Goal: Transaction & Acquisition: Purchase product/service

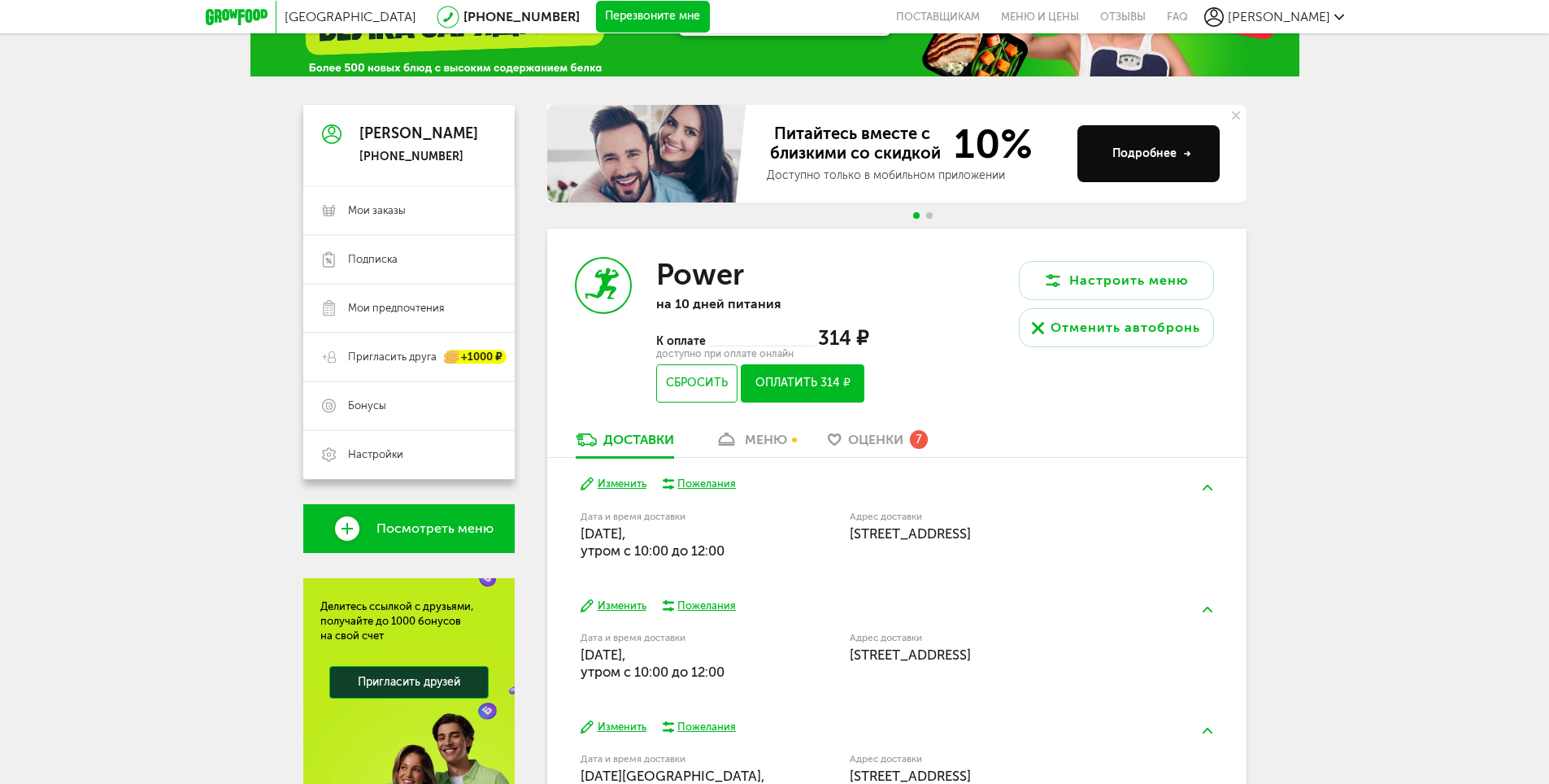
scroll to position [163, 0]
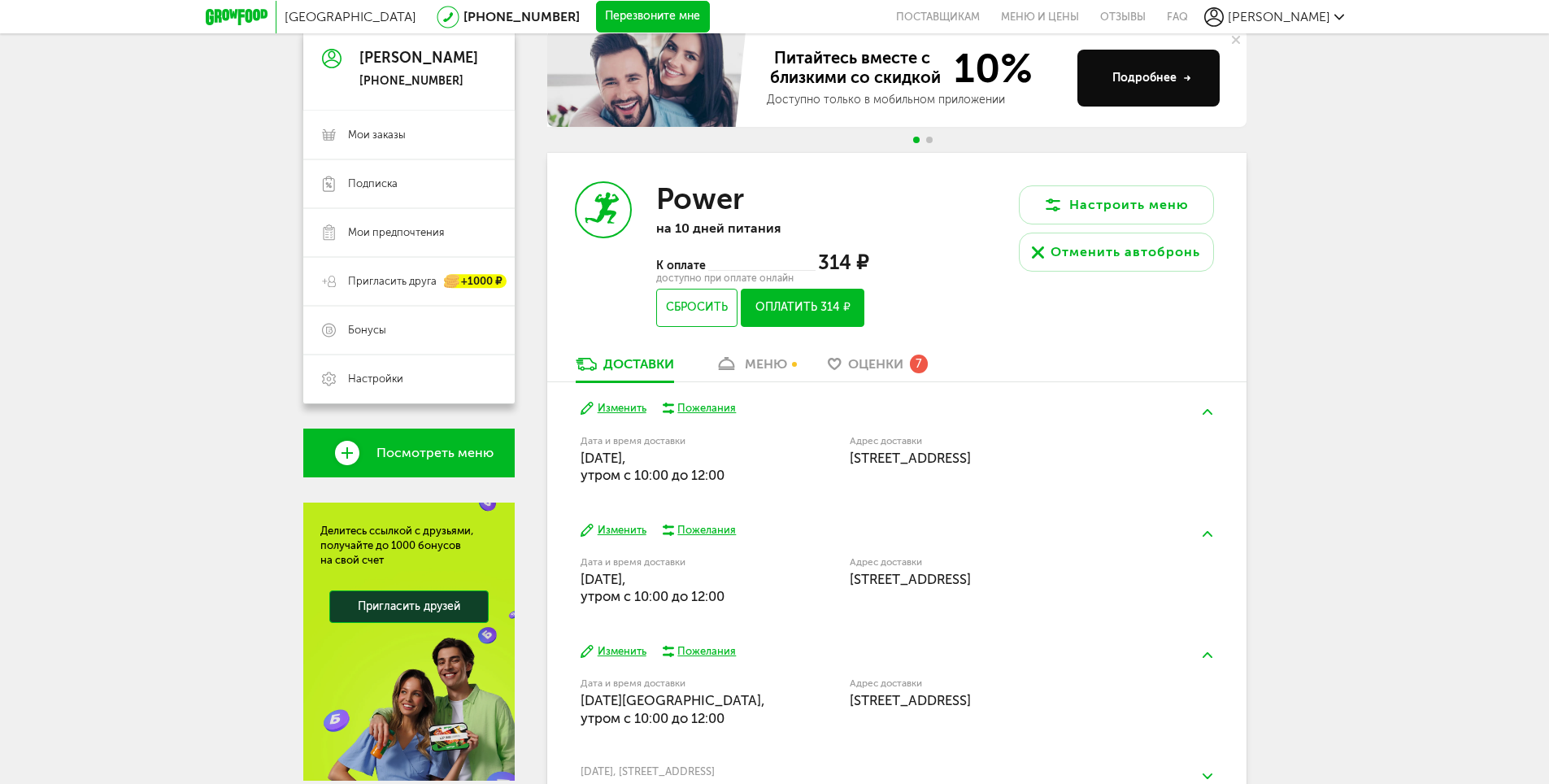
click at [759, 355] on link "меню" at bounding box center [751, 368] width 89 height 26
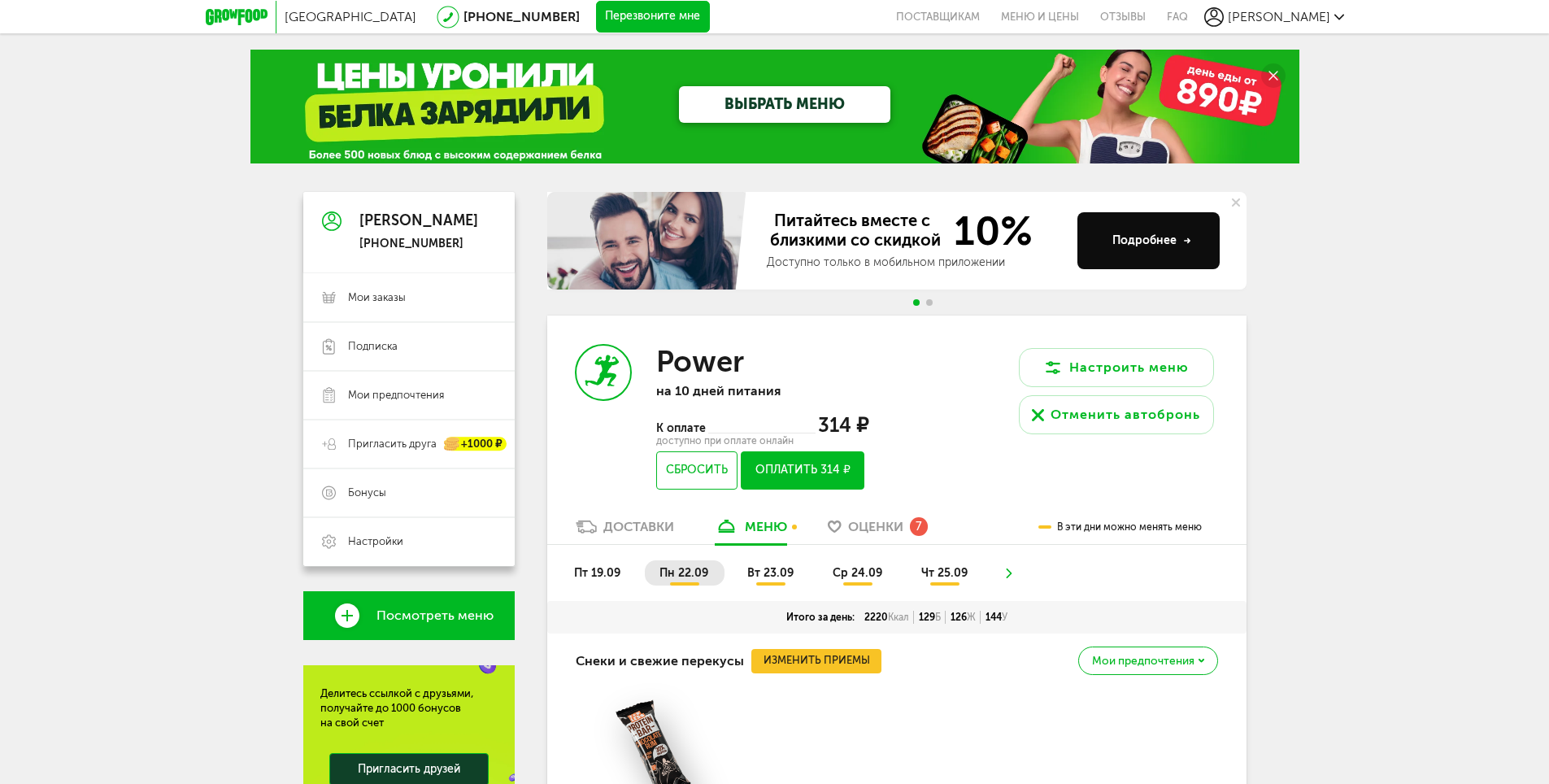
click at [777, 568] on span "вт 23.09" at bounding box center [771, 573] width 47 height 14
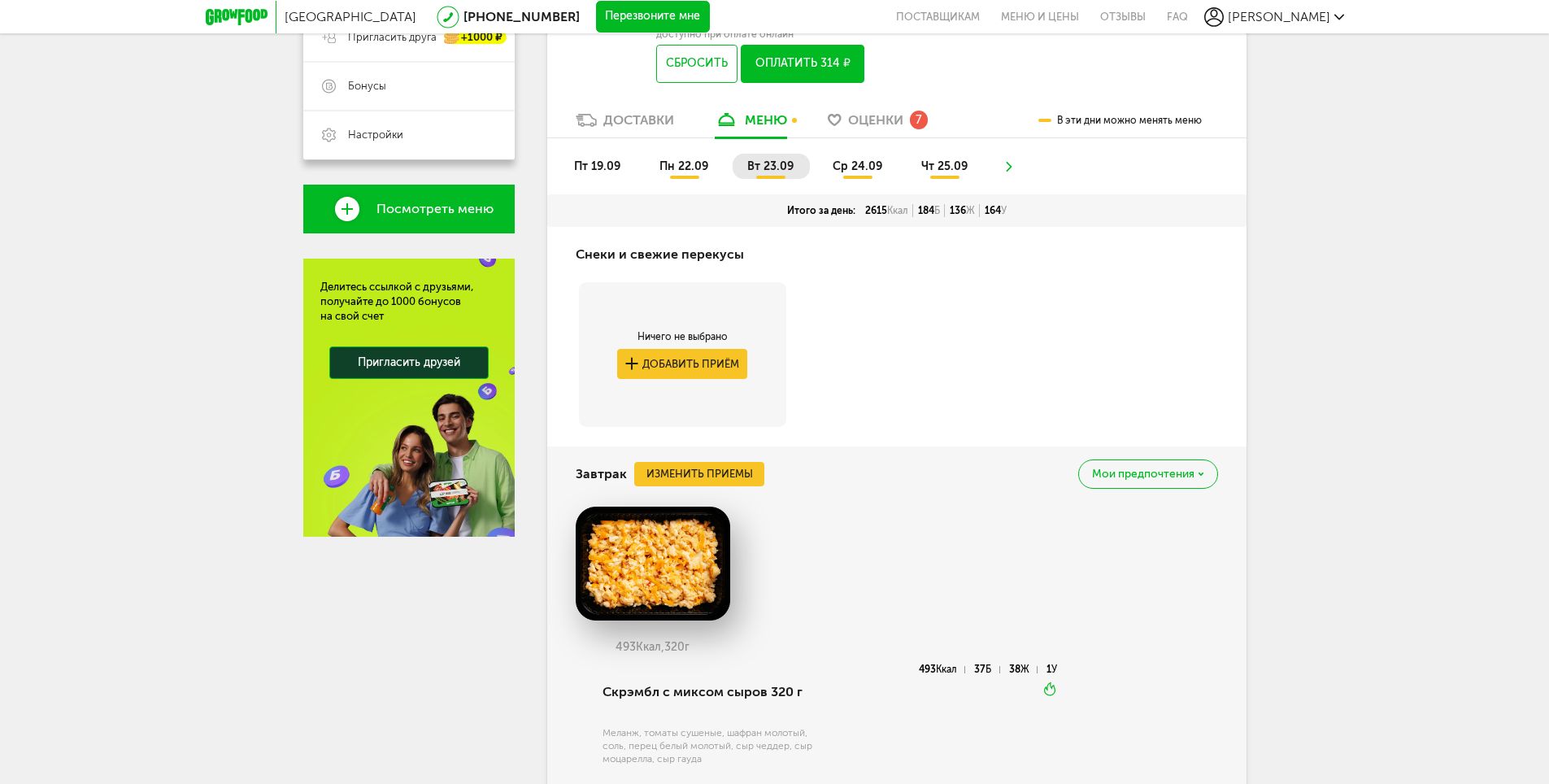
scroll to position [81, 0]
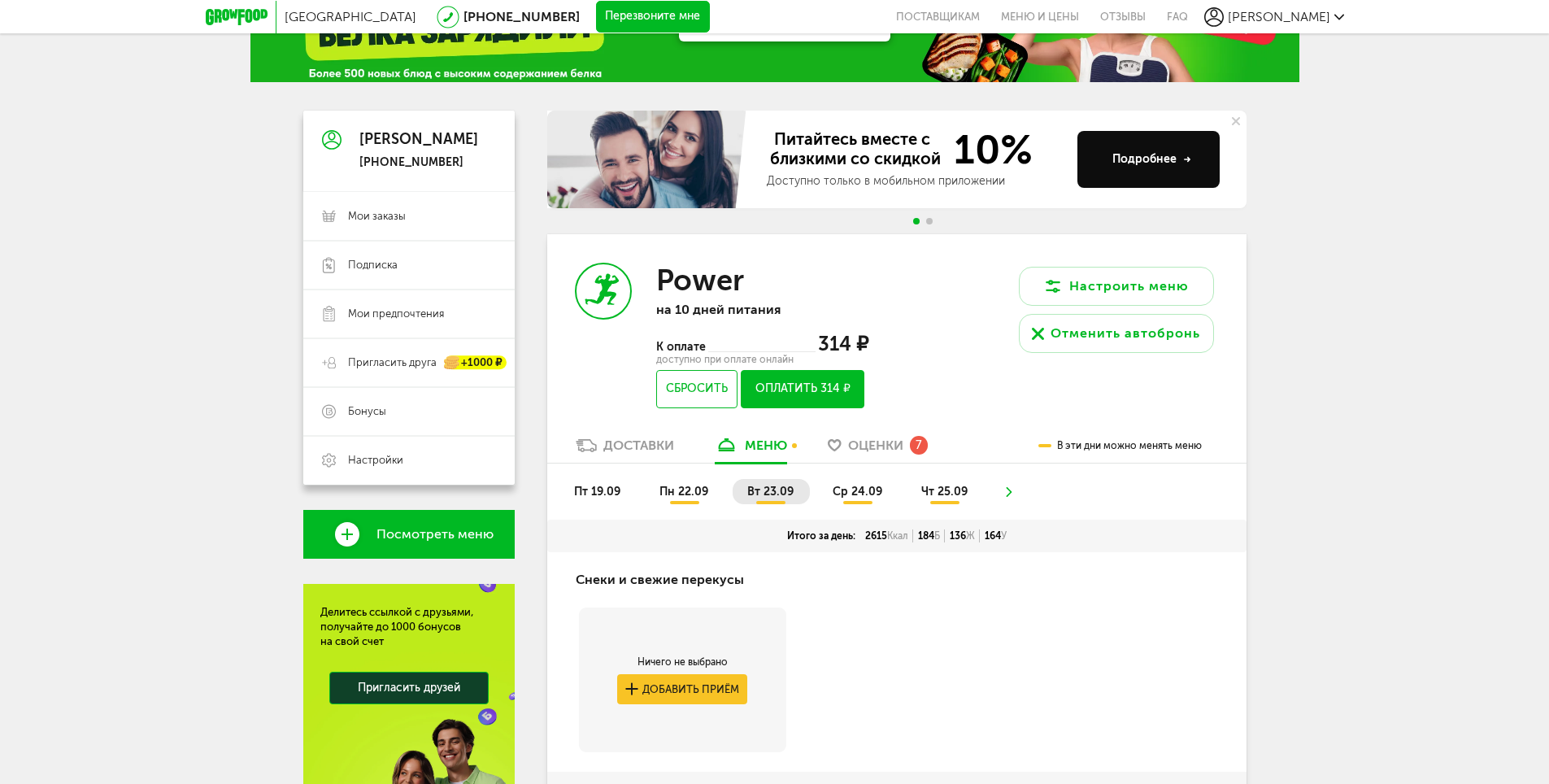
click at [679, 492] on span "пн 22.09" at bounding box center [684, 492] width 49 height 14
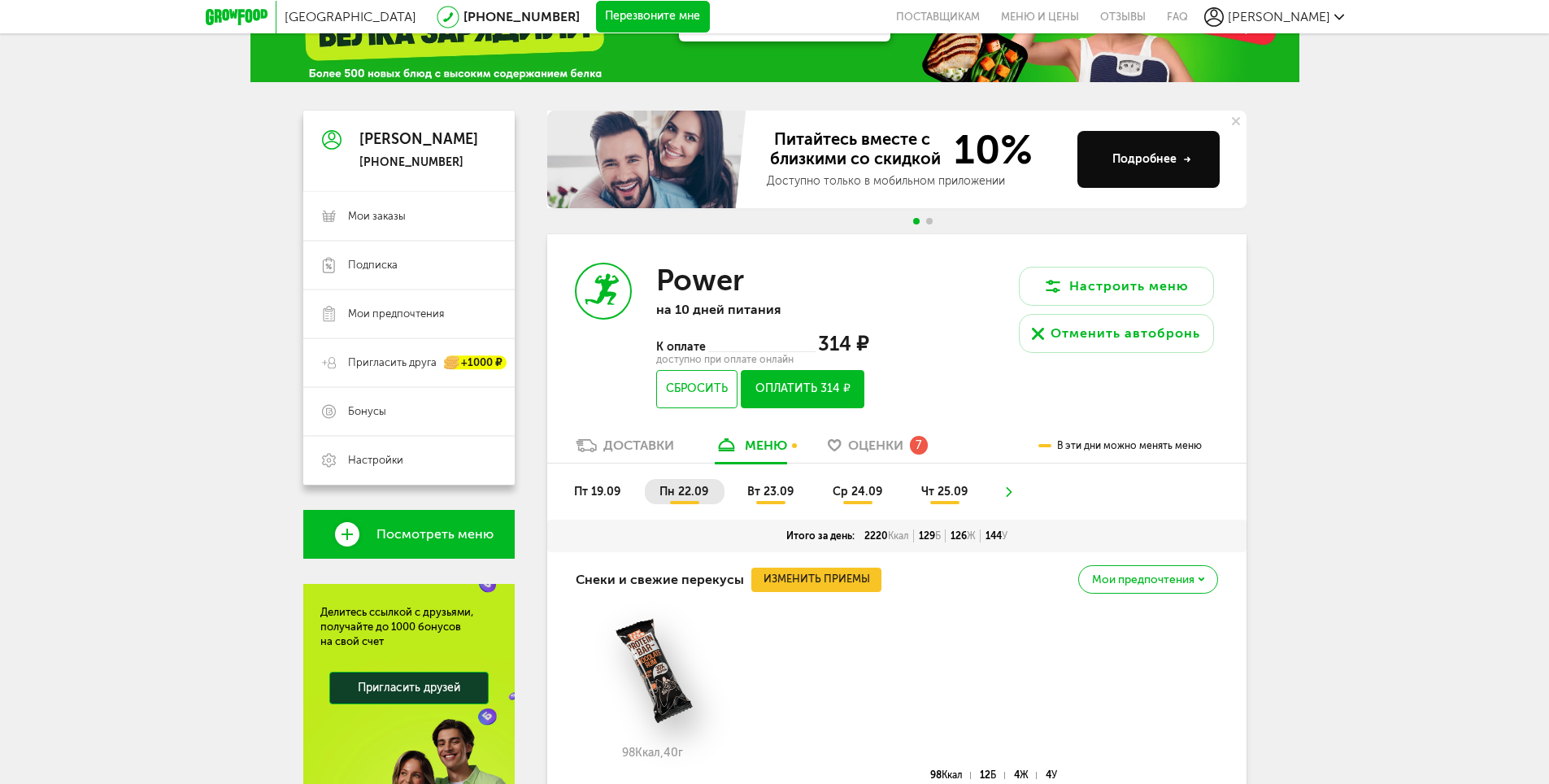
click at [766, 487] on span "вт 23.09" at bounding box center [771, 492] width 47 height 14
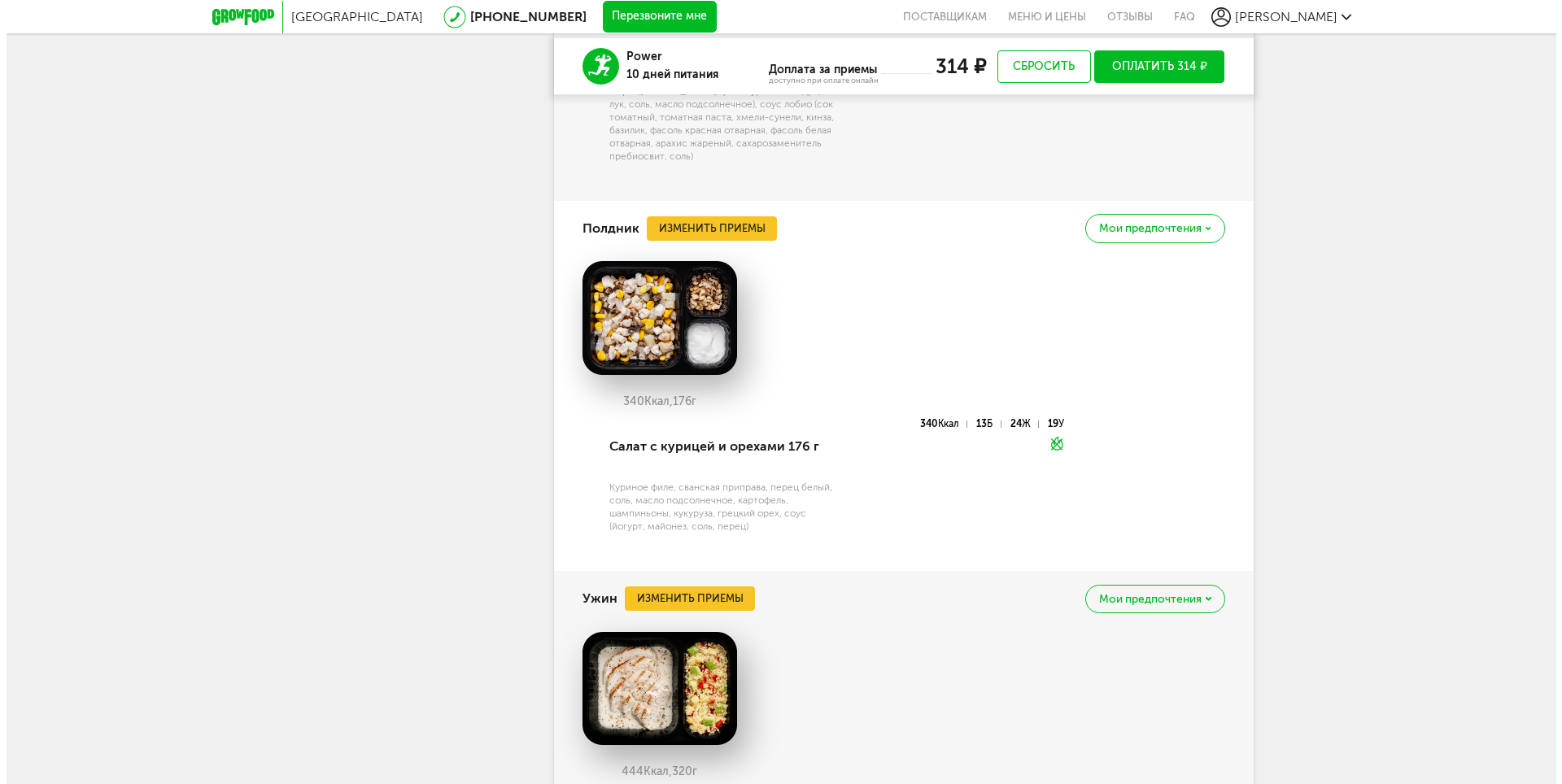
scroll to position [2032, 0]
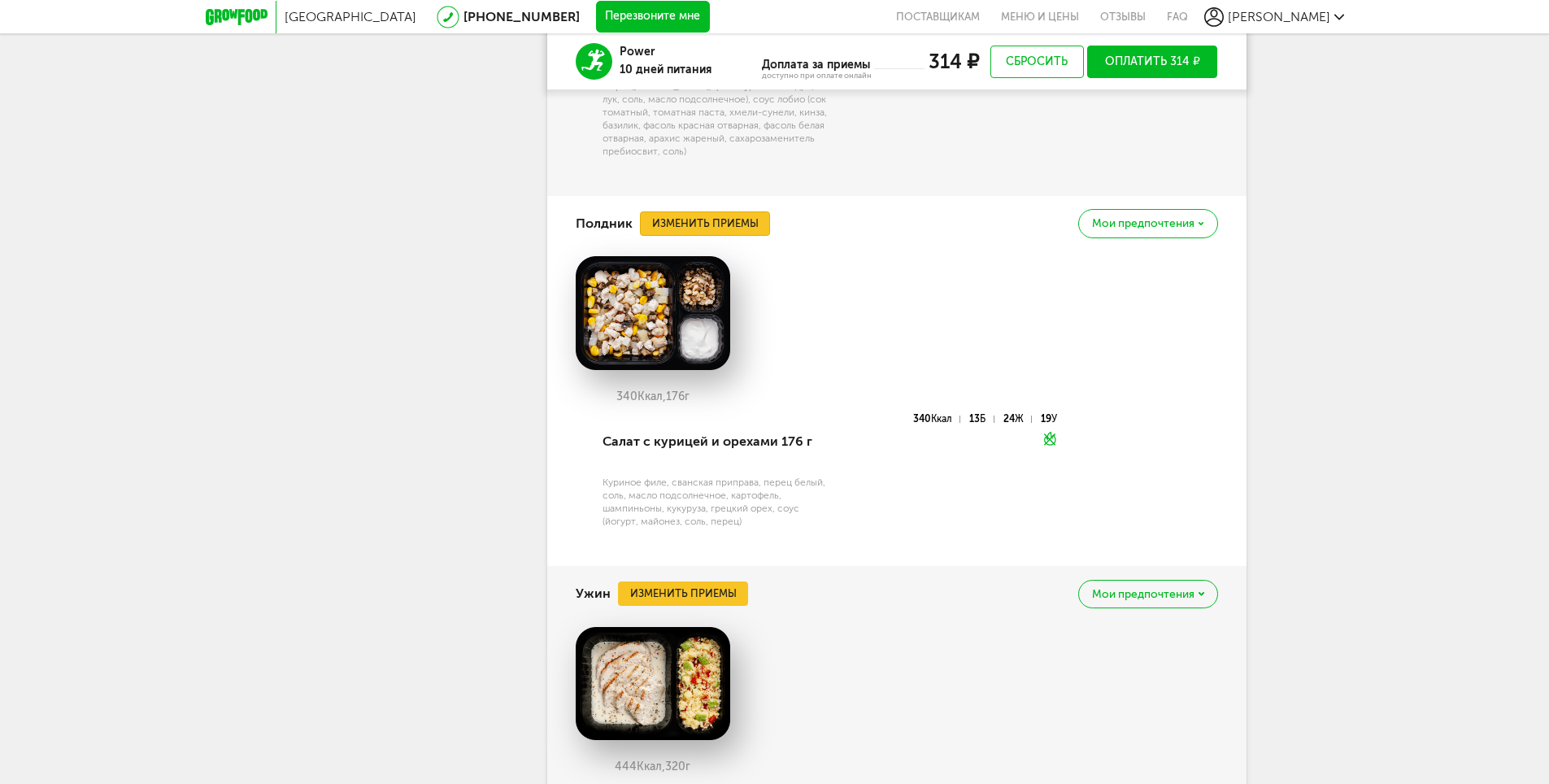
click at [711, 226] on button "Изменить приемы" at bounding box center [705, 223] width 130 height 25
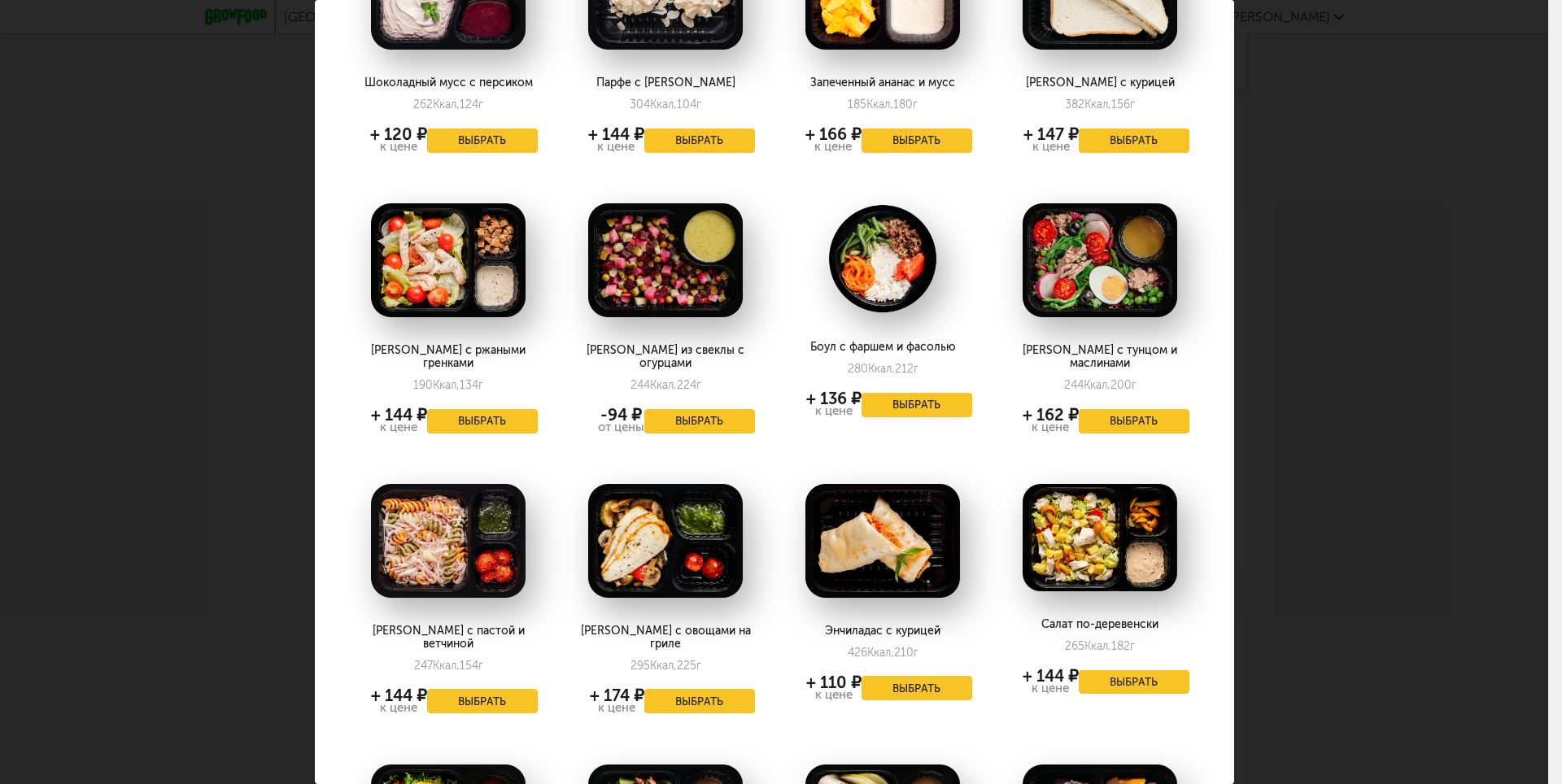
scroll to position [488, 0]
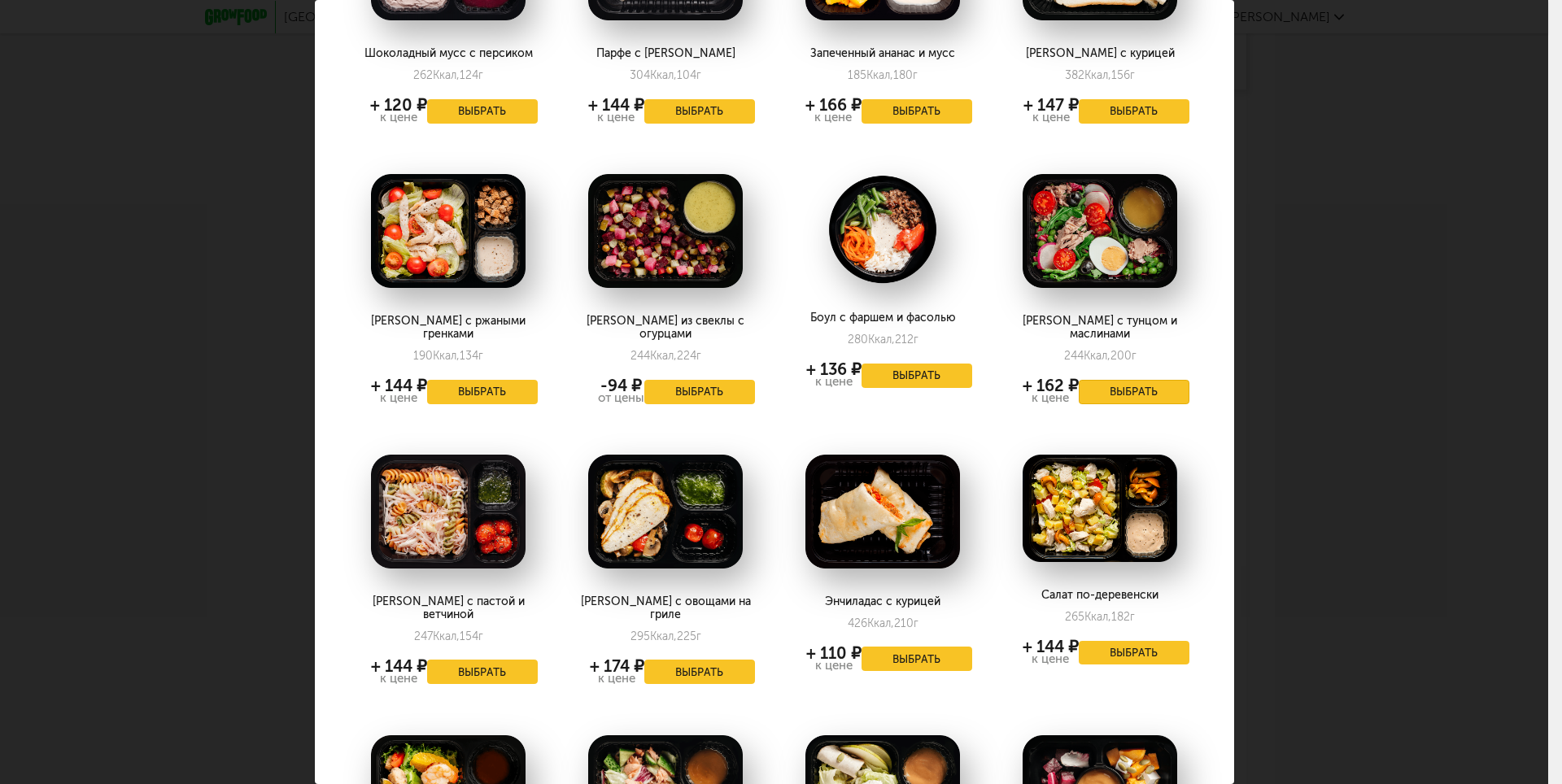
click at [1119, 380] on button "Выбрать" at bounding box center [1134, 392] width 110 height 25
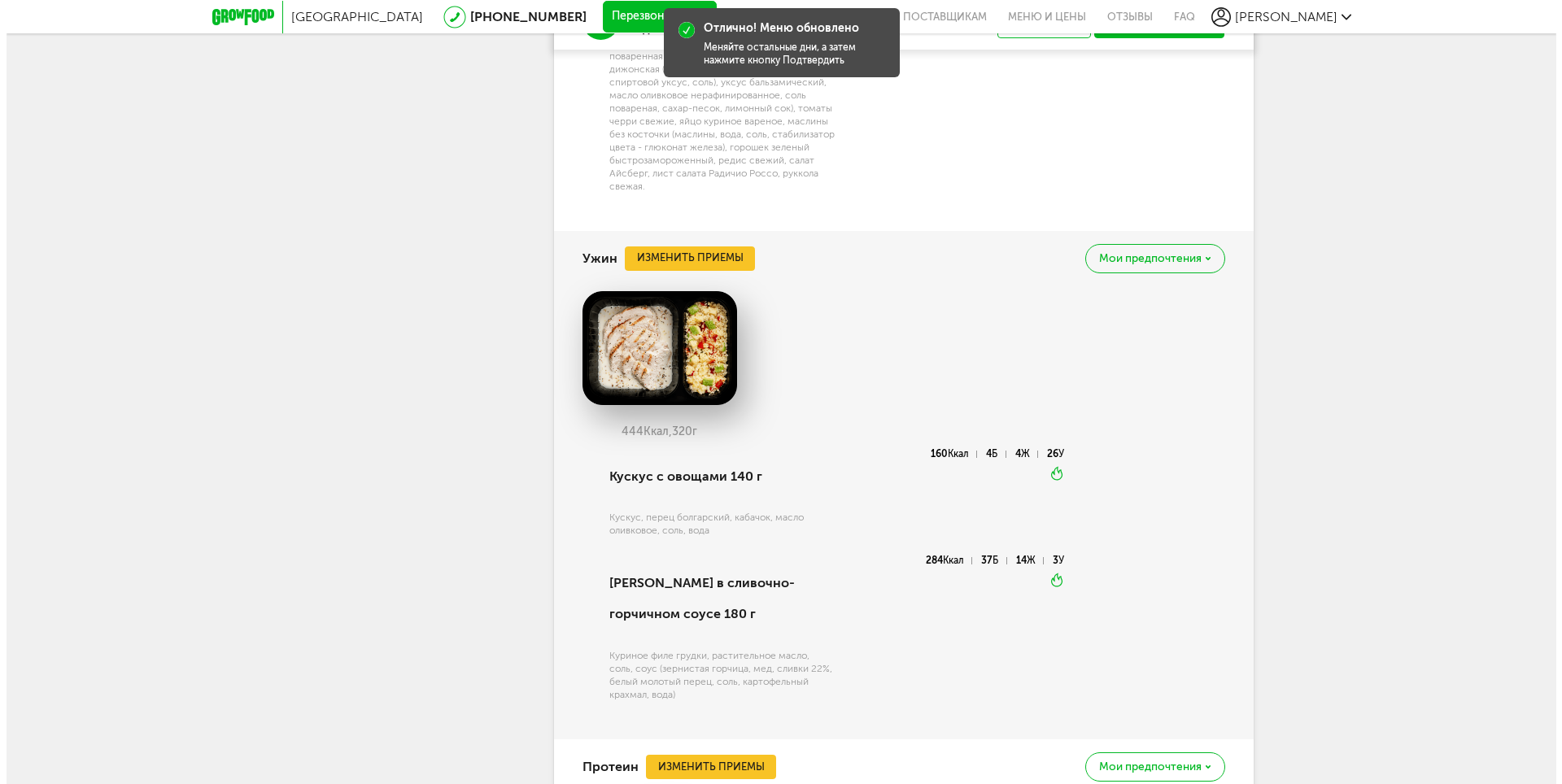
scroll to position [2521, 0]
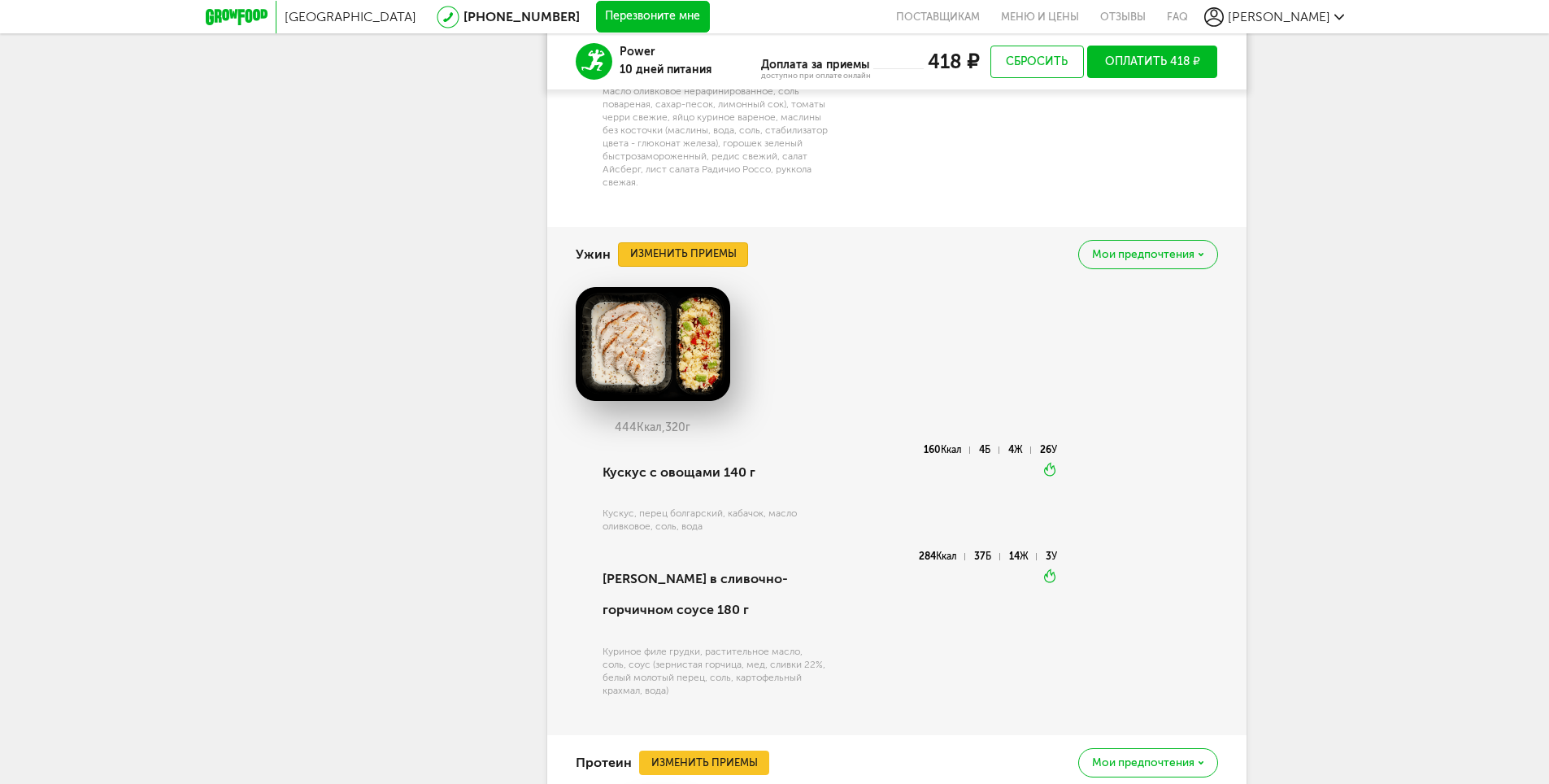
click at [626, 242] on button "Изменить приемы" at bounding box center [683, 254] width 130 height 25
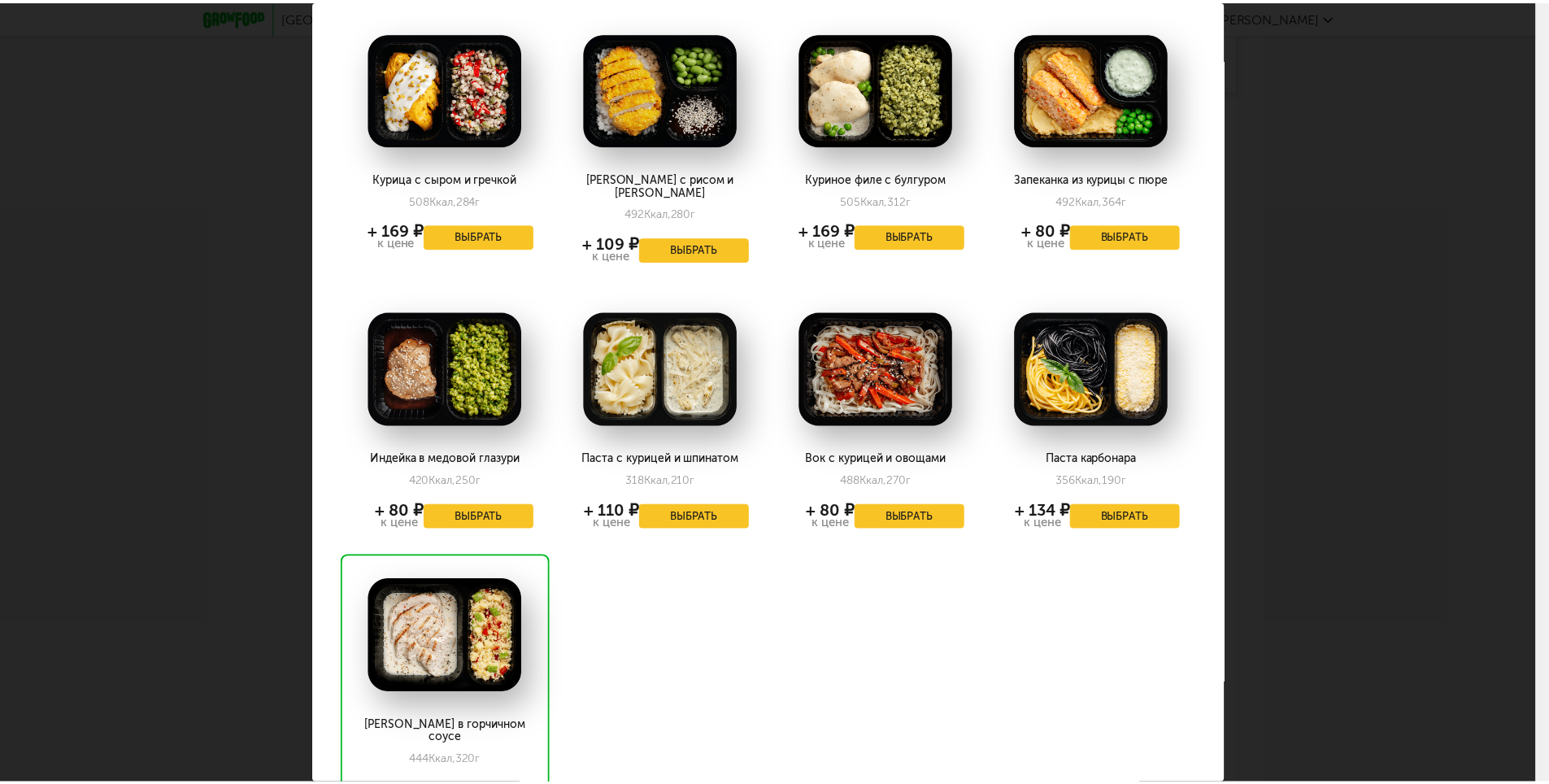
scroll to position [1281, 0]
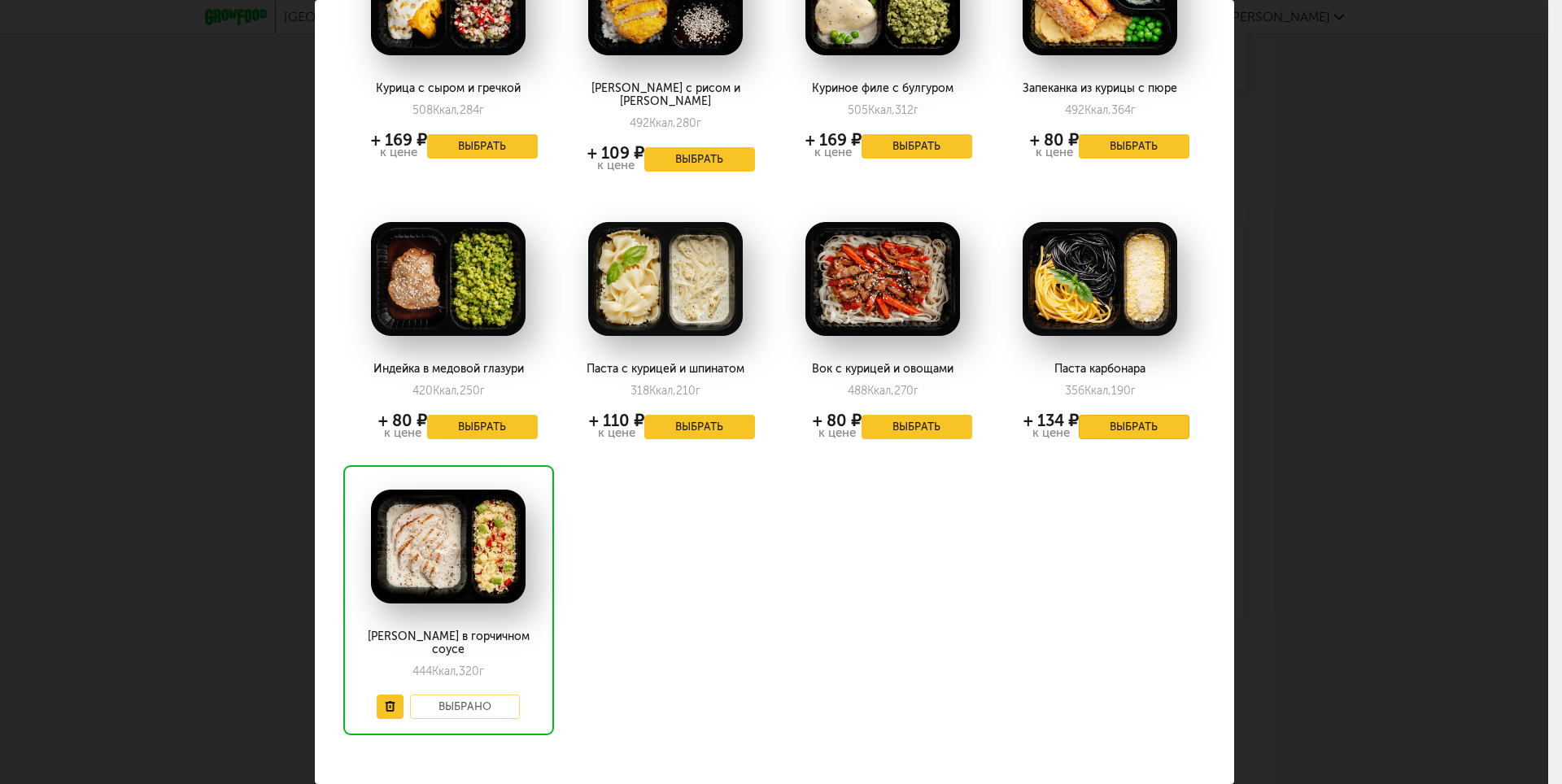
click at [1124, 414] on button "Выбрать" at bounding box center [1134, 426] width 110 height 25
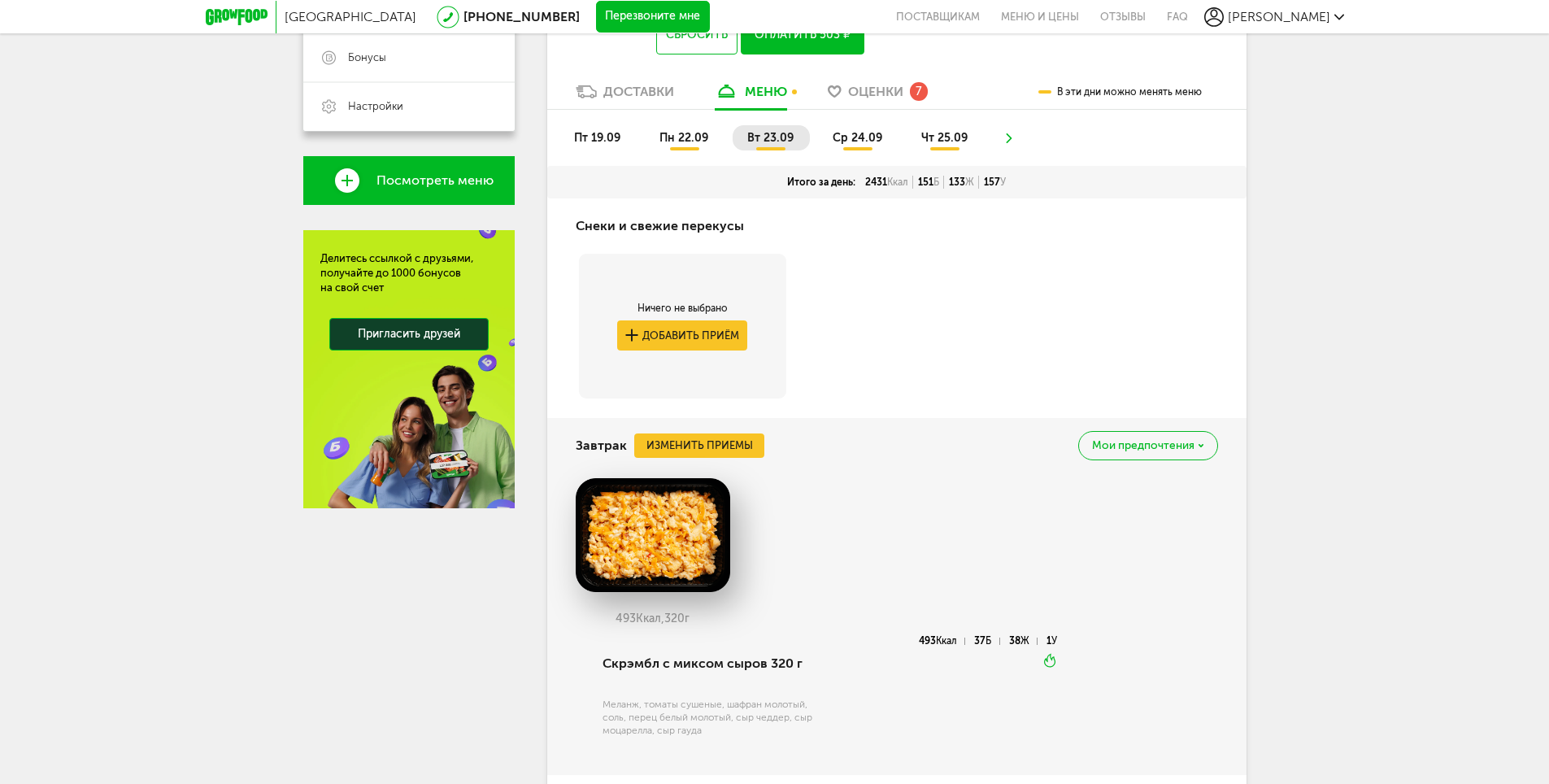
scroll to position [210, 0]
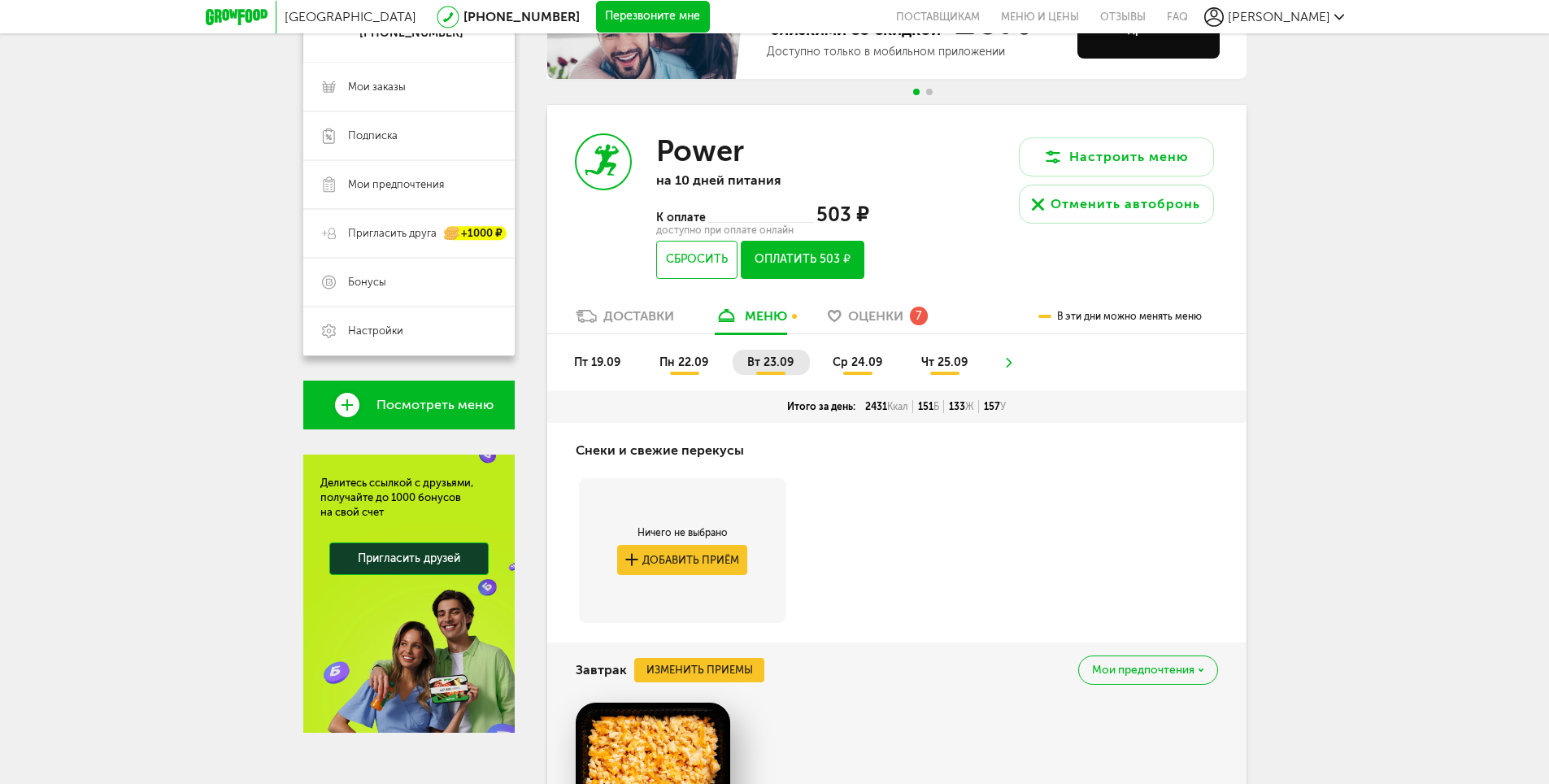
click at [677, 358] on span "пн 22.09" at bounding box center [684, 362] width 49 height 14
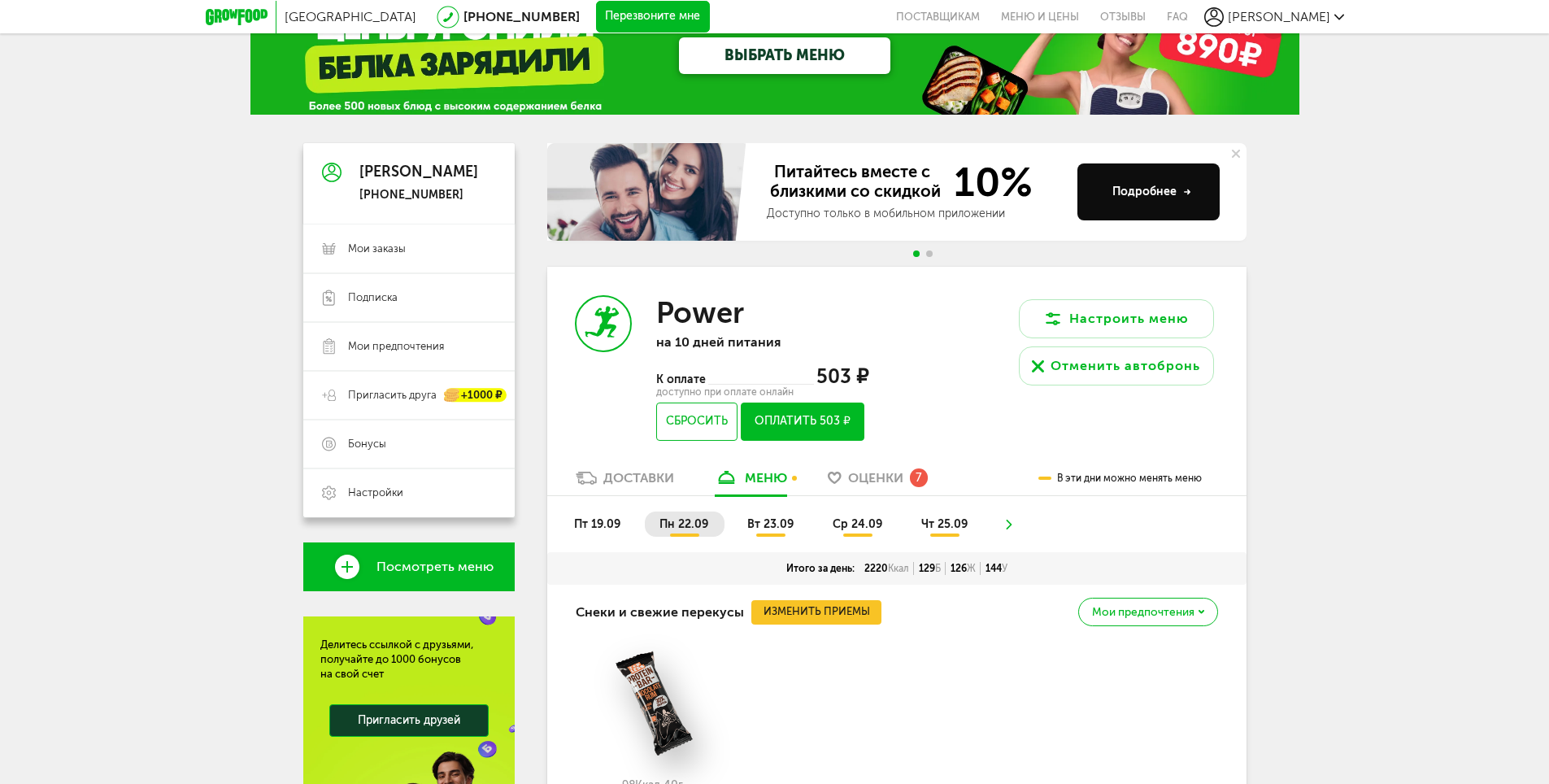
scroll to position [0, 0]
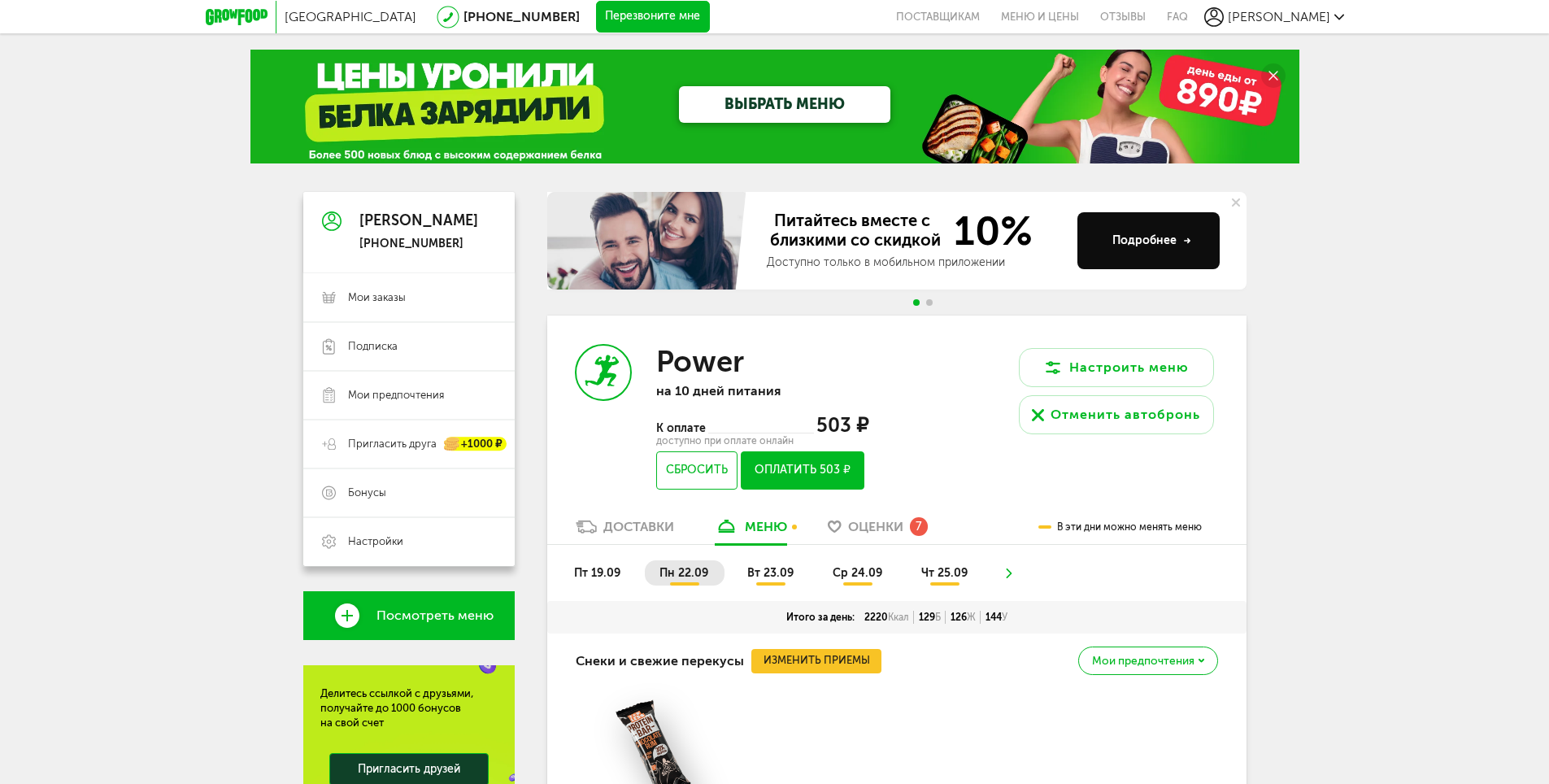
click at [850, 570] on span "ср 24.09" at bounding box center [857, 573] width 50 height 14
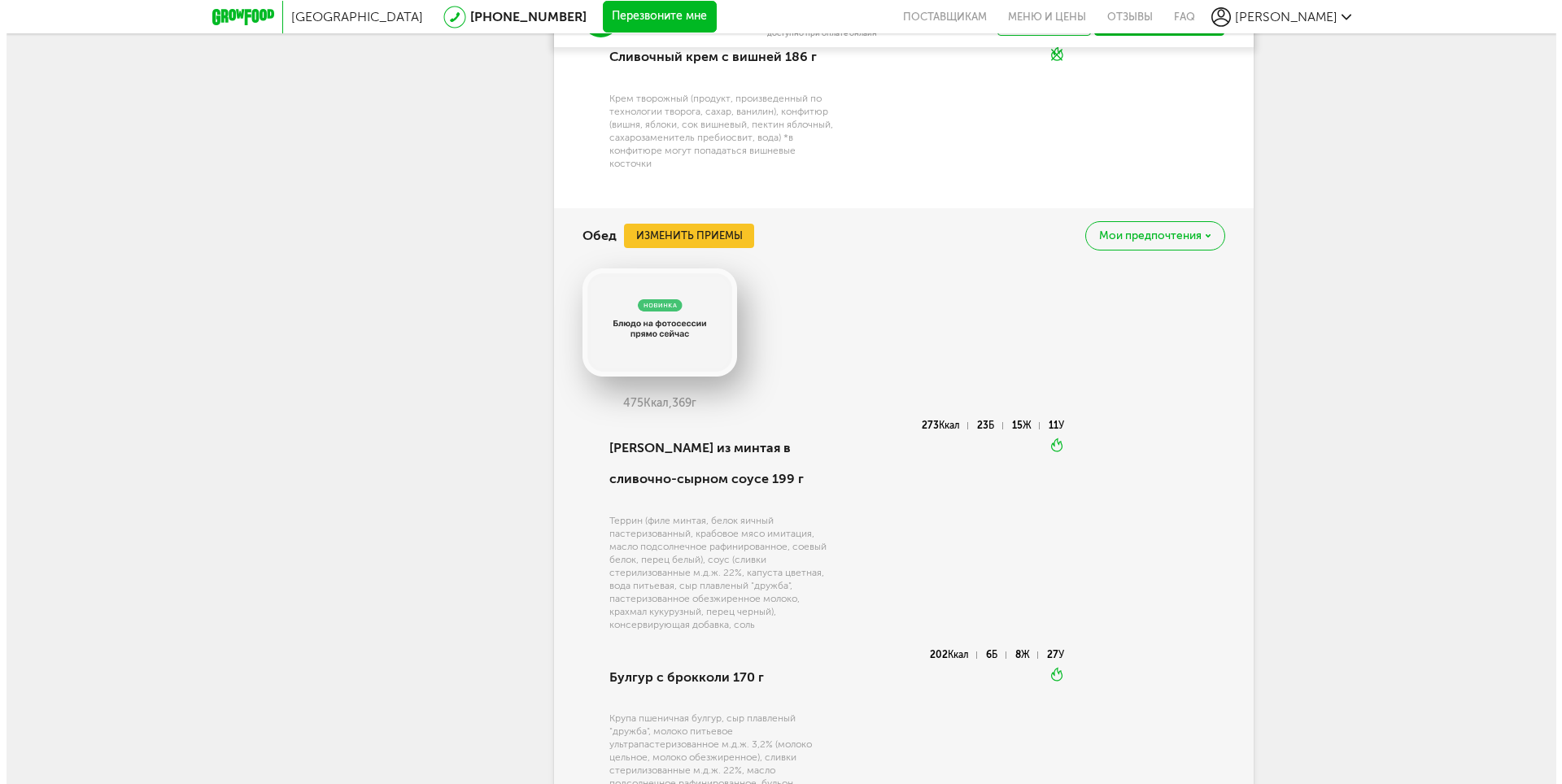
scroll to position [1707, 0]
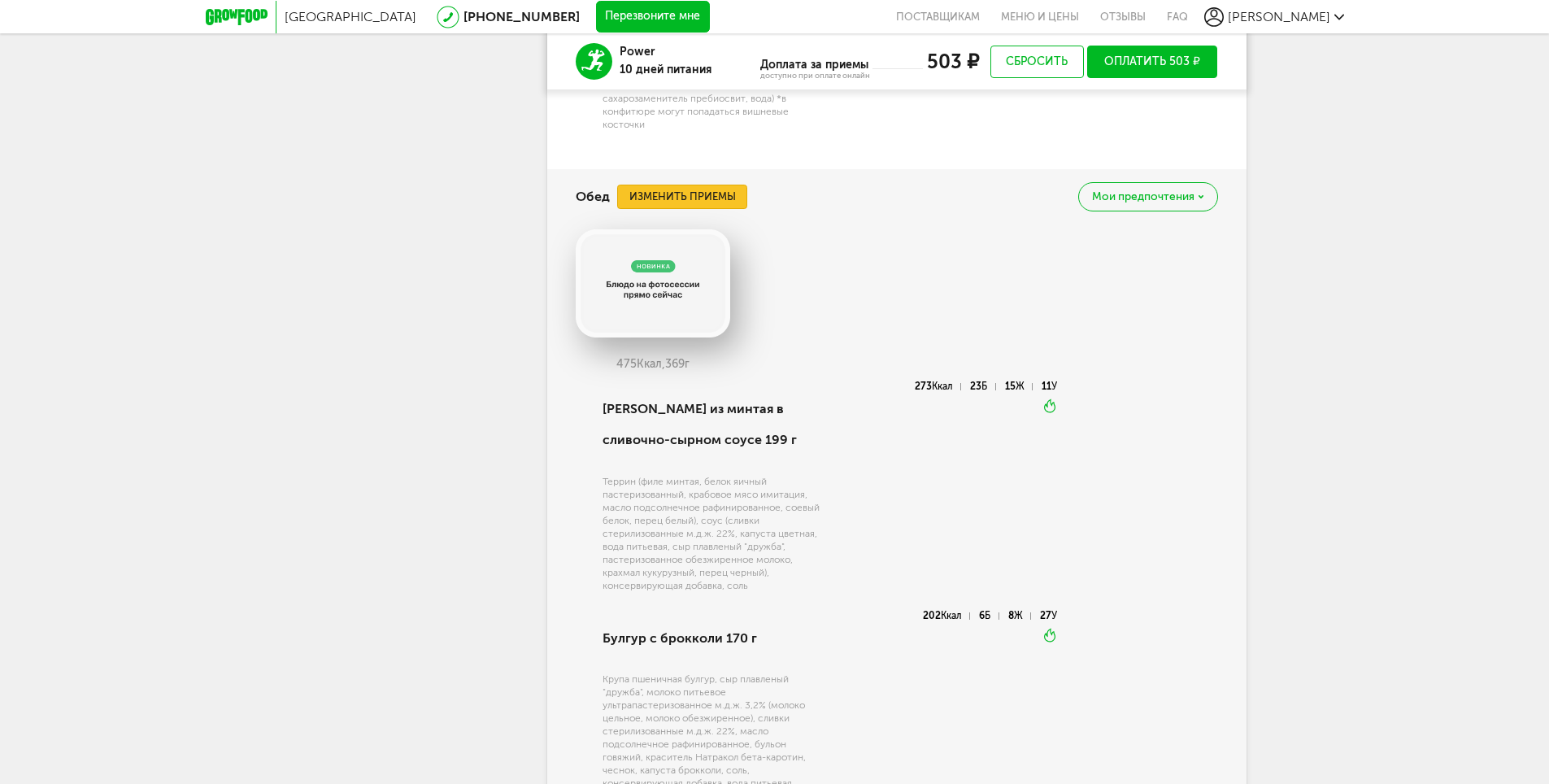
click at [675, 196] on button "Изменить приемы" at bounding box center [682, 197] width 130 height 25
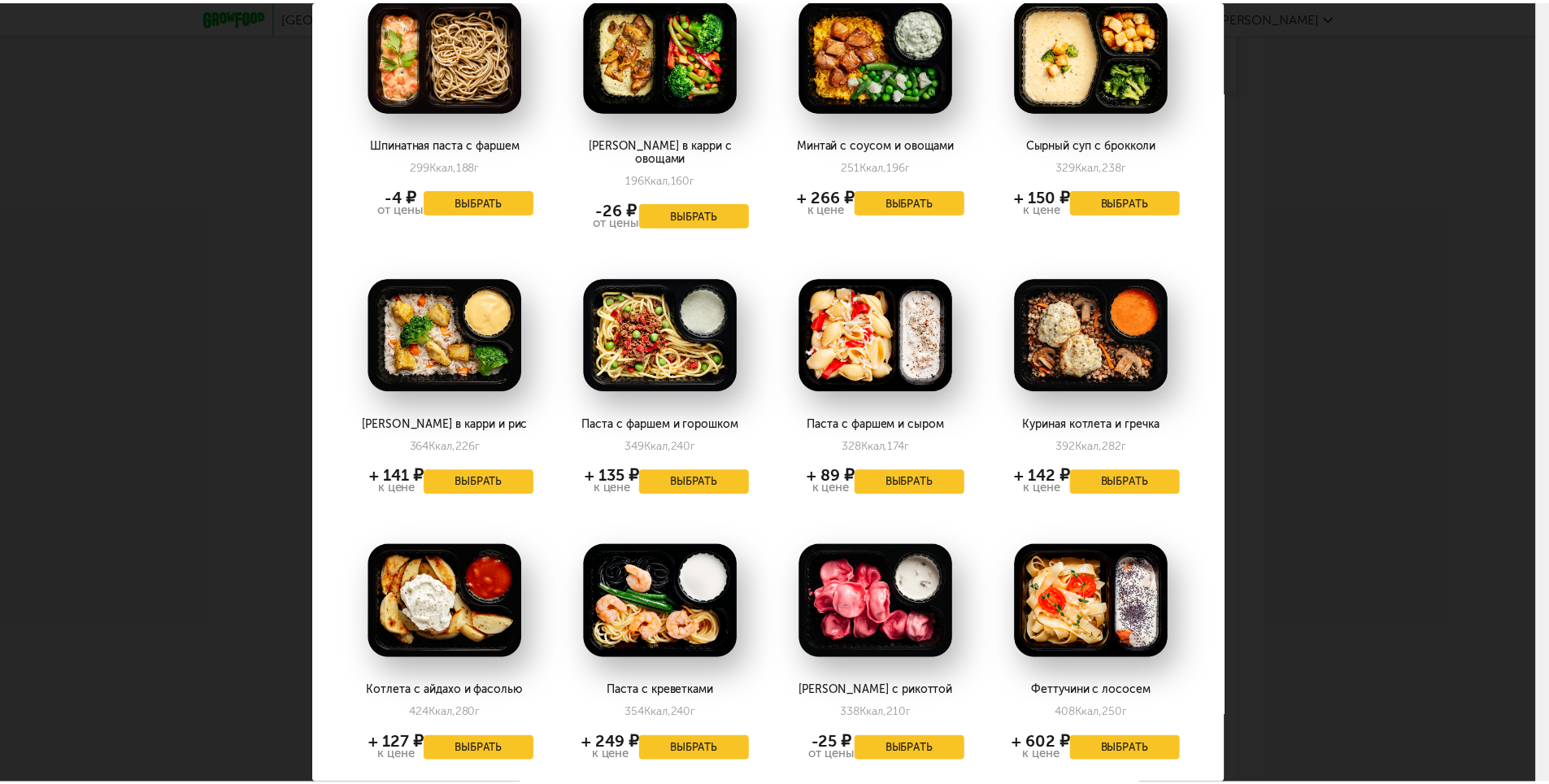
scroll to position [0, 0]
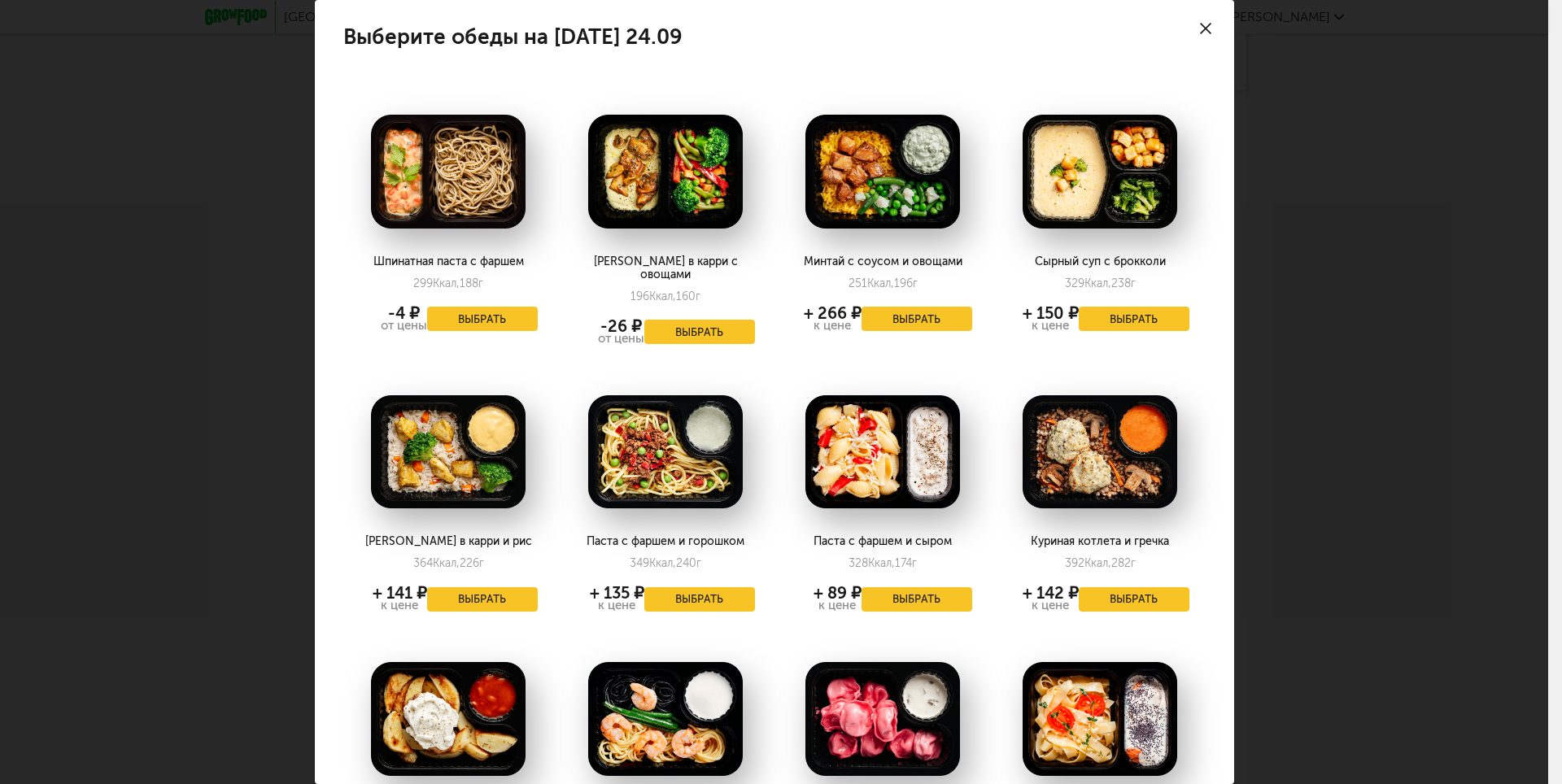
click at [1193, 34] on div at bounding box center [1205, 28] width 57 height 57
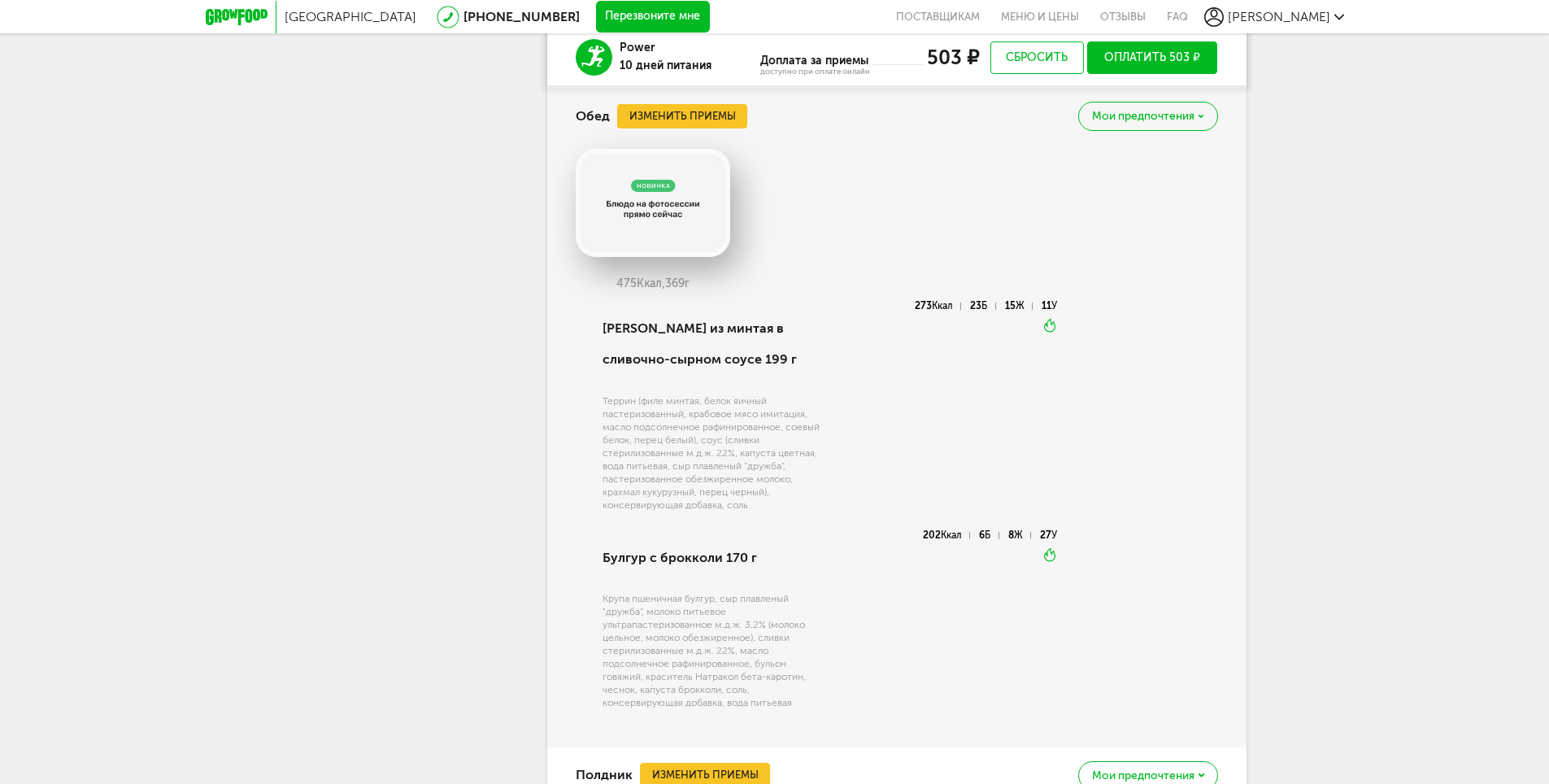
scroll to position [1788, 0]
click at [695, 108] on button "Изменить приемы" at bounding box center [682, 115] width 130 height 25
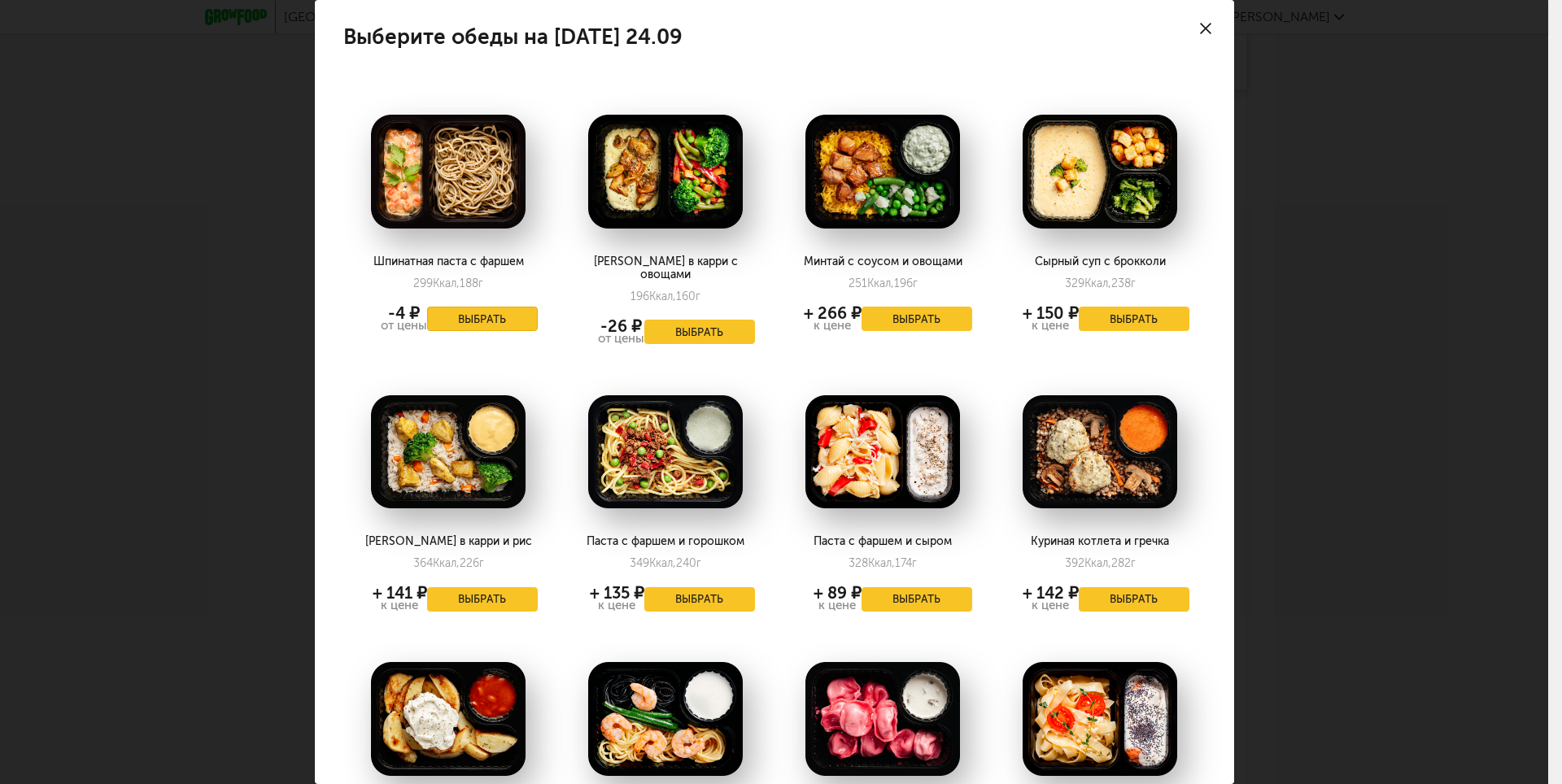
click at [484, 311] on button "Выбрать" at bounding box center [483, 319] width 110 height 25
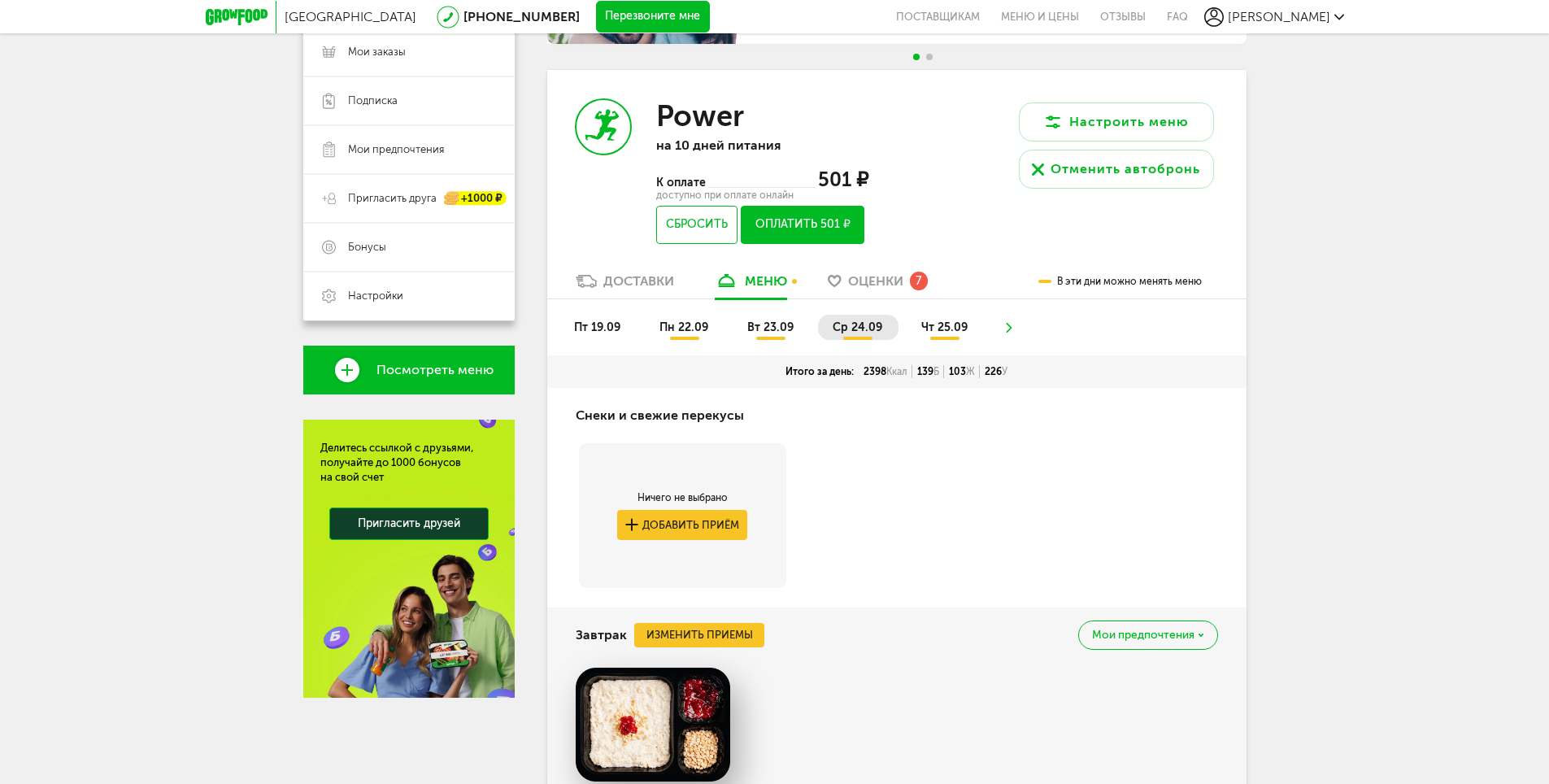
scroll to position [0, 0]
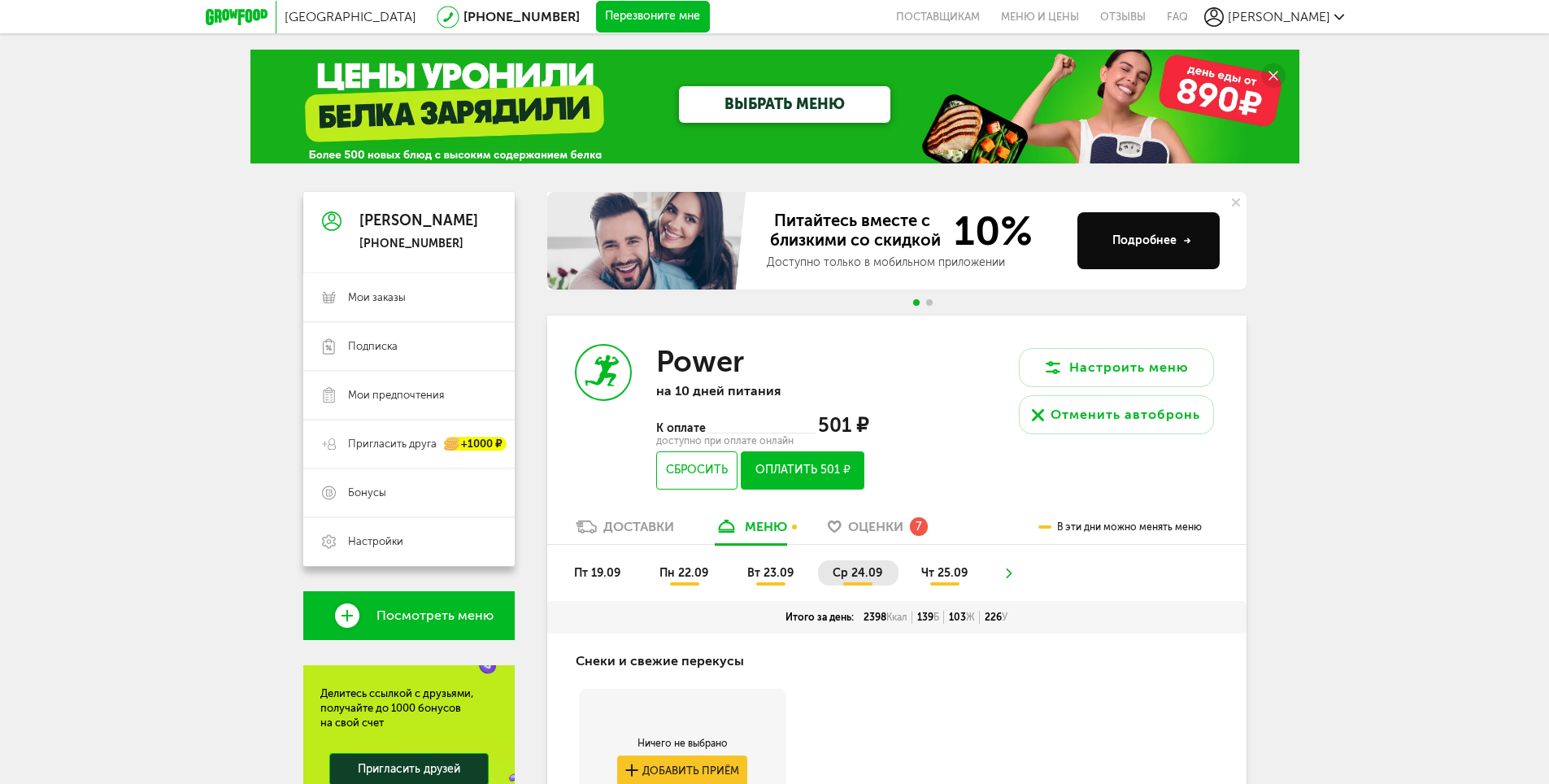
click at [954, 571] on span "чт 25.09" at bounding box center [944, 573] width 47 height 14
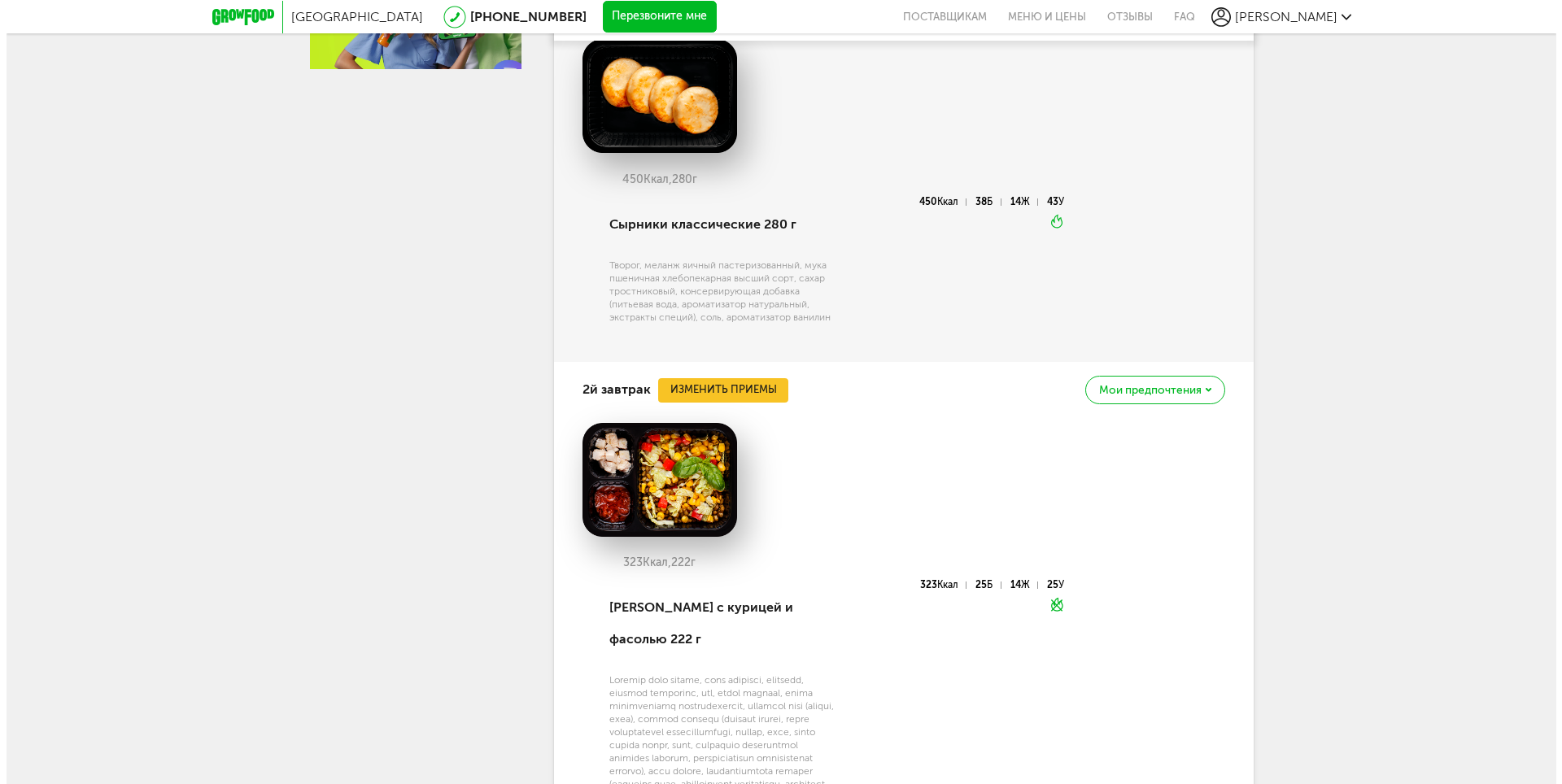
scroll to position [976, 0]
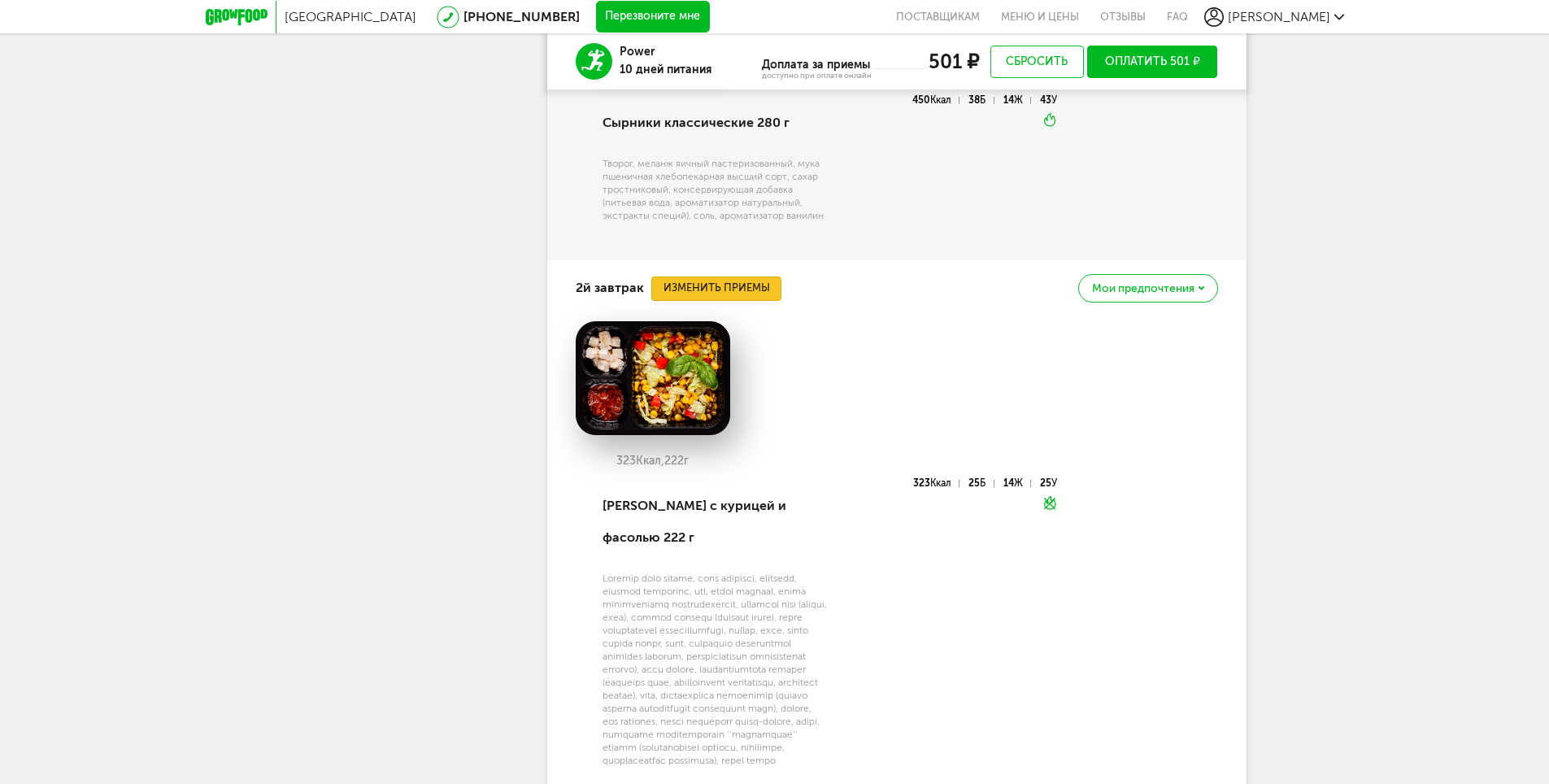
click at [739, 301] on button "Изменить приемы" at bounding box center [716, 288] width 130 height 25
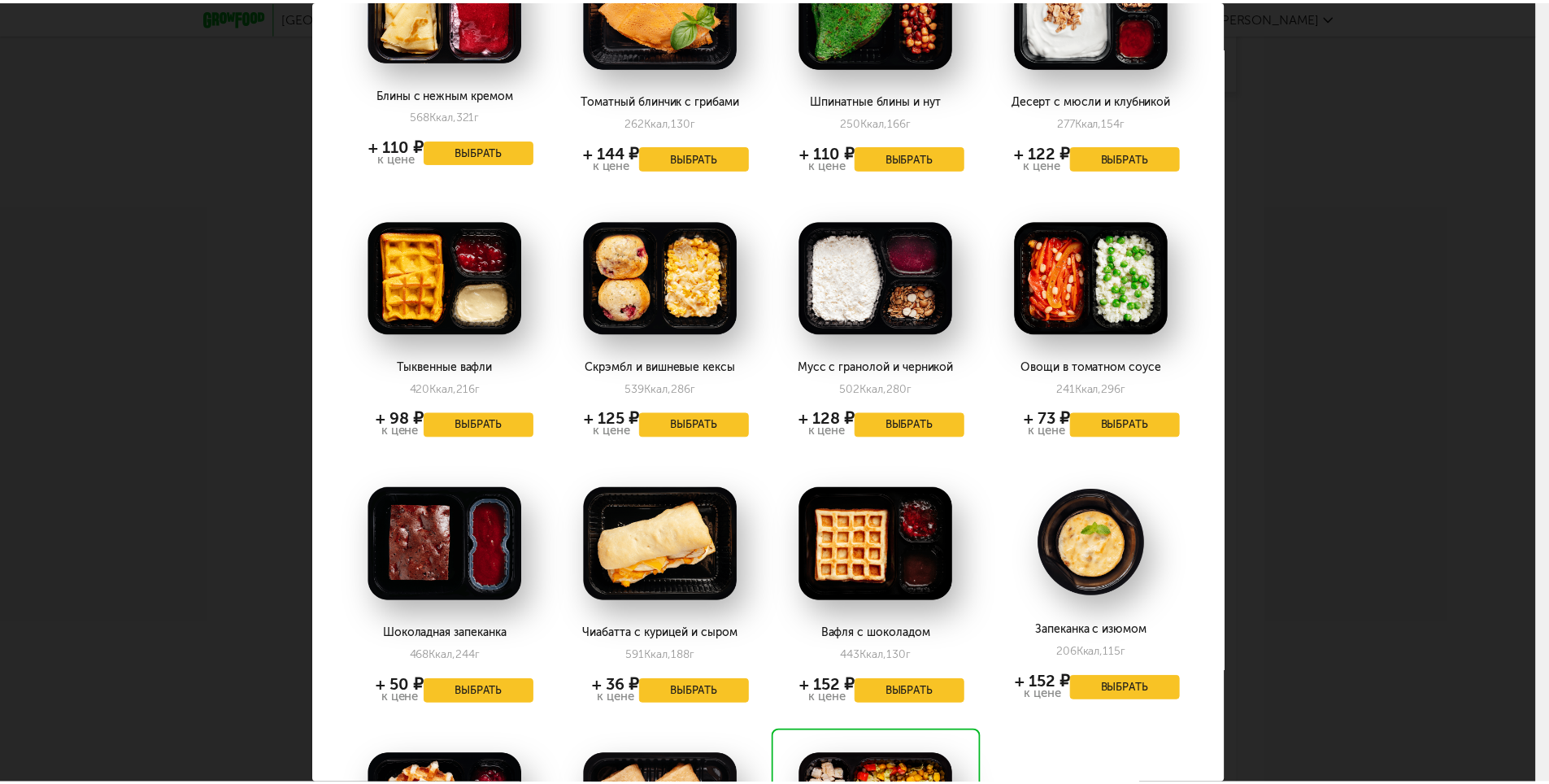
scroll to position [163, 0]
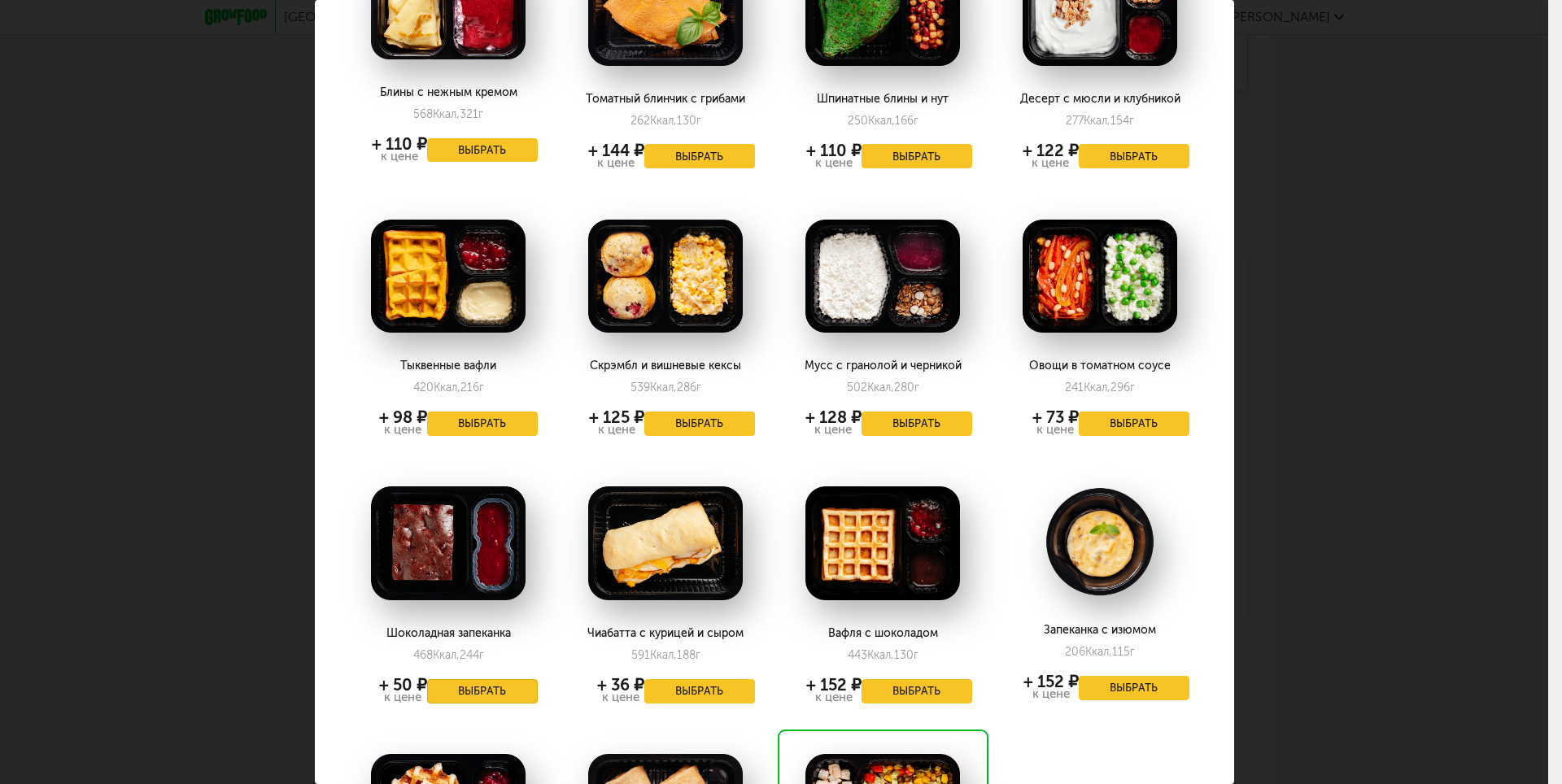
click at [483, 688] on button "Выбрать" at bounding box center [483, 691] width 110 height 25
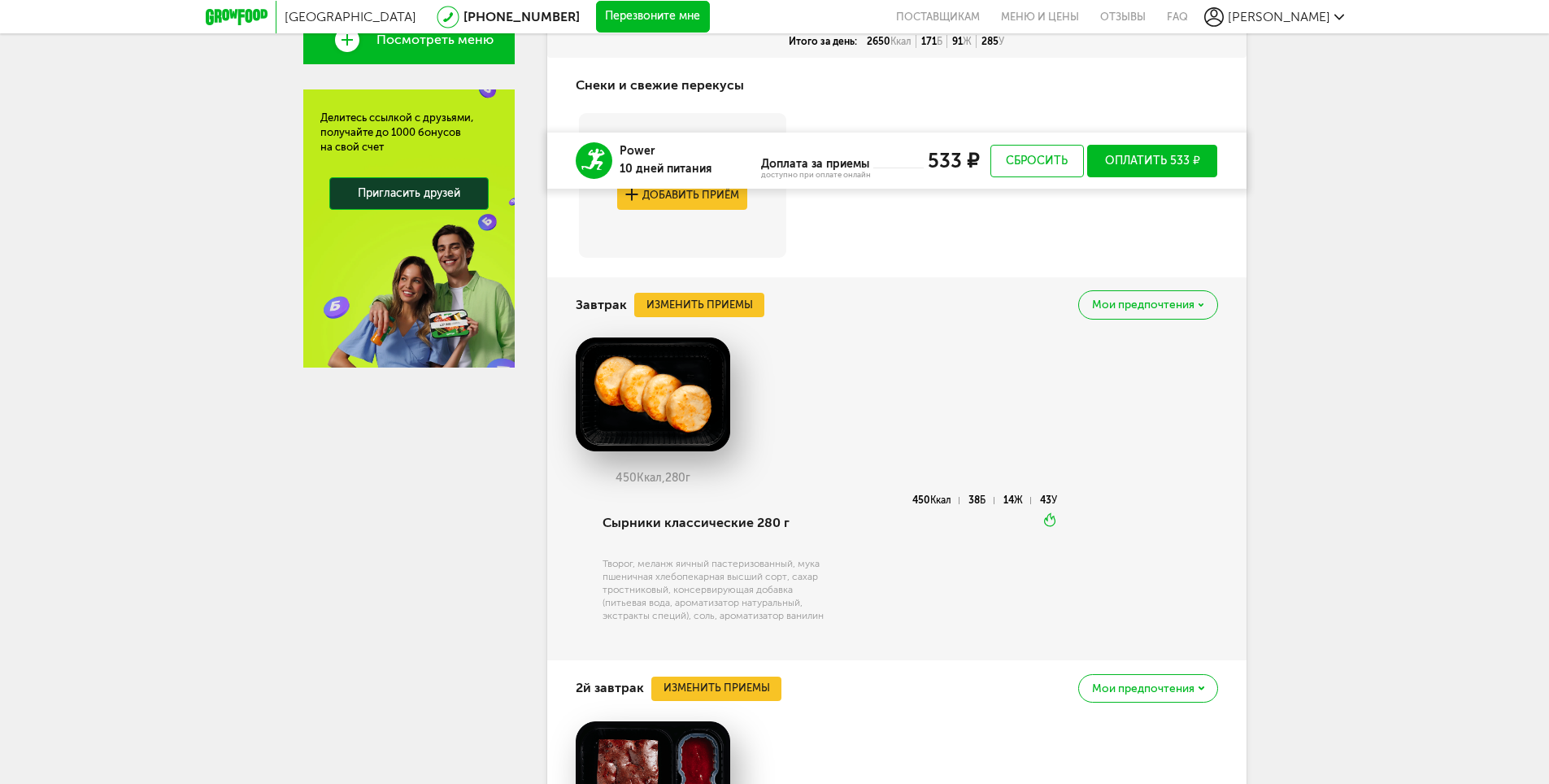
scroll to position [569, 0]
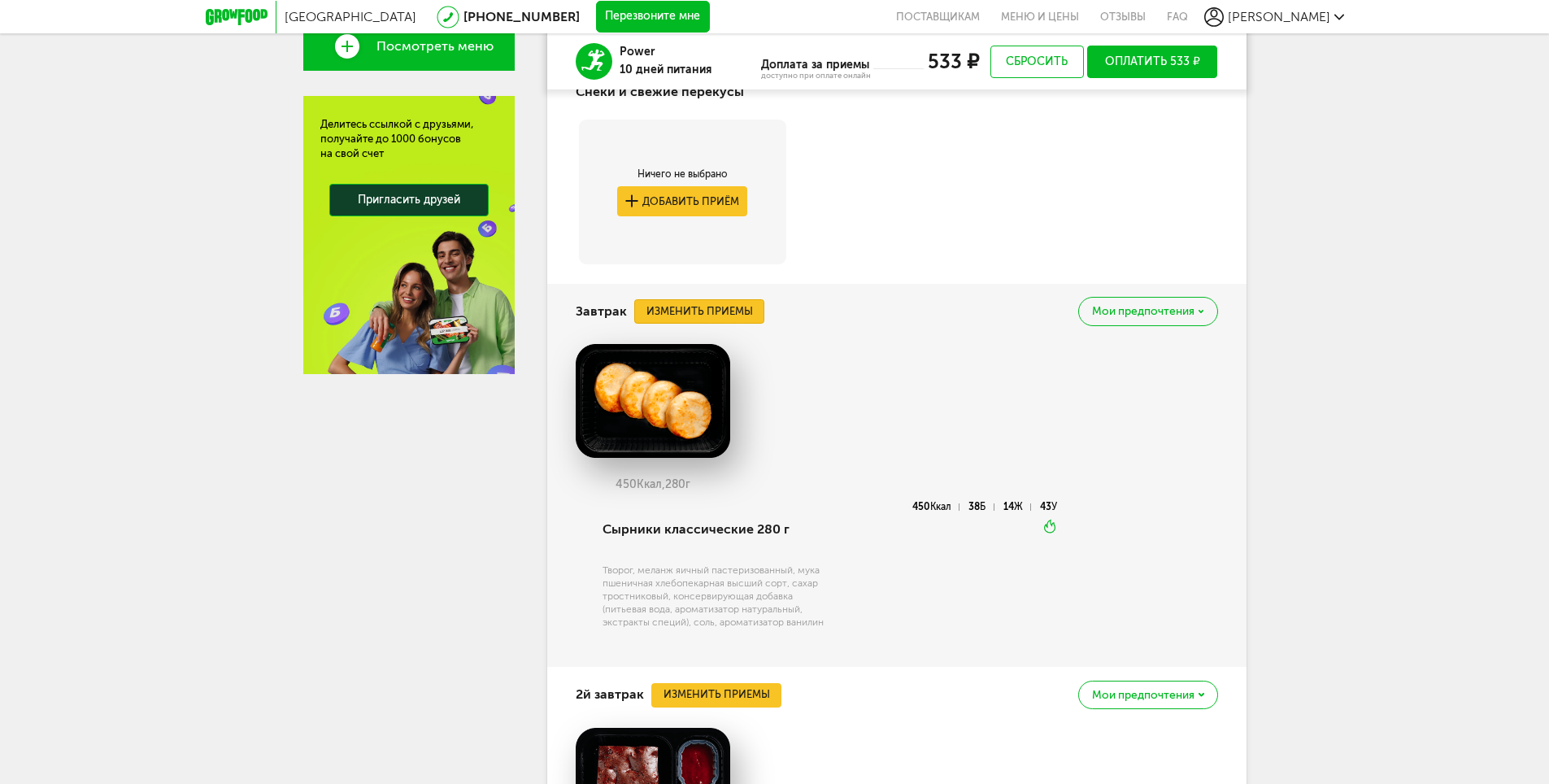
click at [702, 309] on button "Изменить приемы" at bounding box center [699, 311] width 130 height 25
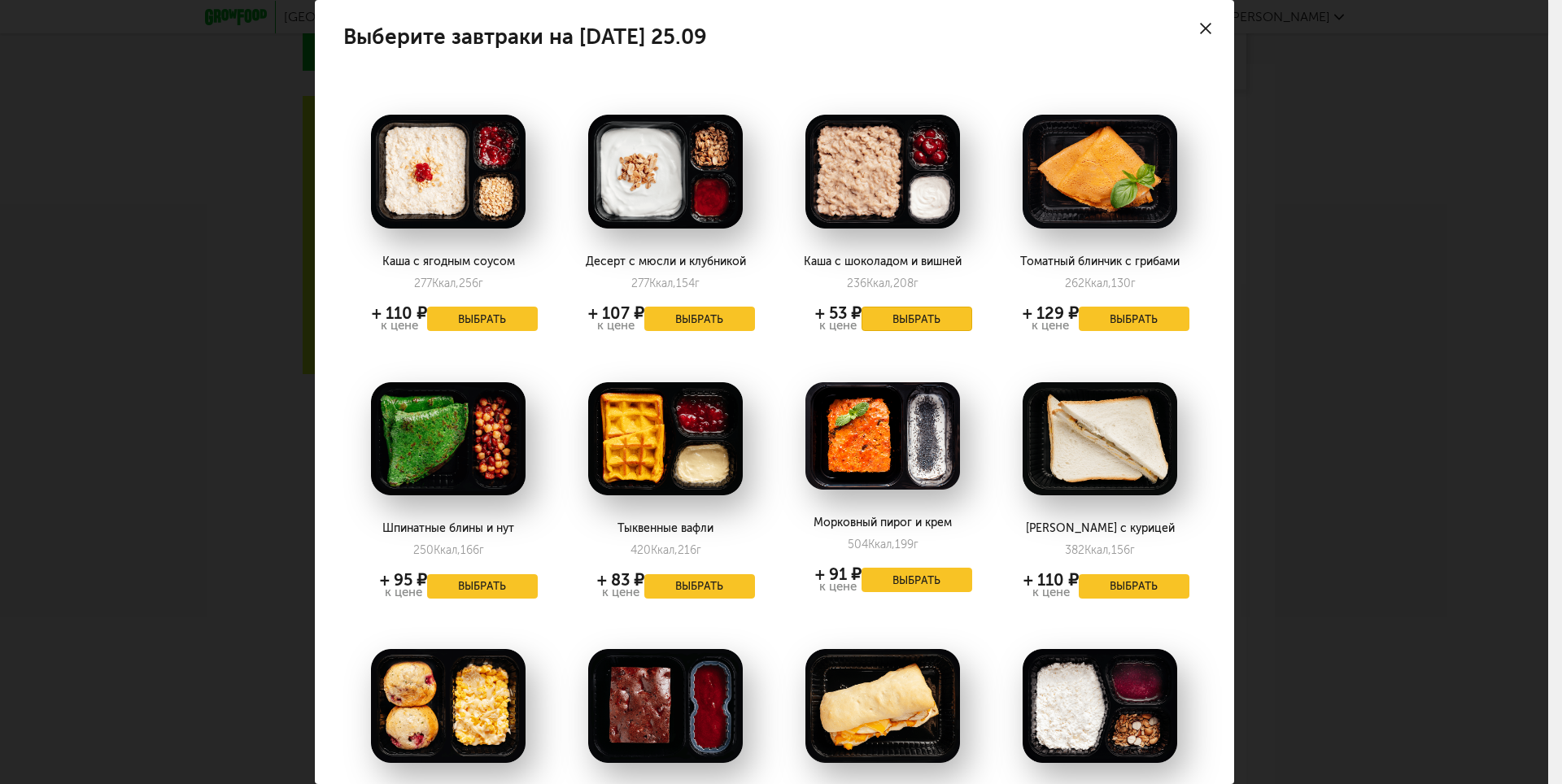
click at [869, 318] on button "Выбрать" at bounding box center [917, 319] width 110 height 25
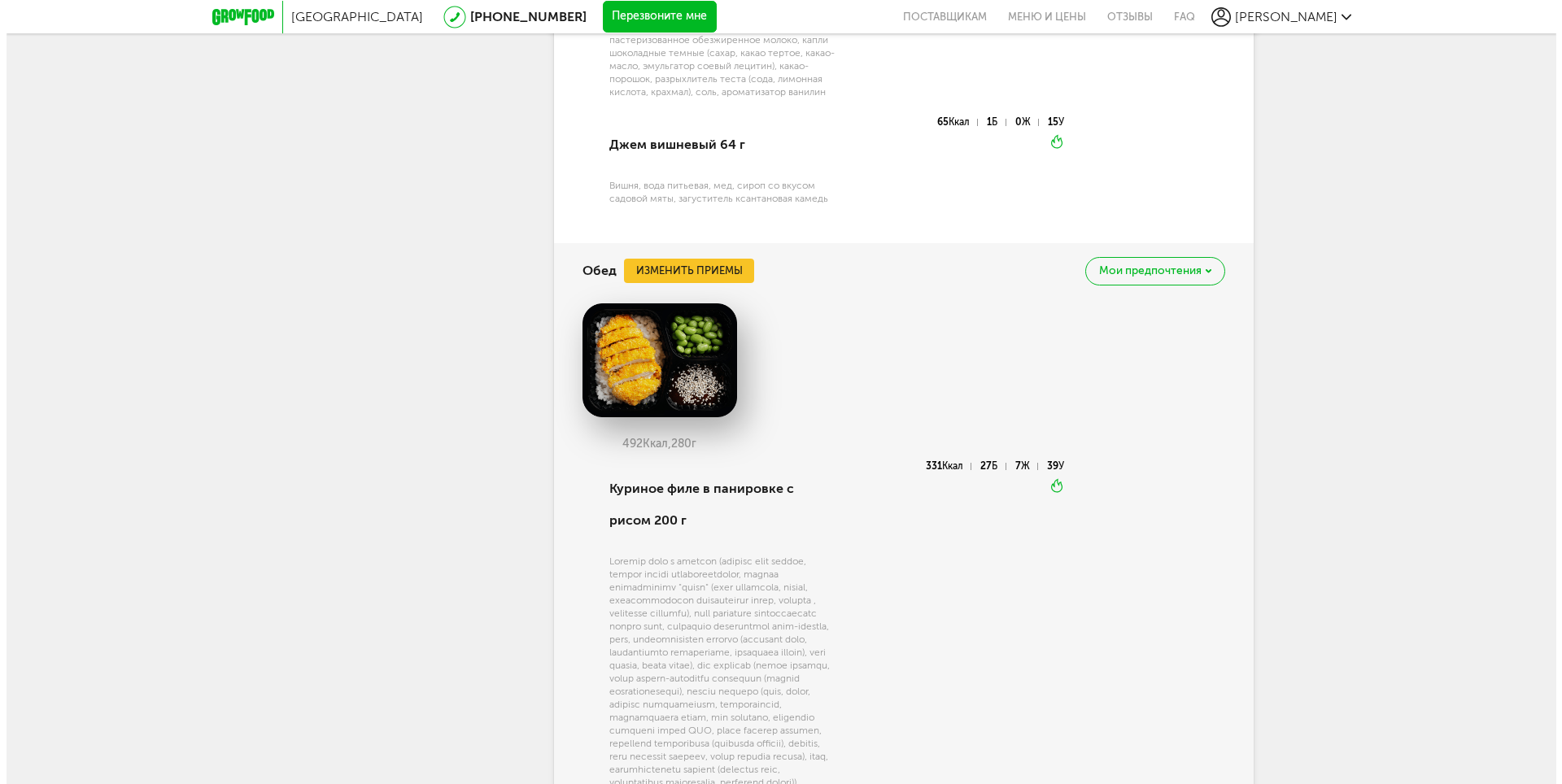
scroll to position [1788, 0]
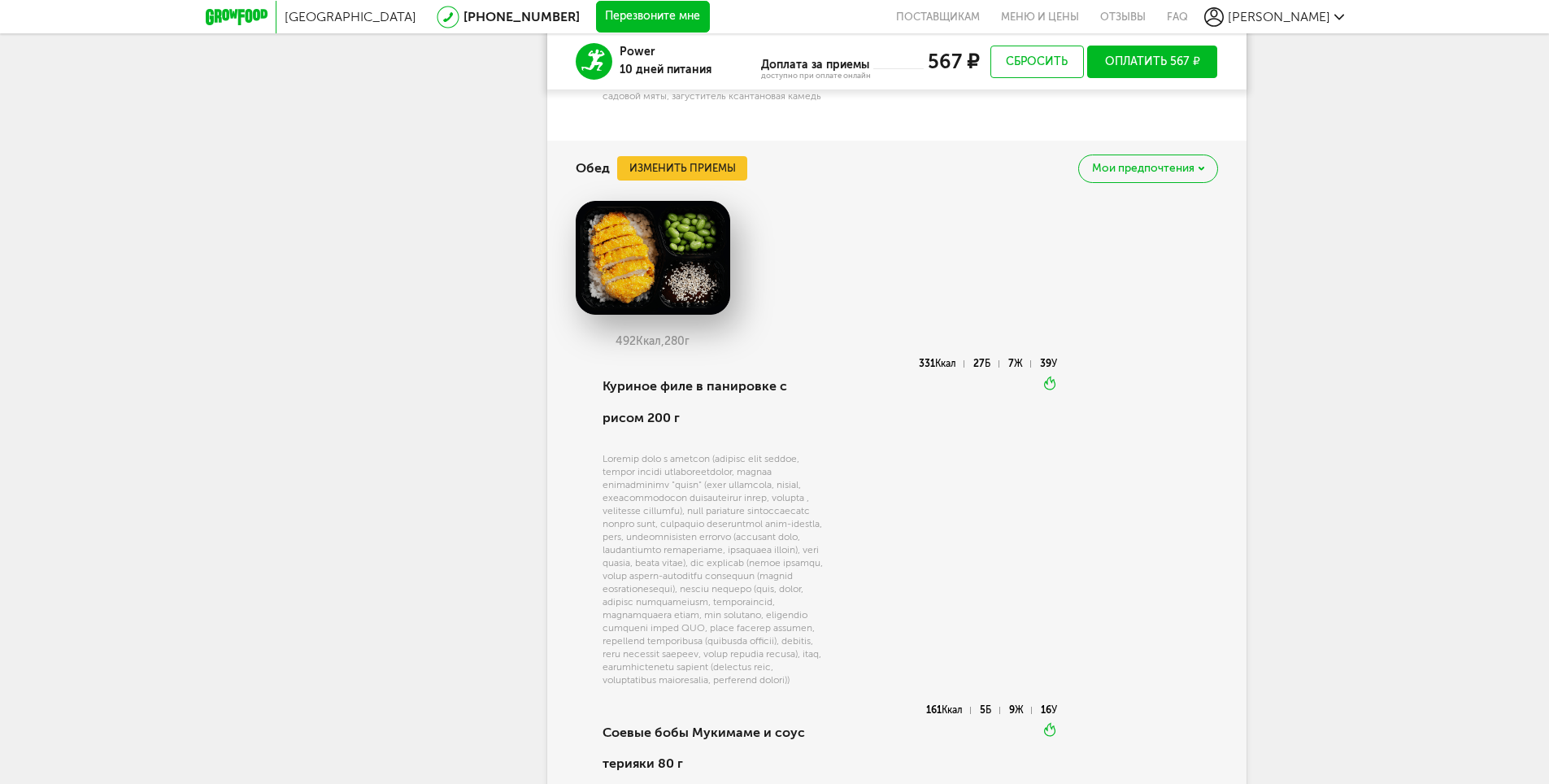
click at [997, 599] on div "331 Ккал 27 Б 7 Ж 39 У Вкуснее разогреть" at bounding box center [943, 531] width 230 height 347
click at [698, 179] on button "Изменить приемы" at bounding box center [682, 168] width 130 height 25
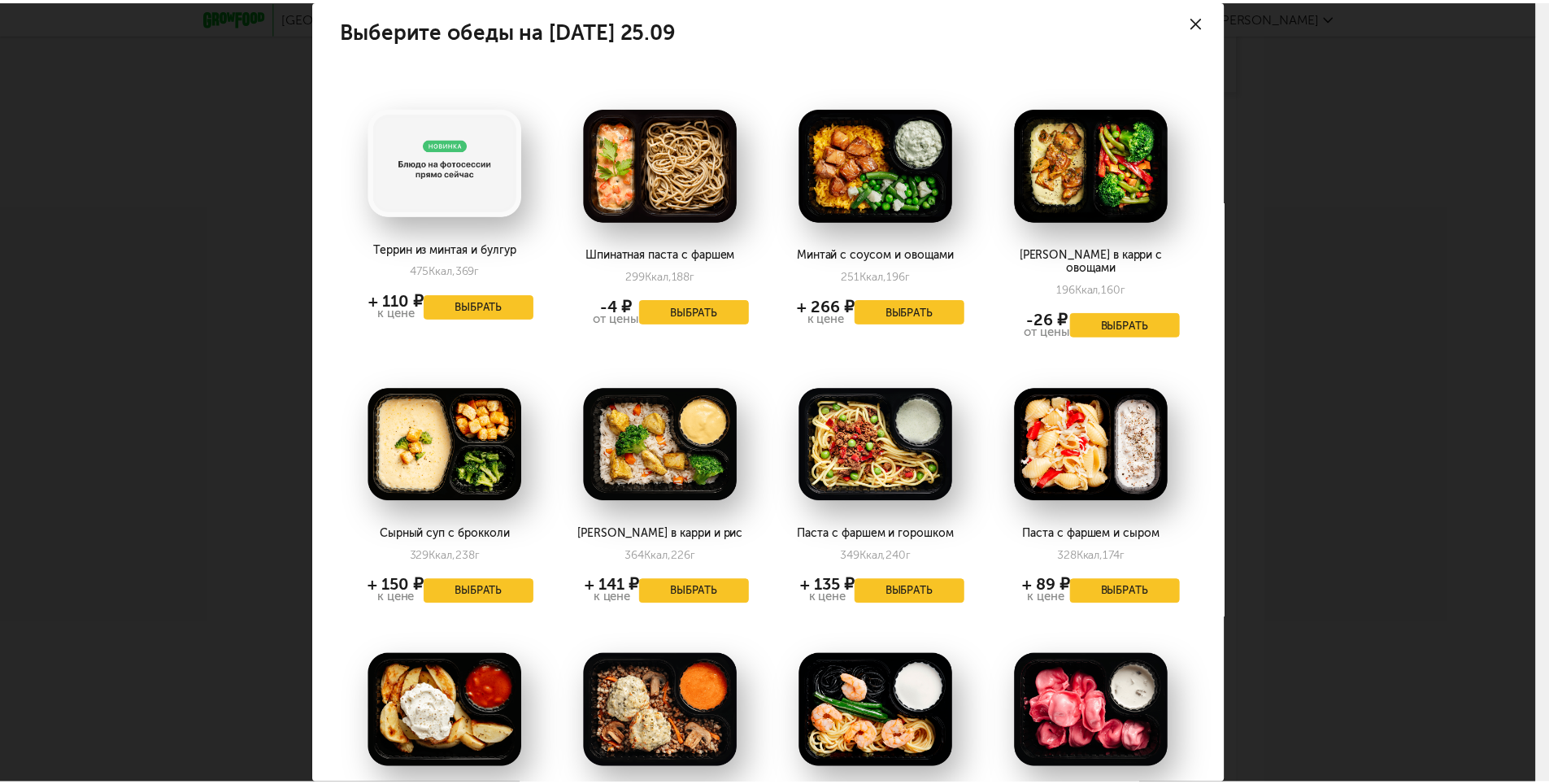
scroll to position [0, 0]
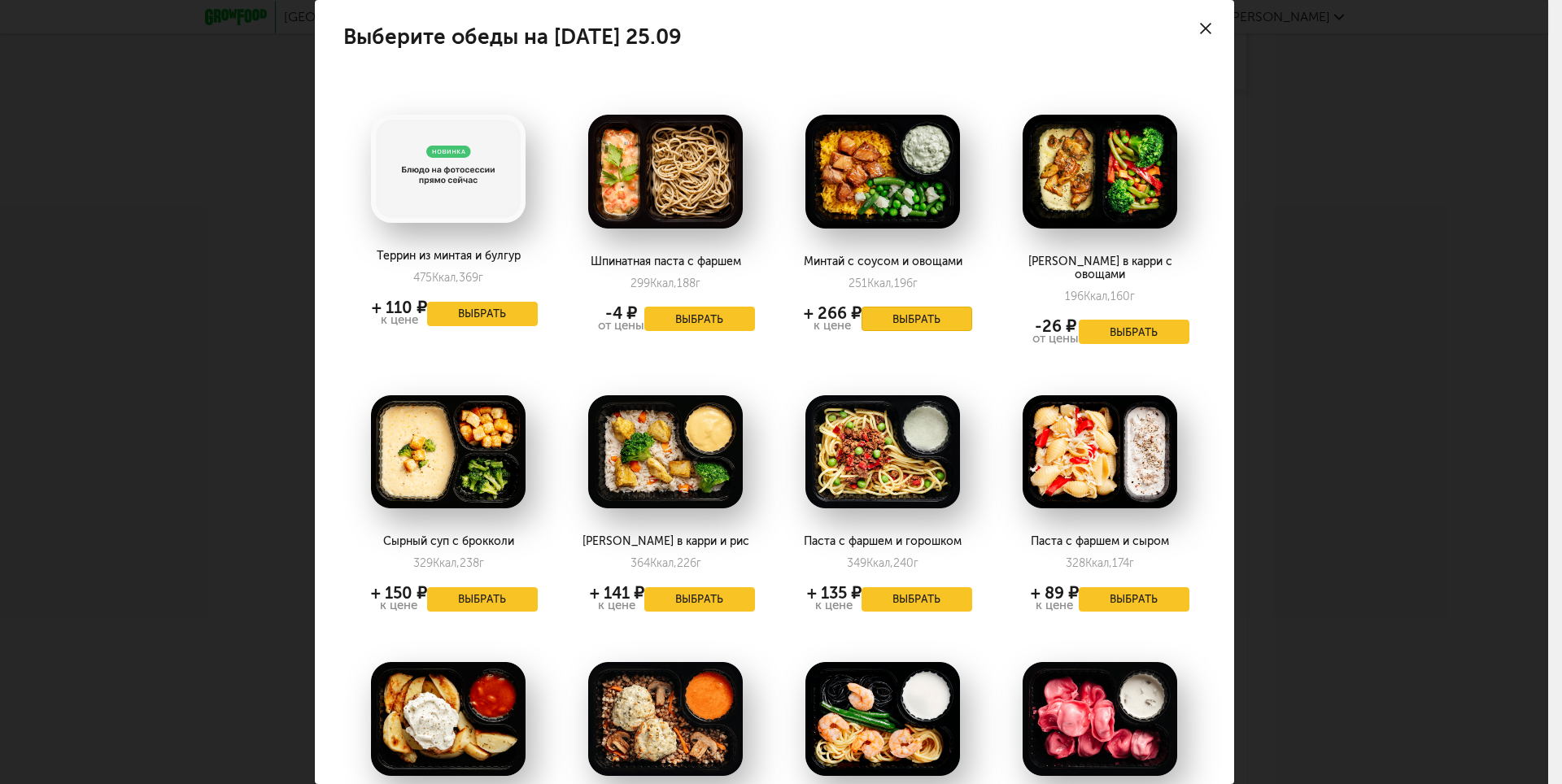
click at [891, 312] on button "Выбрать" at bounding box center [917, 319] width 110 height 25
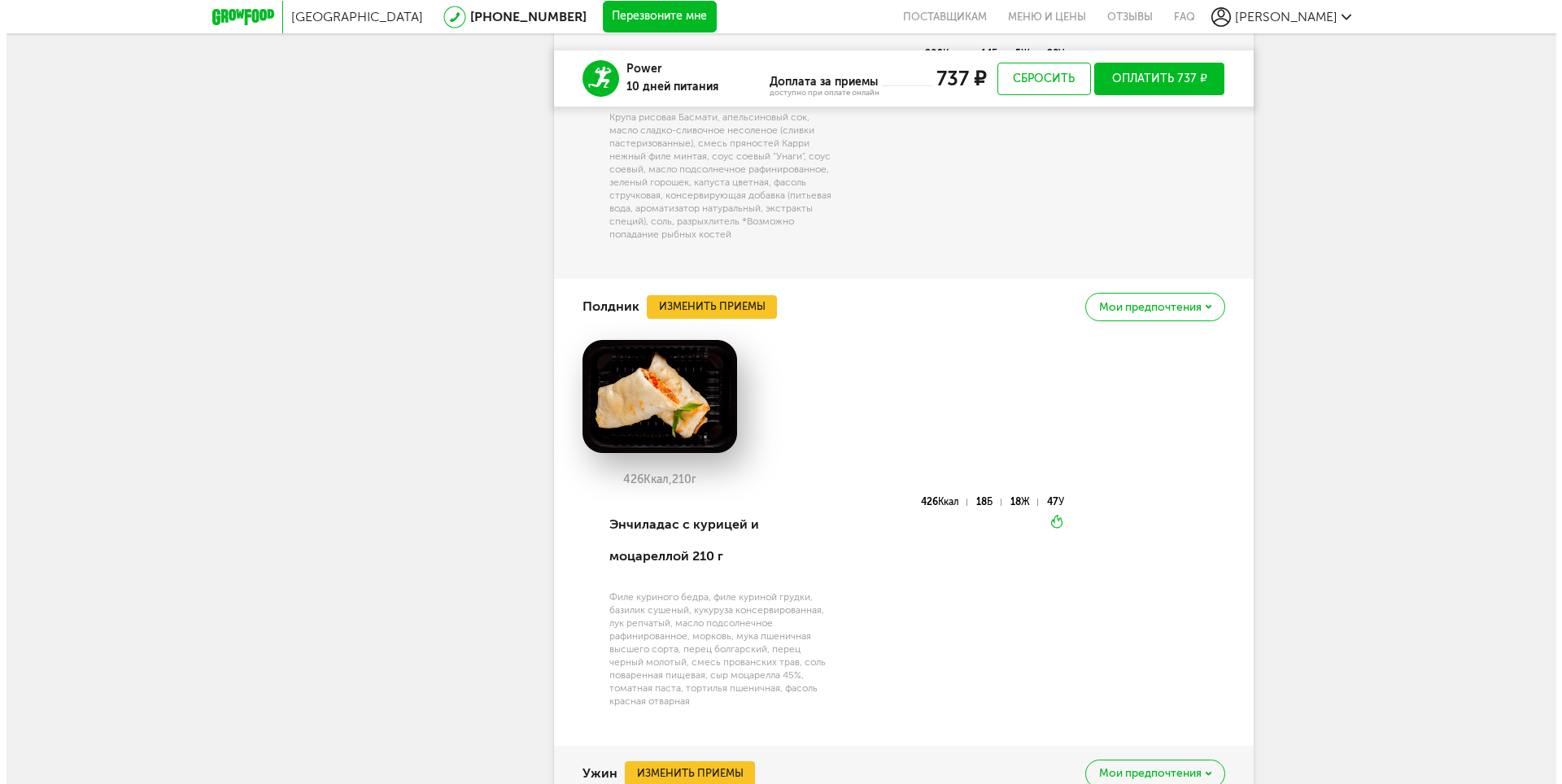
scroll to position [2358, 0]
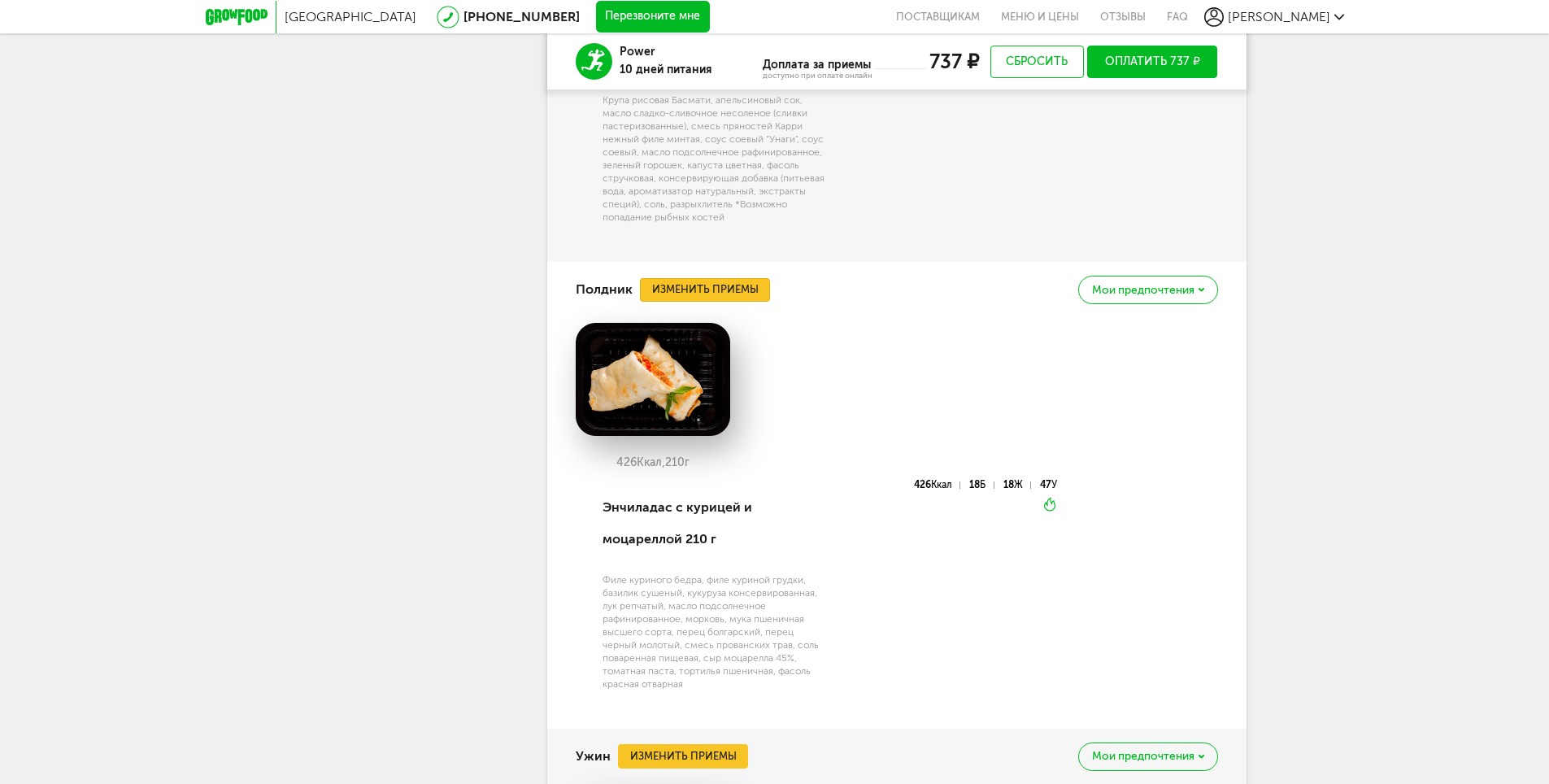
click at [731, 278] on button "Изменить приемы" at bounding box center [705, 290] width 130 height 25
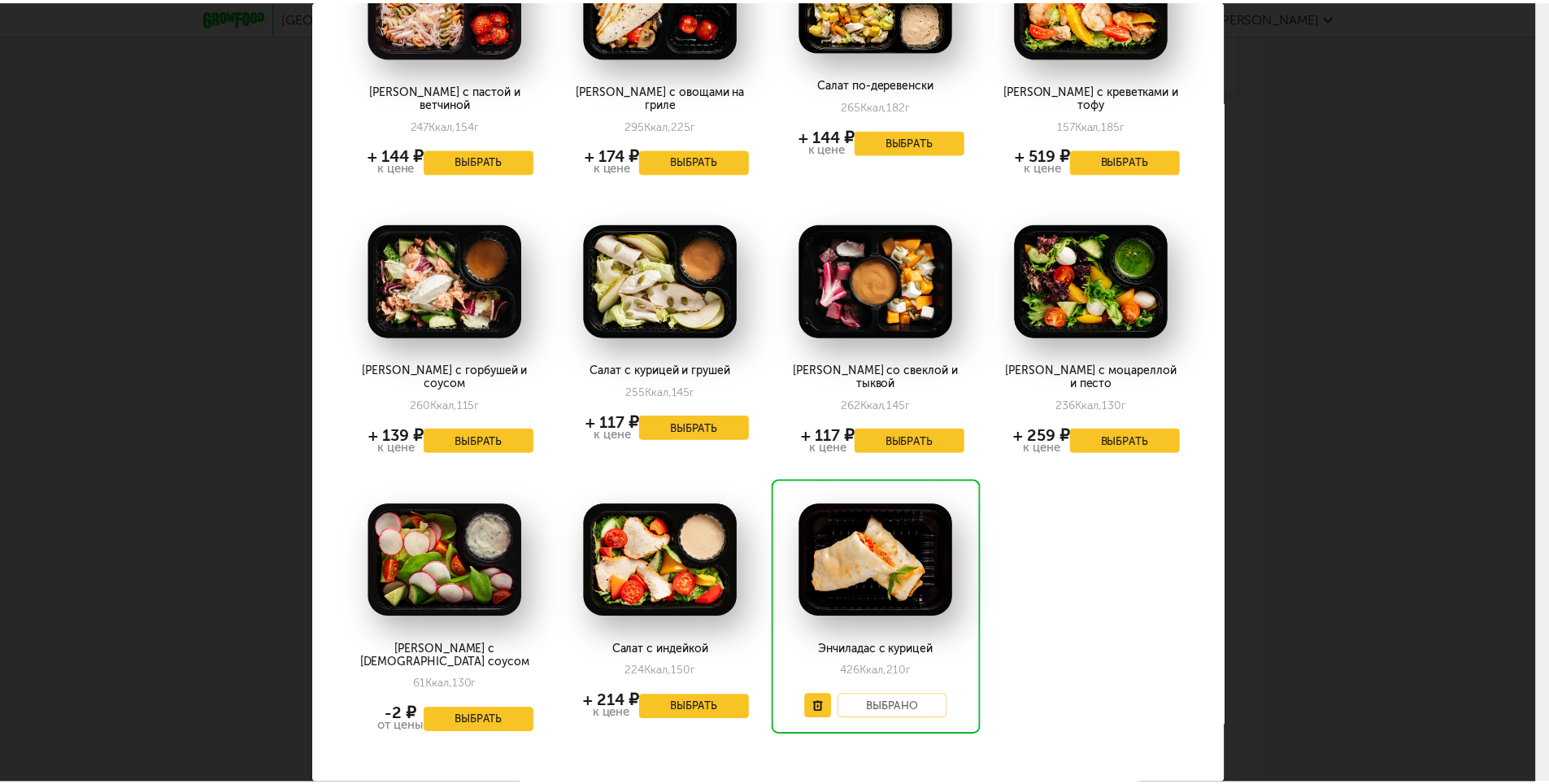
scroll to position [733, 0]
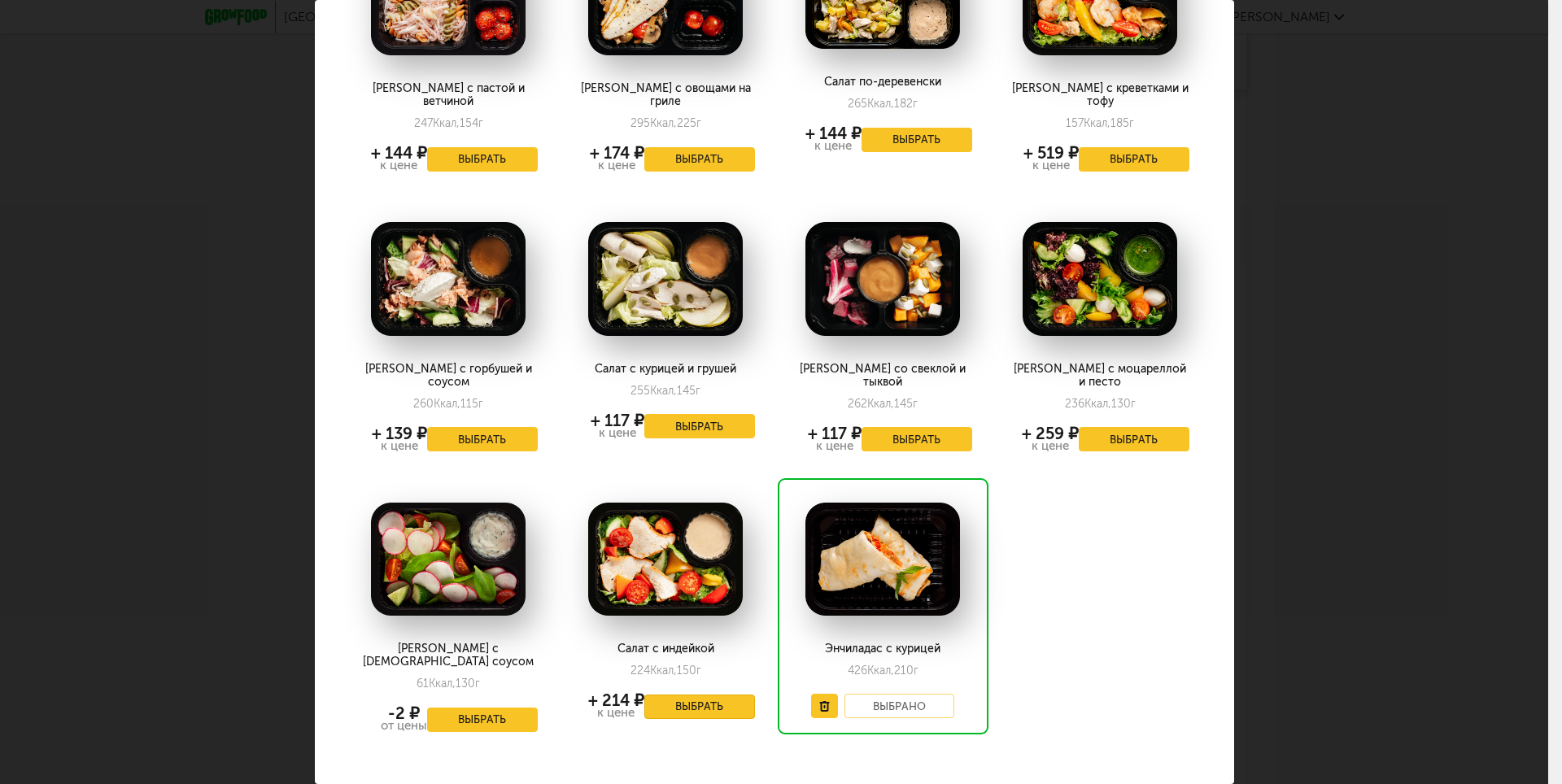
click at [684, 694] on button "Выбрать" at bounding box center [700, 706] width 110 height 25
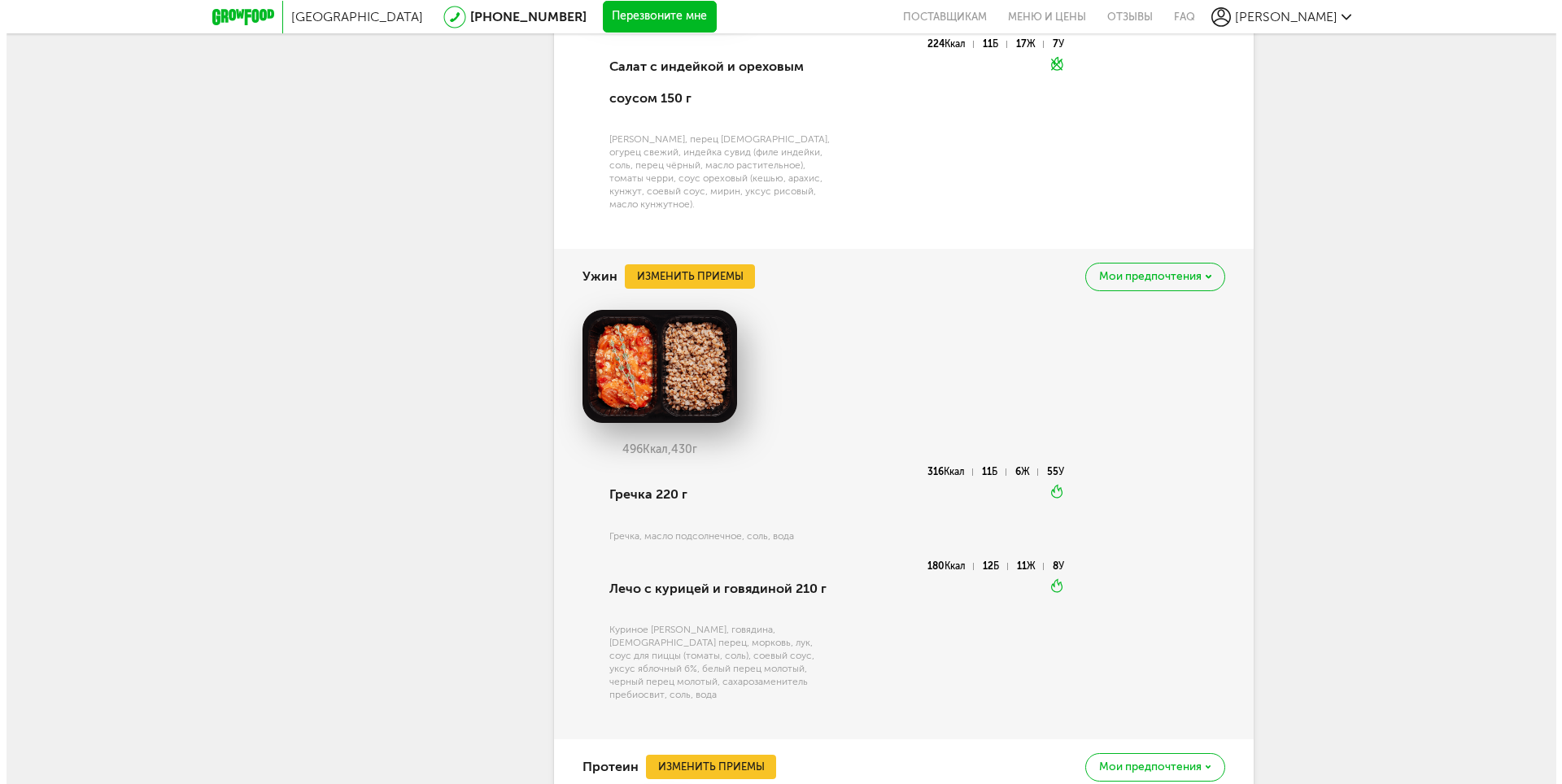
scroll to position [2609, 0]
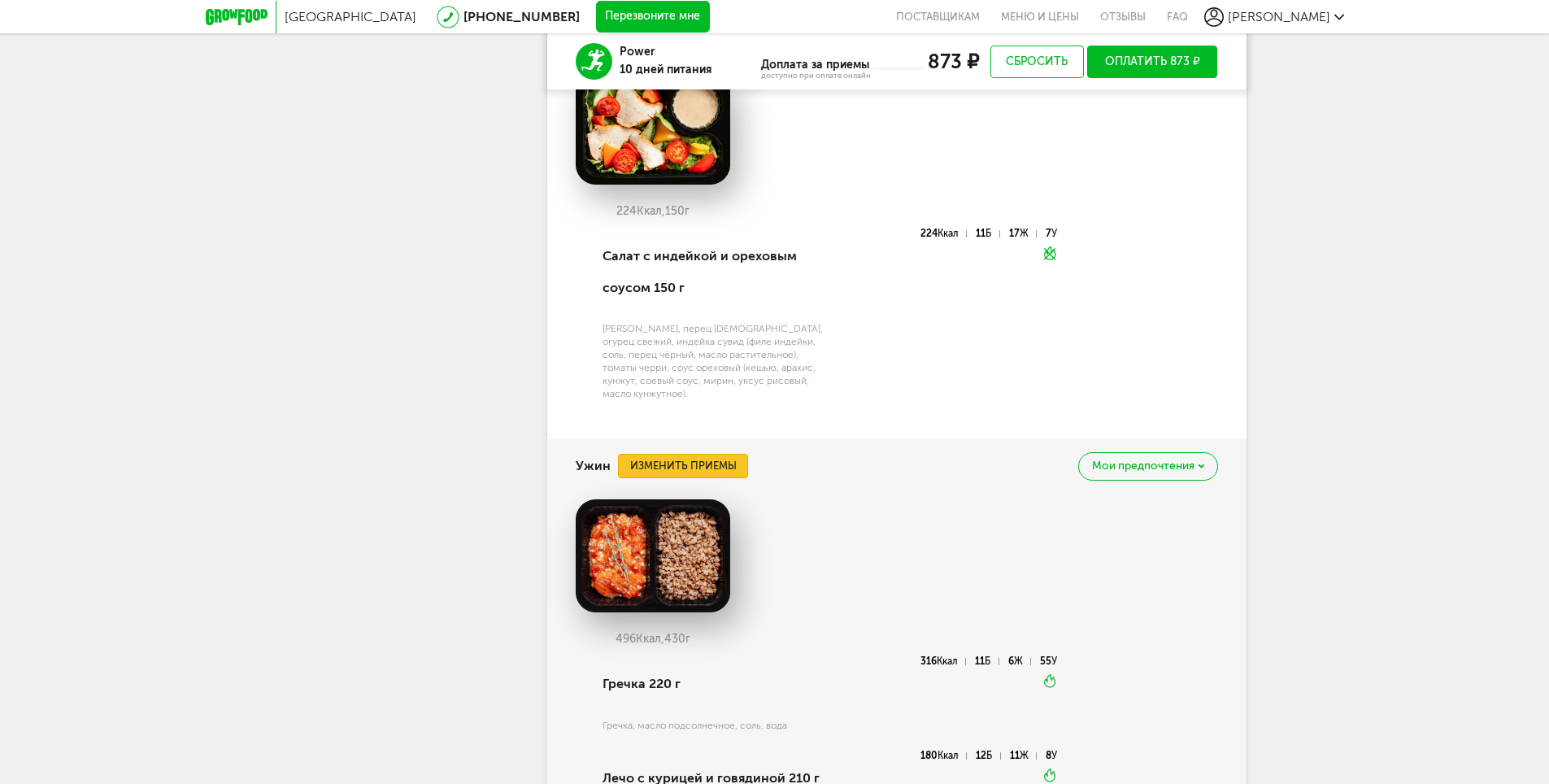
click at [660, 462] on button "Изменить приемы" at bounding box center [683, 465] width 130 height 25
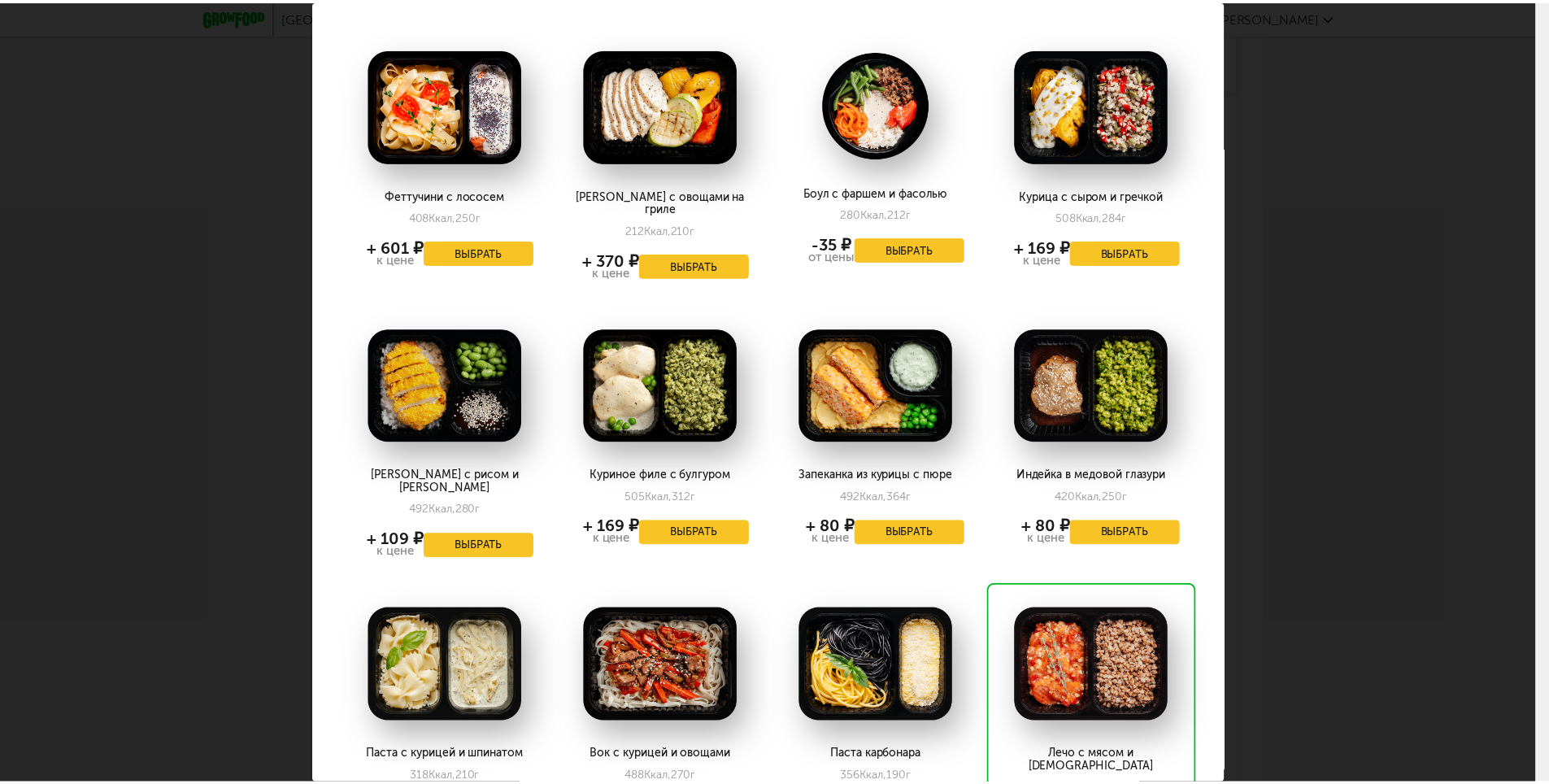
scroll to position [1014, 0]
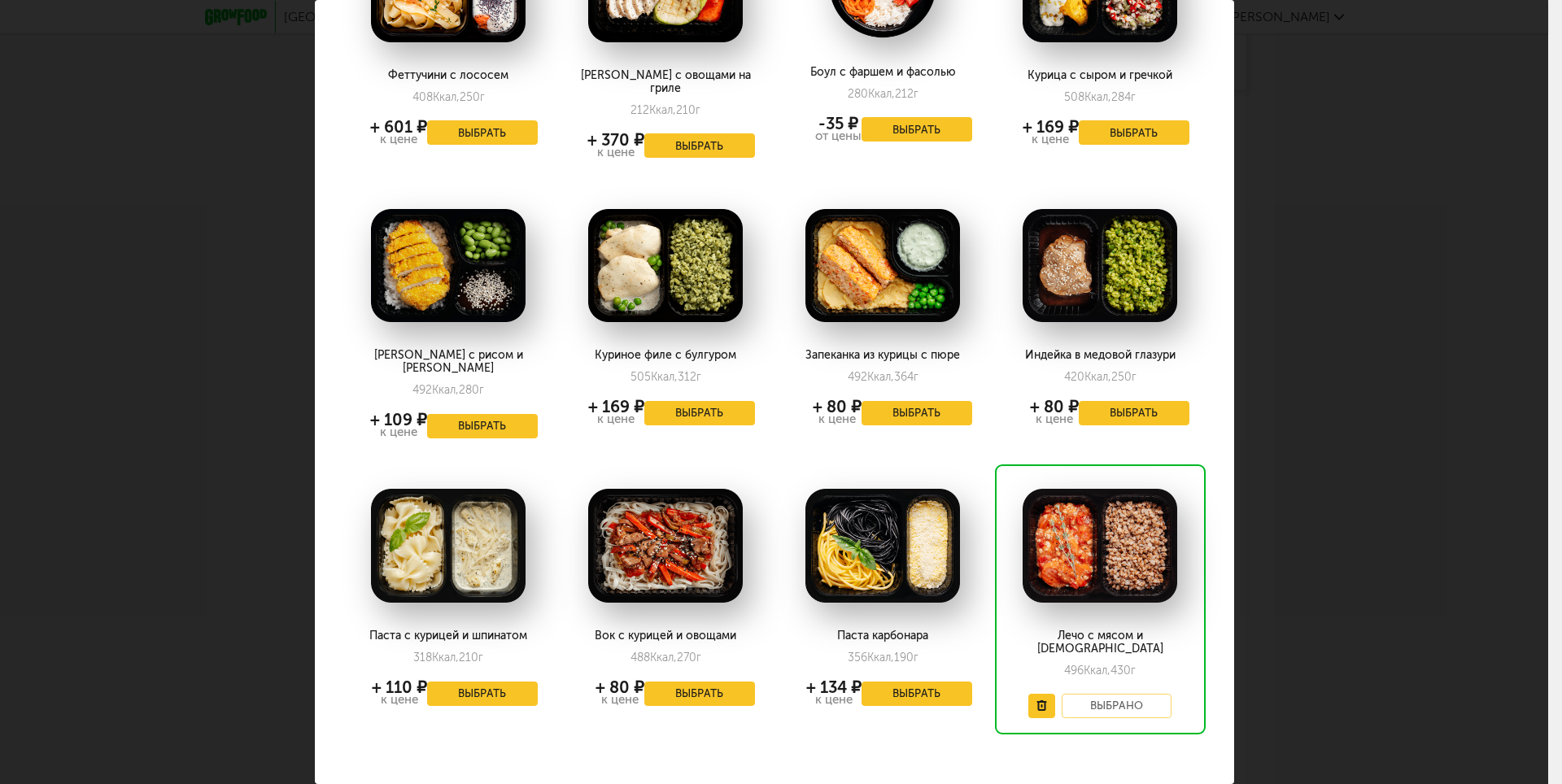
click at [1418, 526] on div "Выберите ужины на четверг 25.09 Тортильони с курицей 470 Ккал, 261 г + 110 ₽ к …" at bounding box center [773, 392] width 1548 height 784
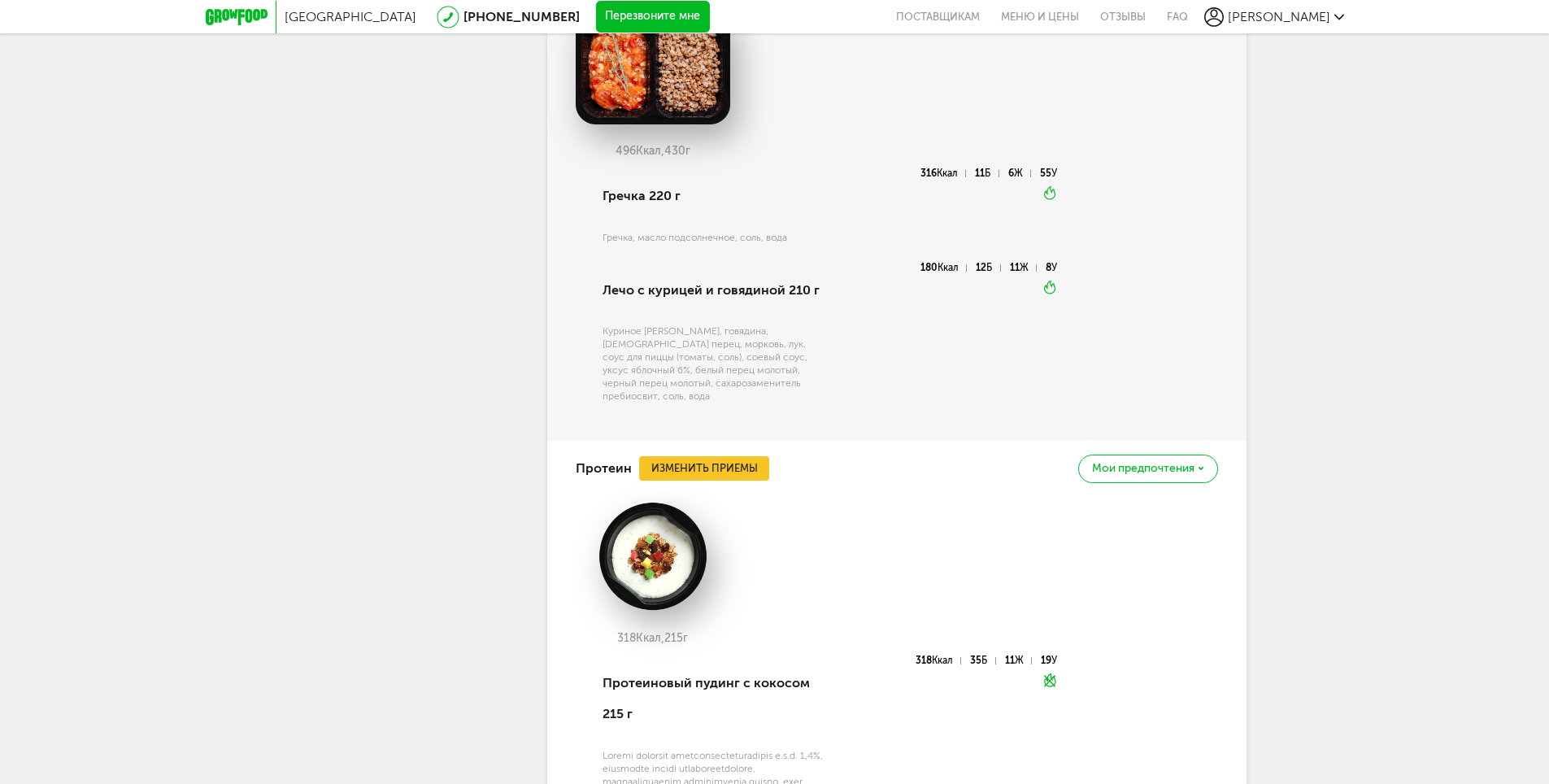
scroll to position [2934, 0]
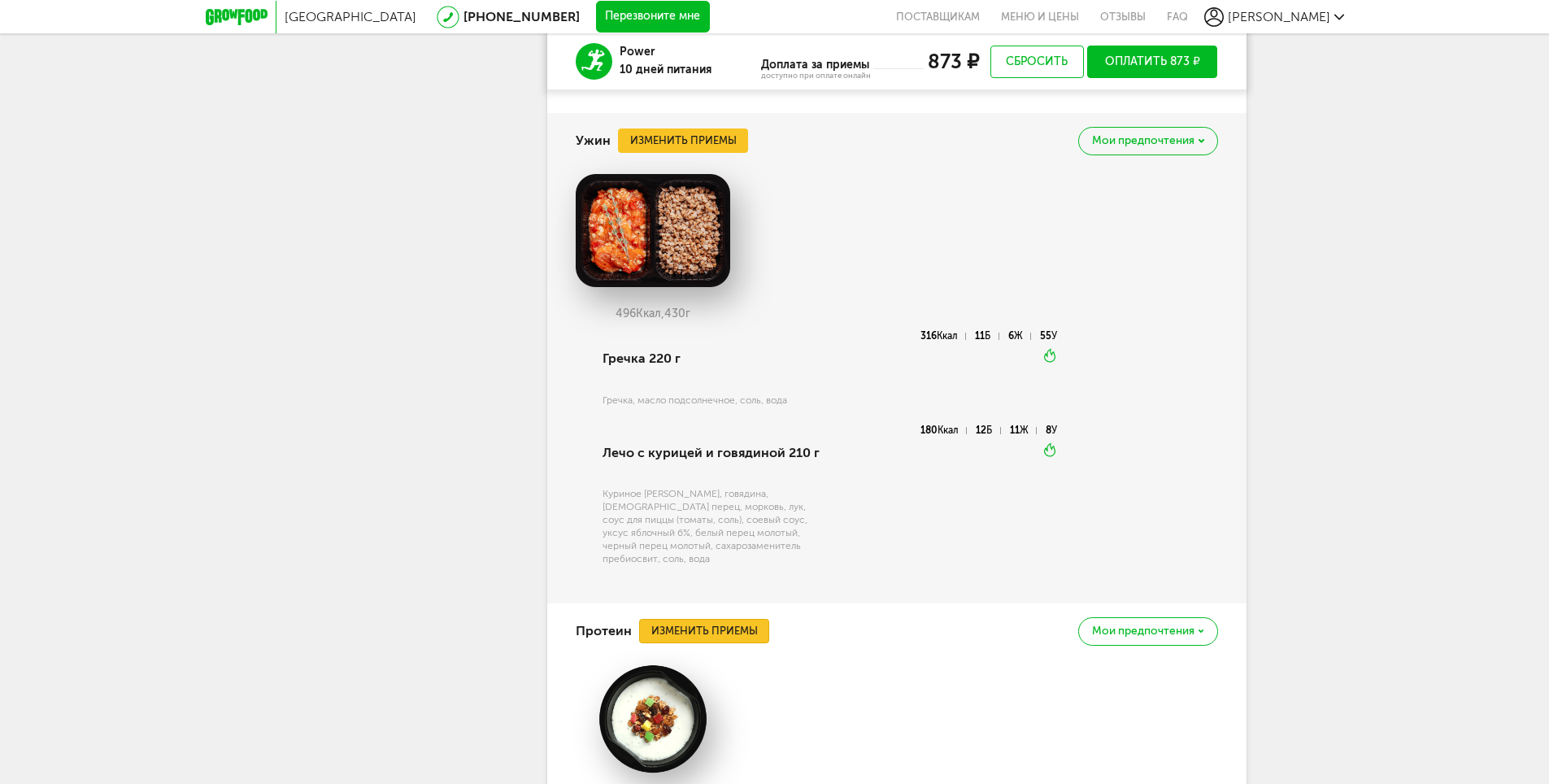
click at [727, 643] on button "Изменить приемы" at bounding box center [704, 631] width 130 height 25
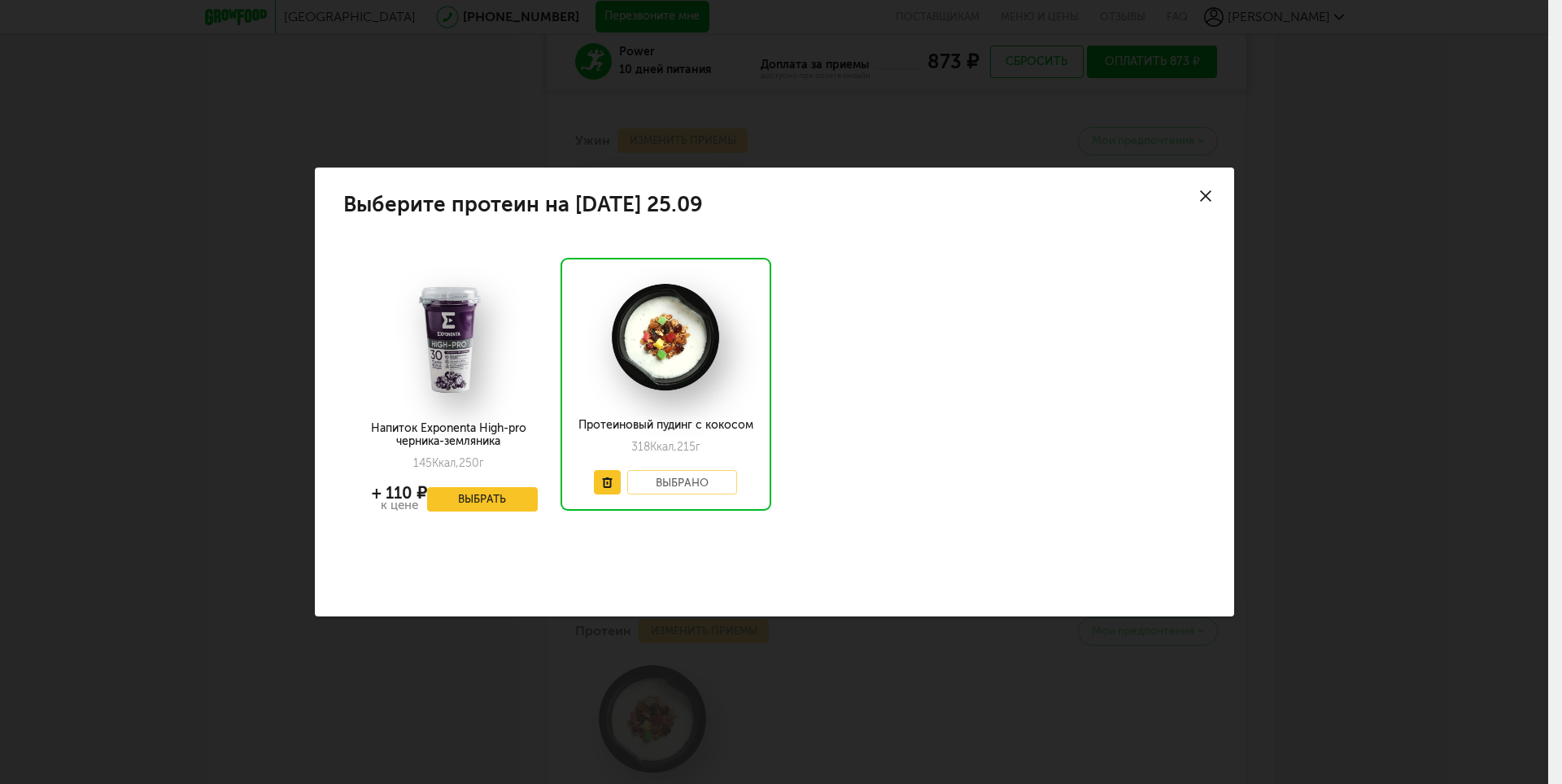
click at [1201, 177] on div at bounding box center [1205, 196] width 57 height 57
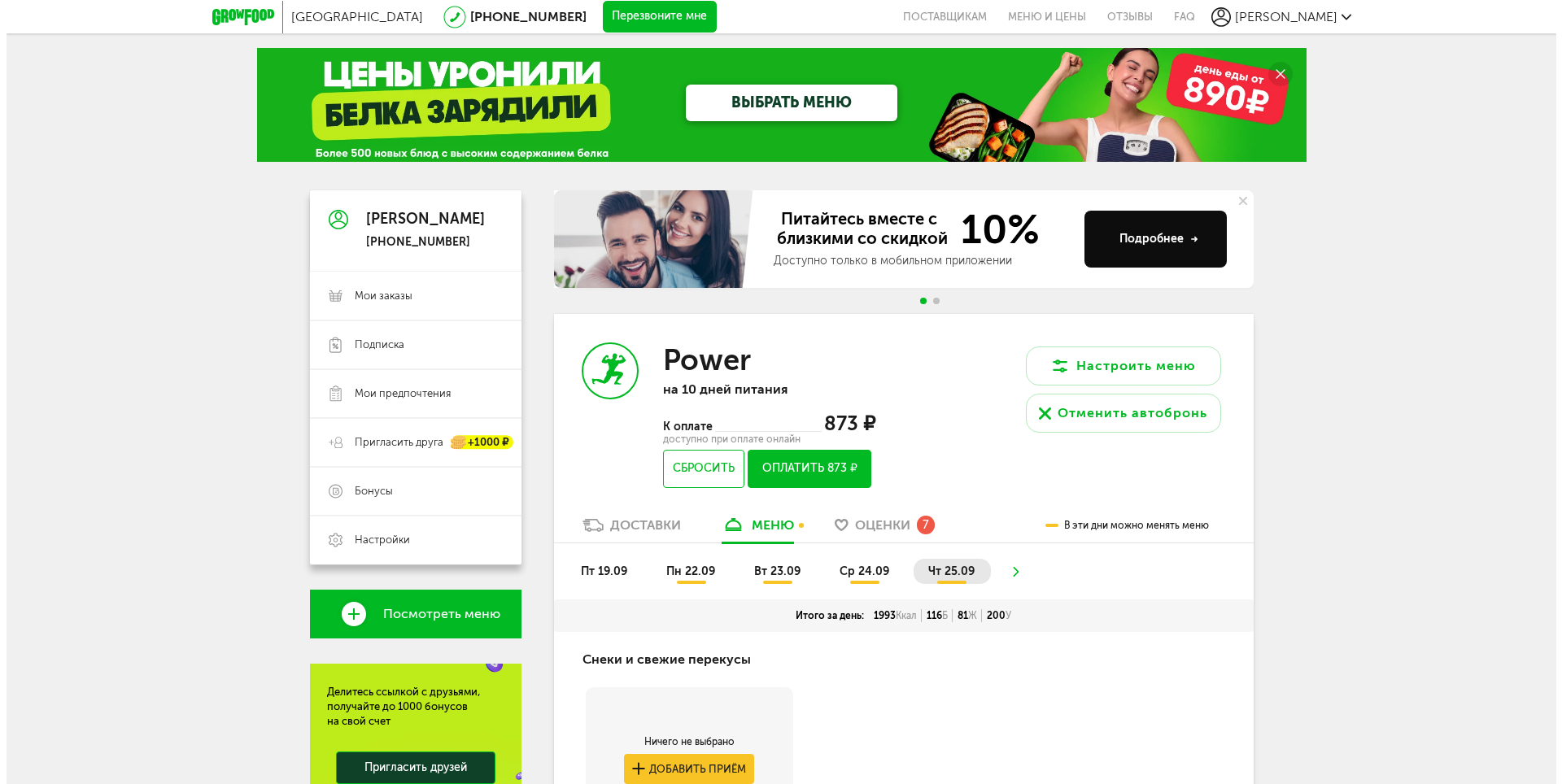
scroll to position [0, 0]
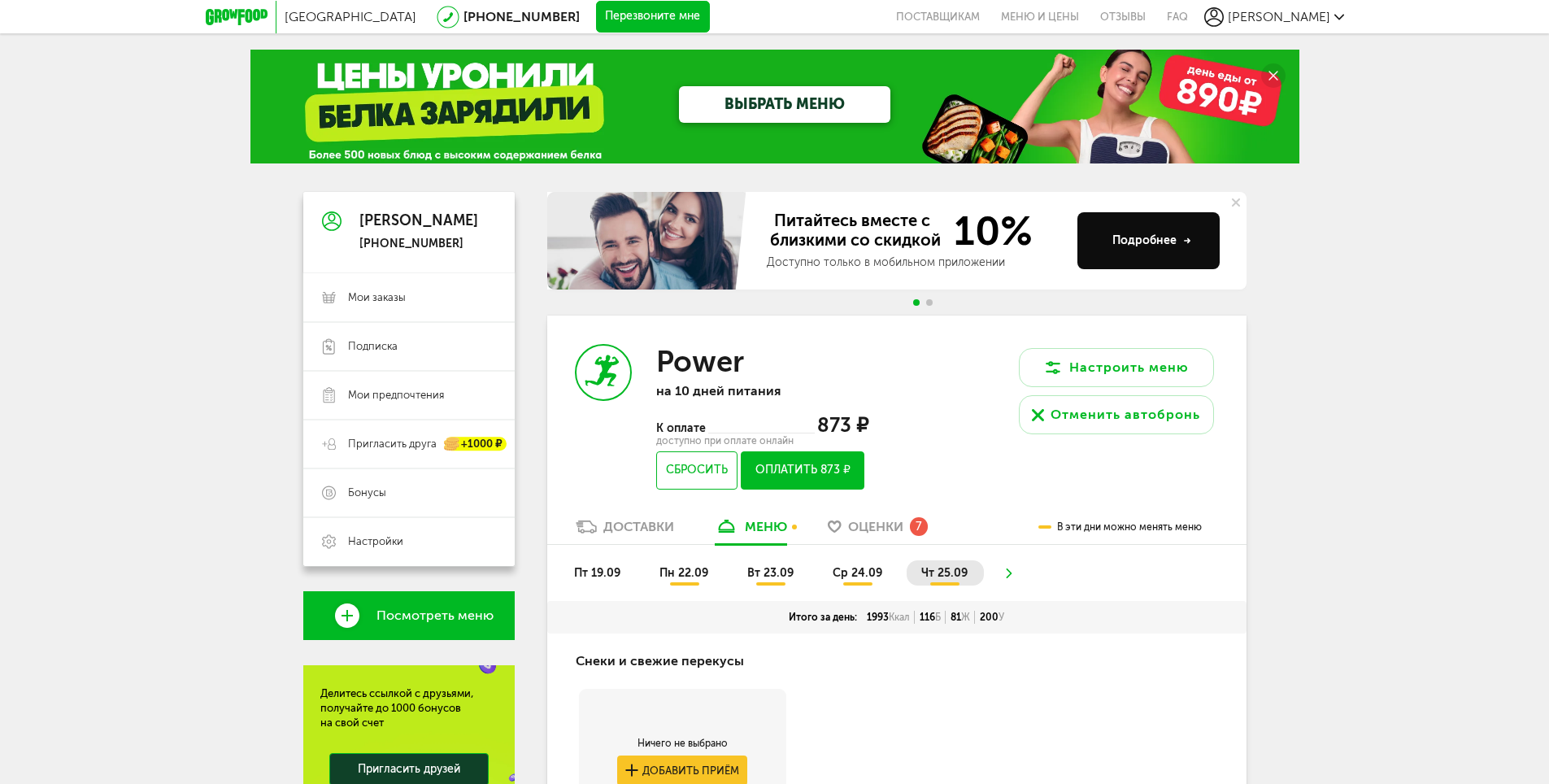
click at [1003, 570] on icon at bounding box center [1008, 574] width 11 height 10
click at [1006, 576] on ul "пт 19.09 пн 22.09 вт 23.09 ср 24.09 чт 25.09" at bounding box center [897, 581] width 675 height 41
click at [838, 469] on button "Оплатить 873 ₽" at bounding box center [802, 470] width 123 height 38
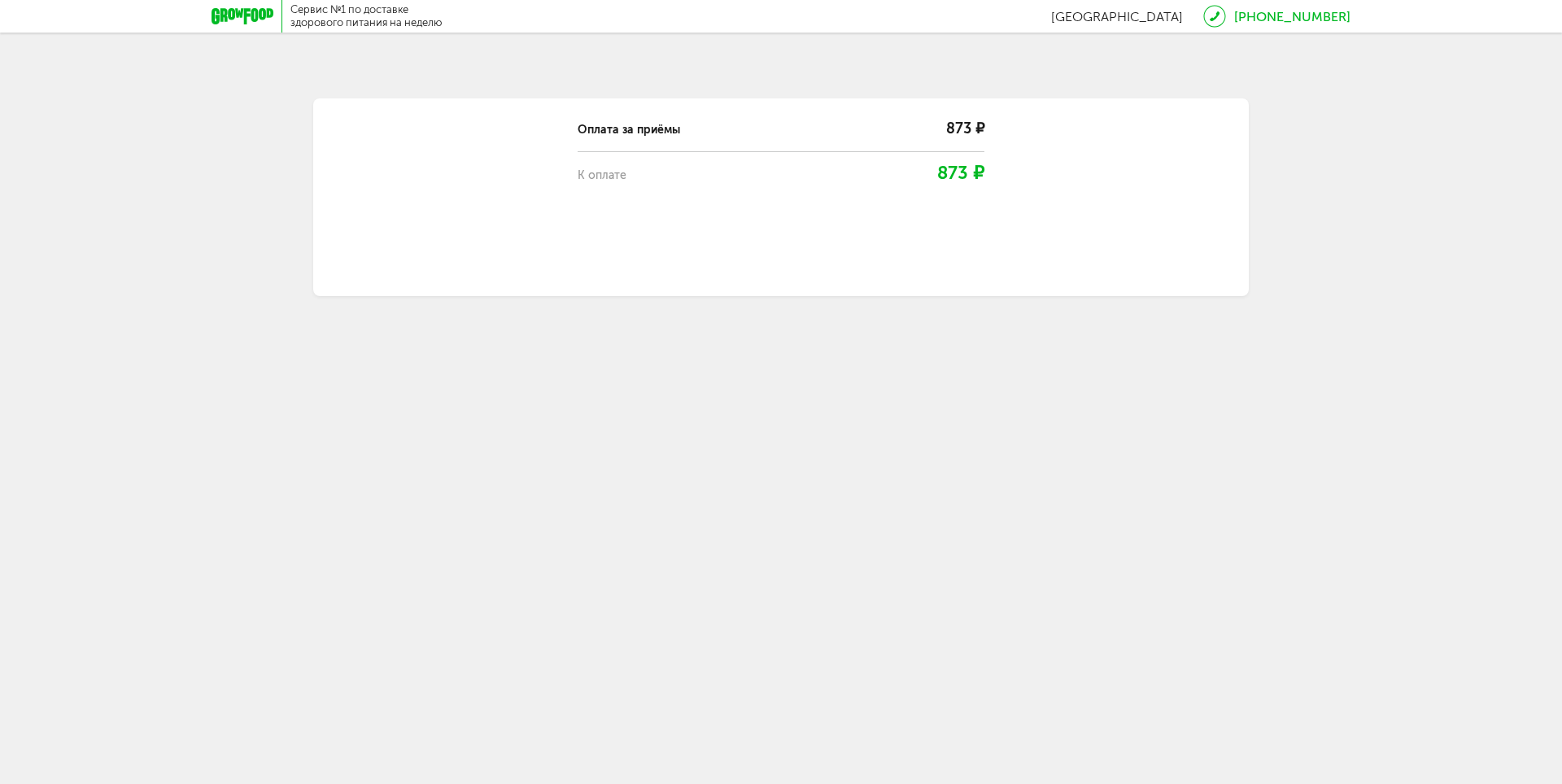
click at [689, 664] on body "Сервис №1 по доставке здорового питания на неделю [GEOGRAPHIC_DATA] [PHONE_NUMB…" at bounding box center [781, 392] width 1562 height 784
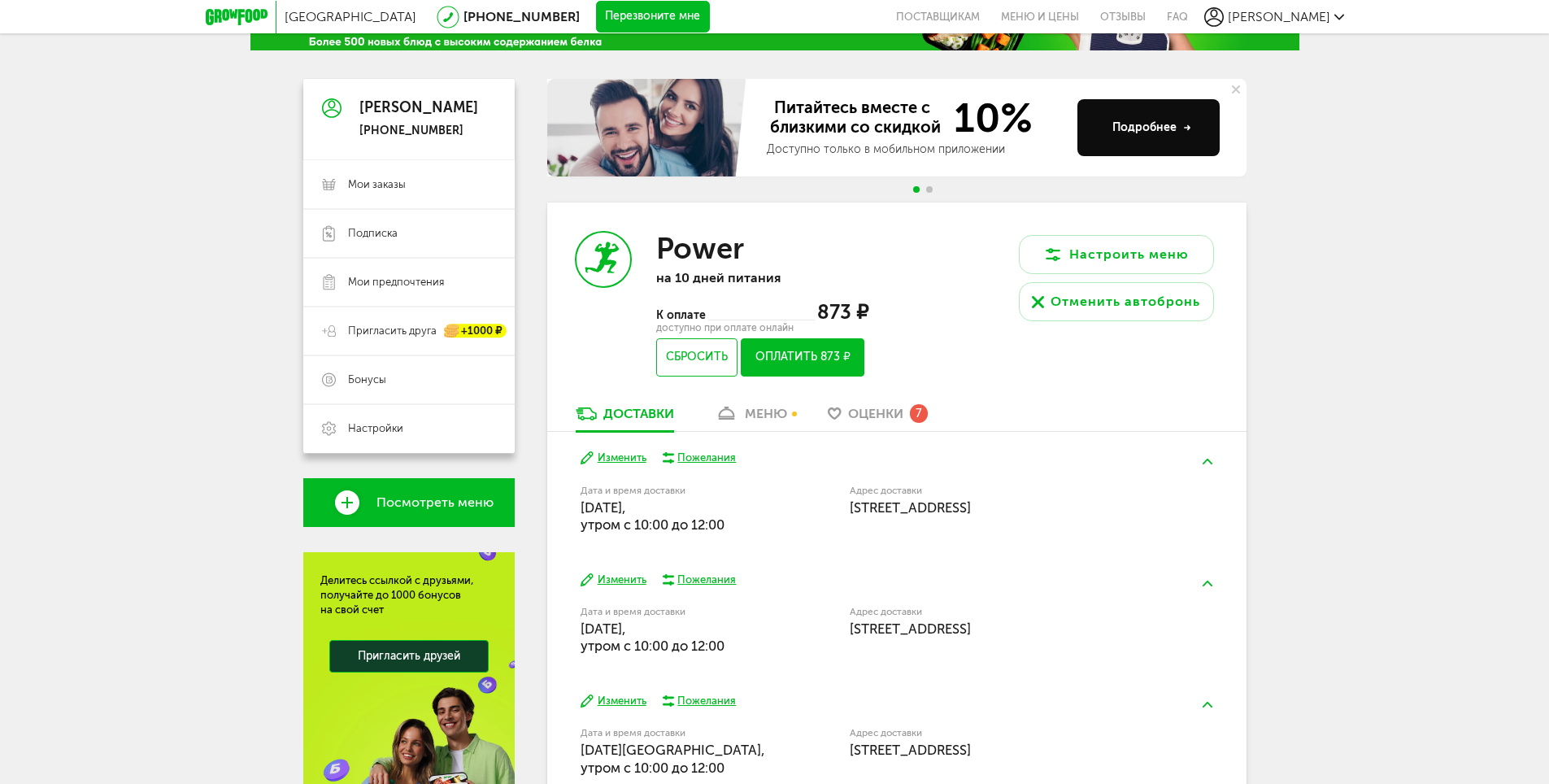
scroll to position [244, 0]
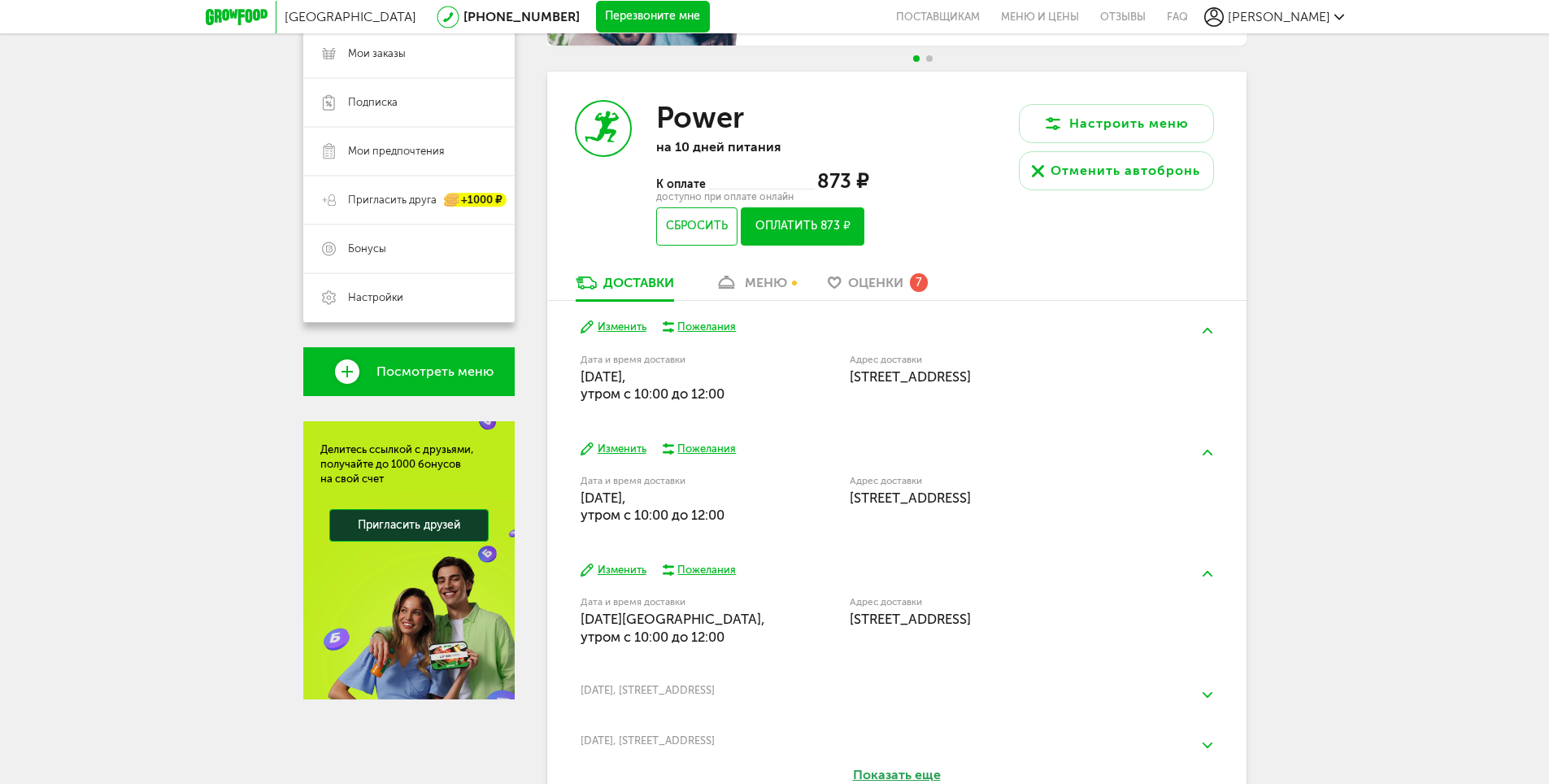
click at [756, 287] on div "меню" at bounding box center [766, 282] width 42 height 15
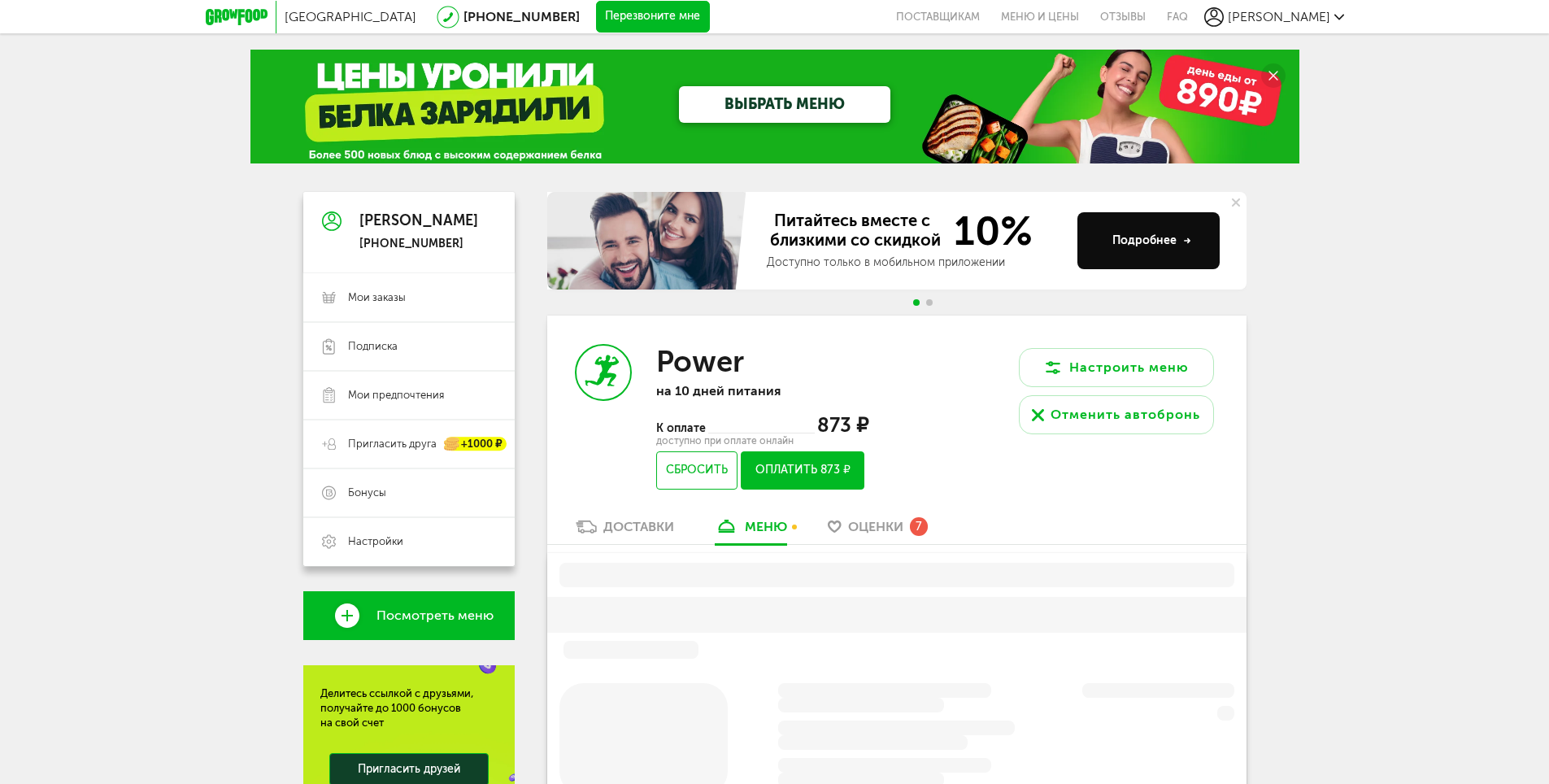
click at [786, 469] on button "Оплатить 873 ₽" at bounding box center [802, 470] width 123 height 38
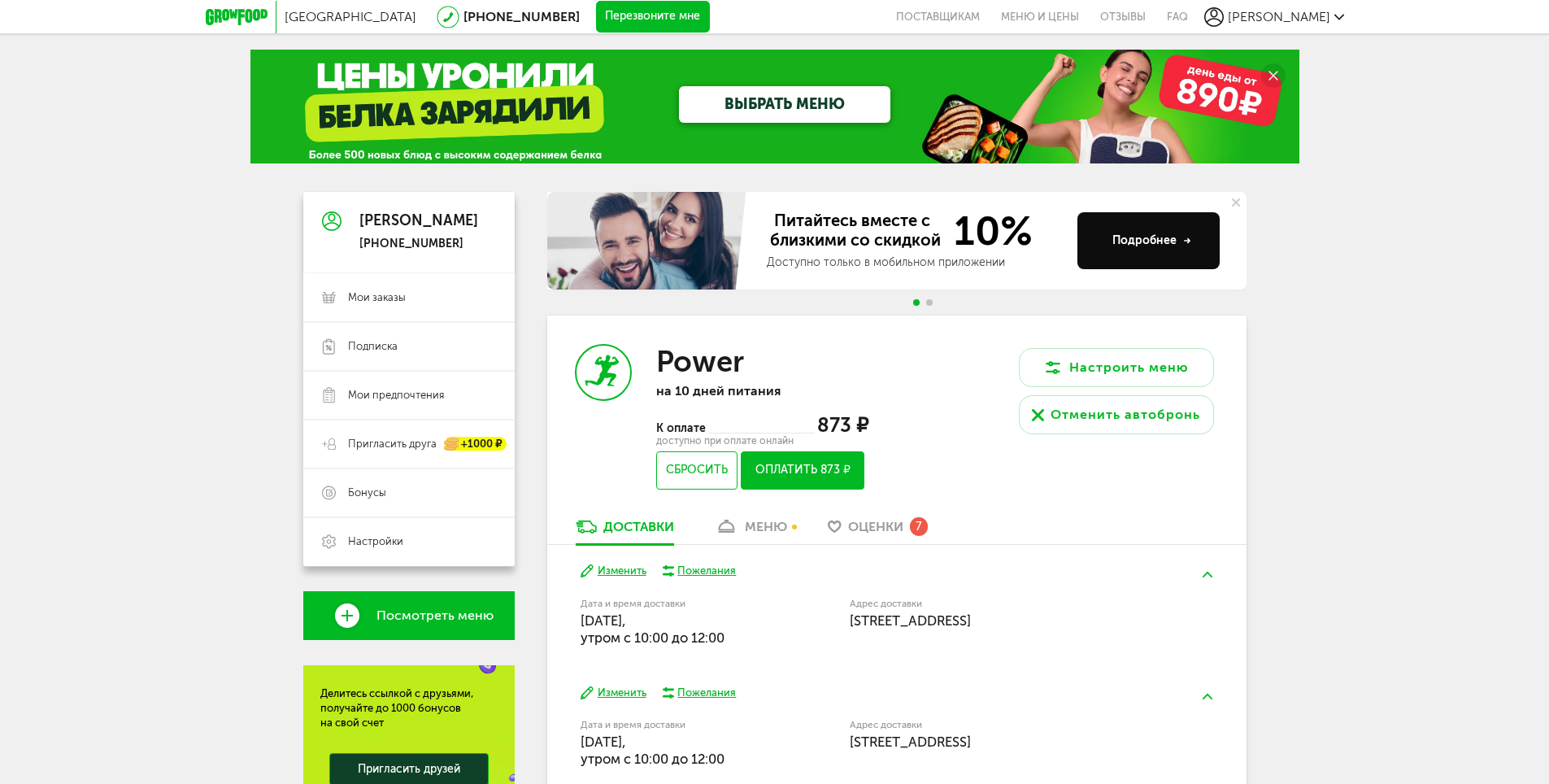
click at [758, 529] on div "меню" at bounding box center [766, 526] width 42 height 15
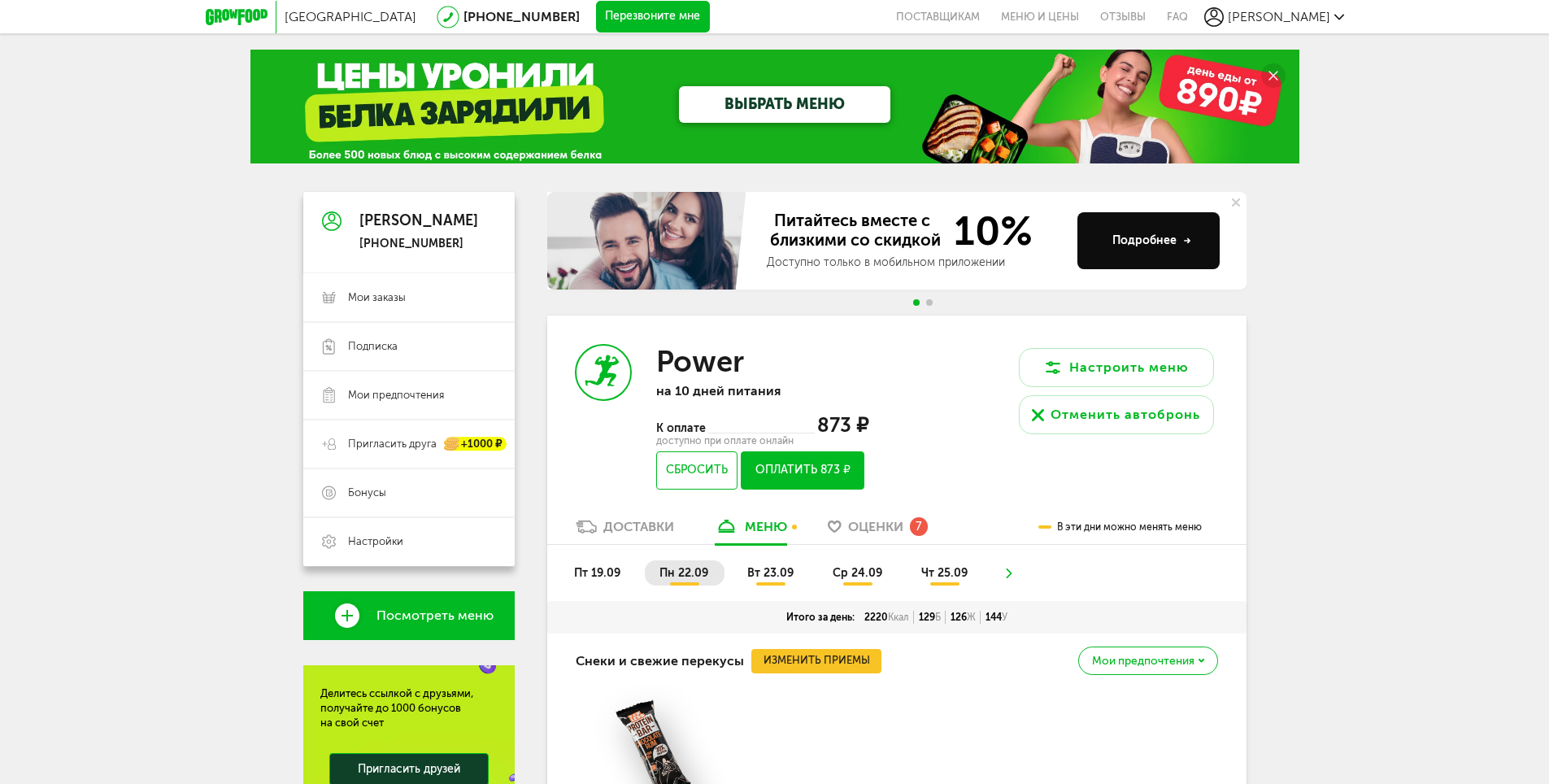
click at [769, 577] on span "вт 23.09" at bounding box center [771, 573] width 47 height 14
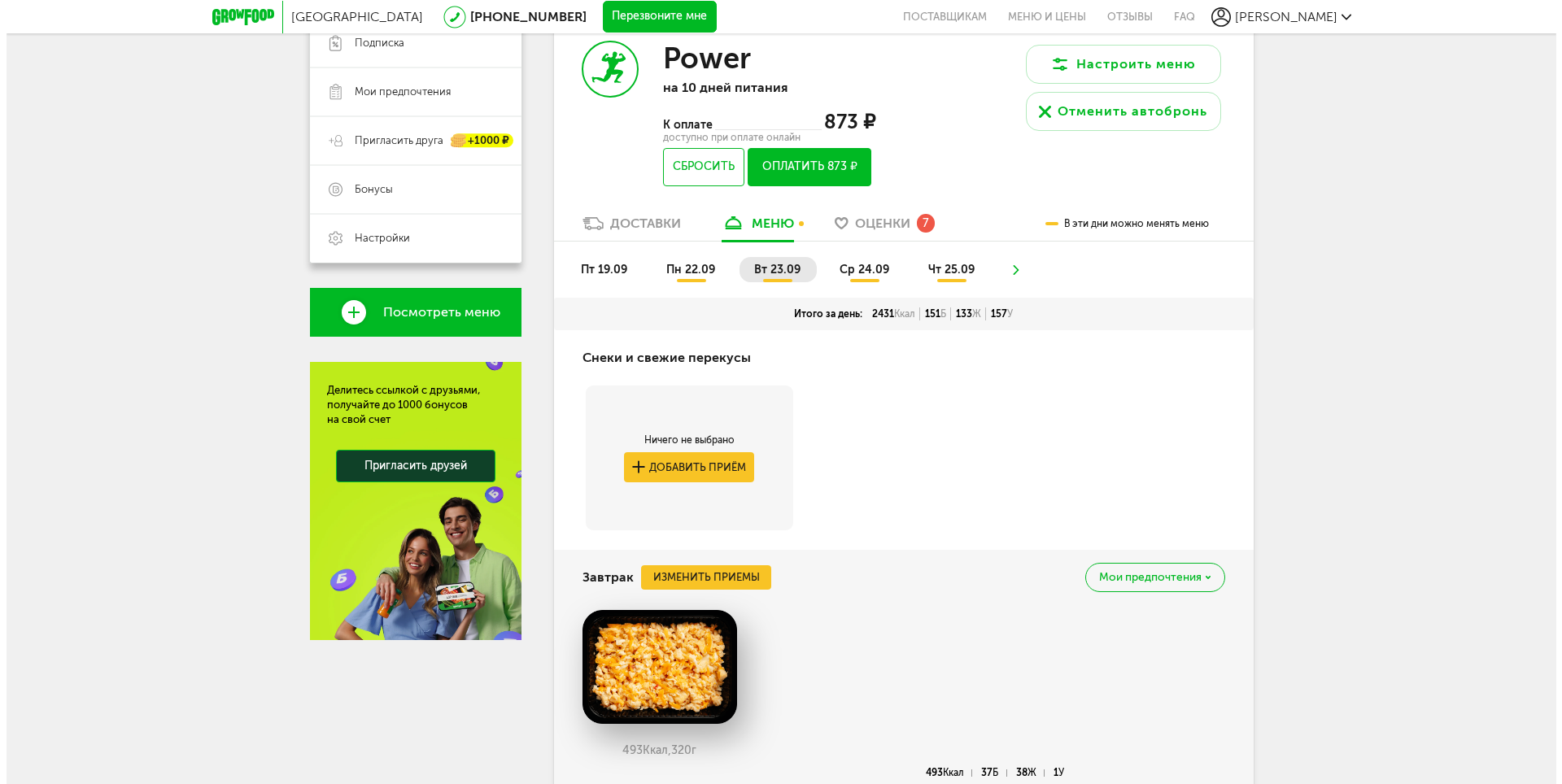
scroll to position [130, 0]
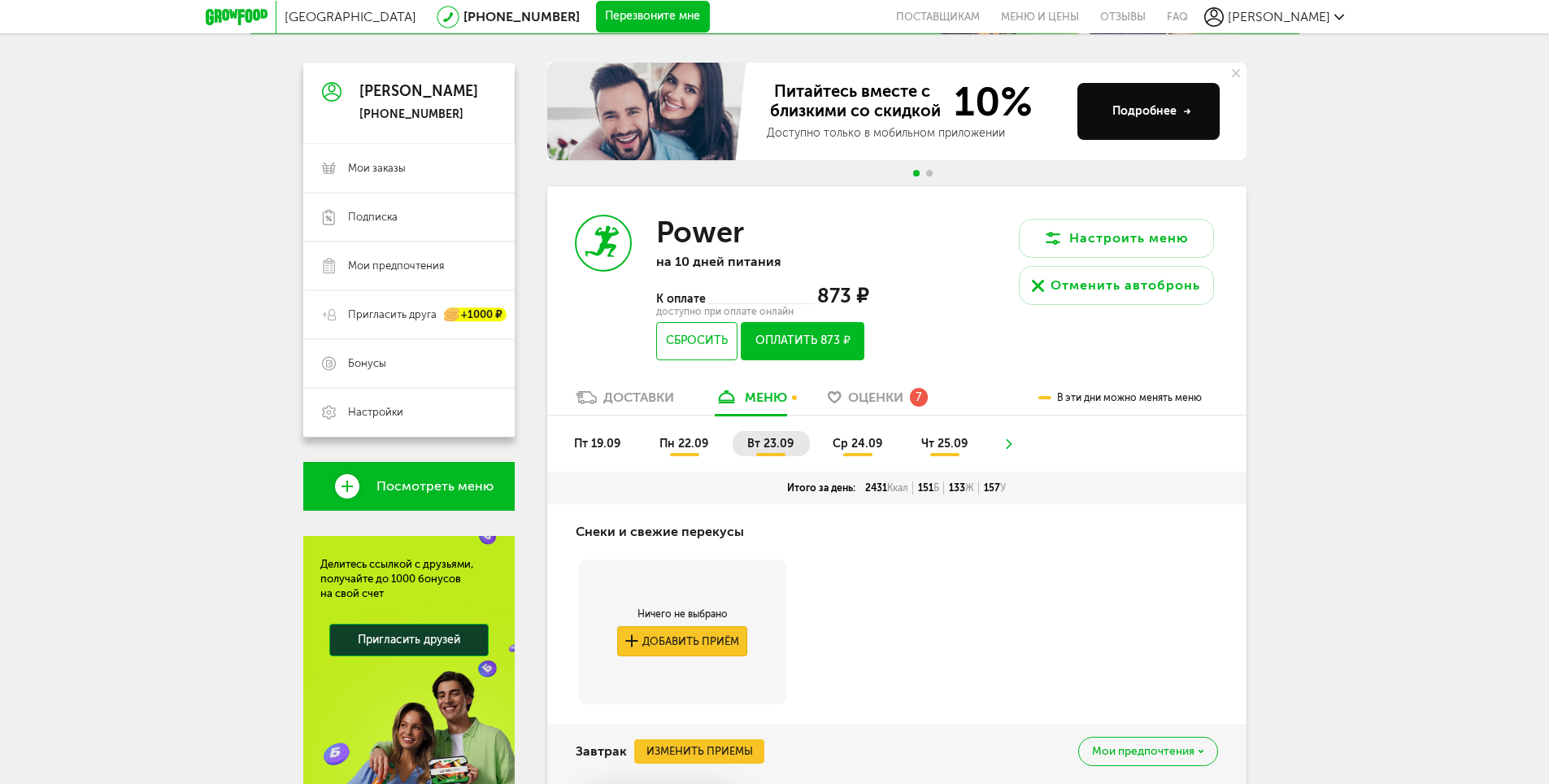
click at [697, 643] on button "Добавить приём" at bounding box center [682, 641] width 130 height 30
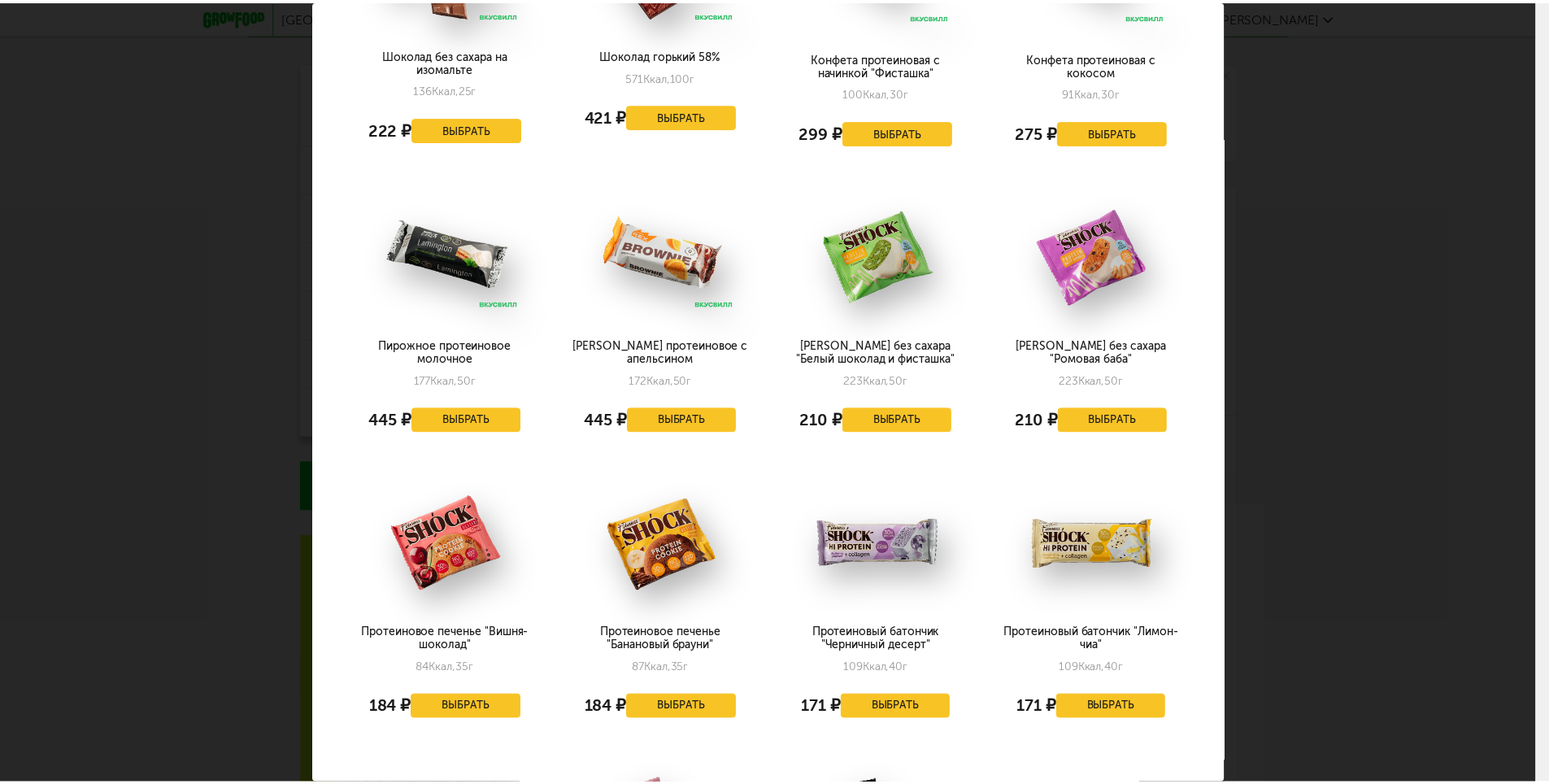
scroll to position [569, 0]
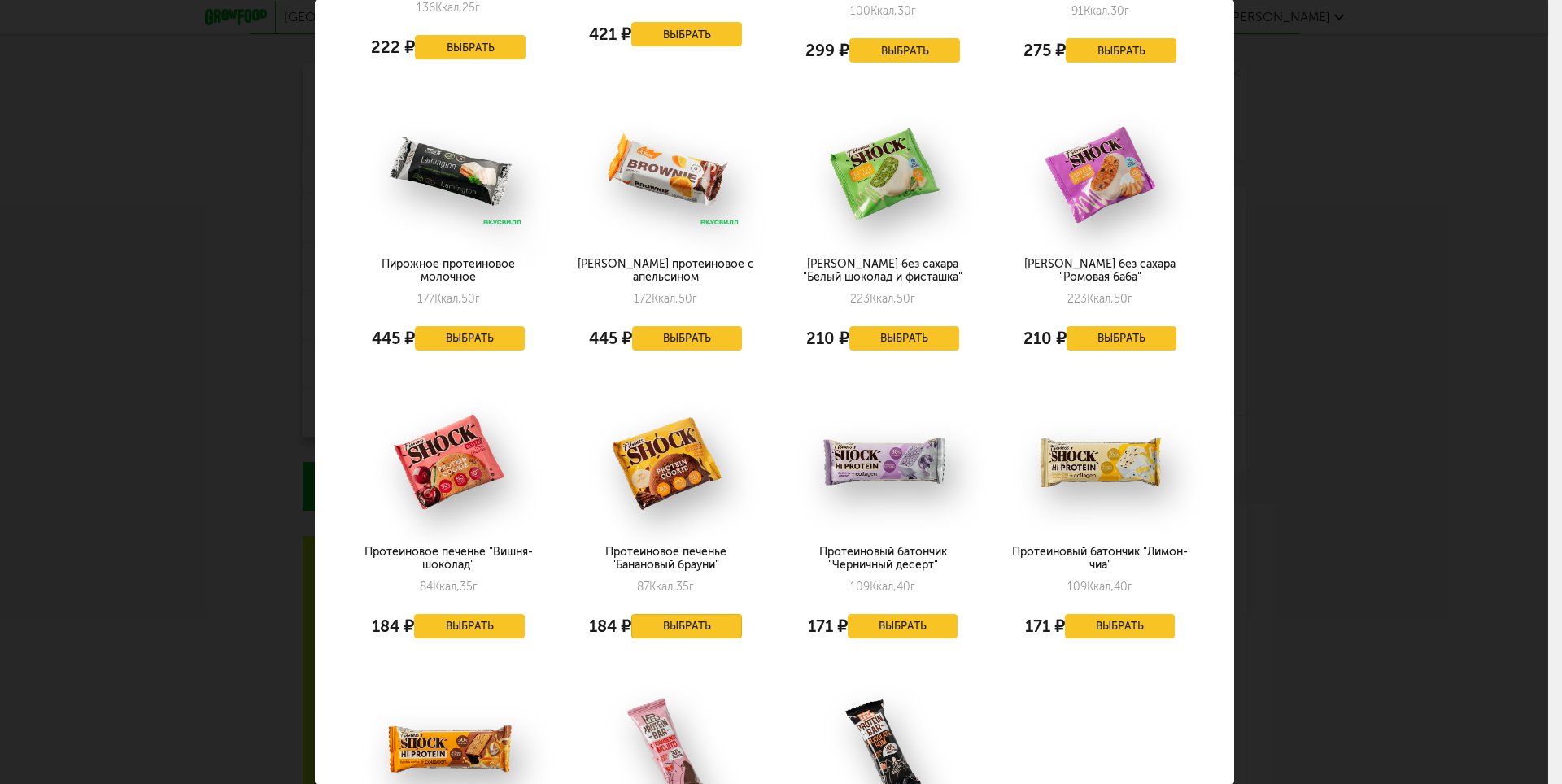
click at [673, 628] on button "Выбрать" at bounding box center [686, 626] width 110 height 25
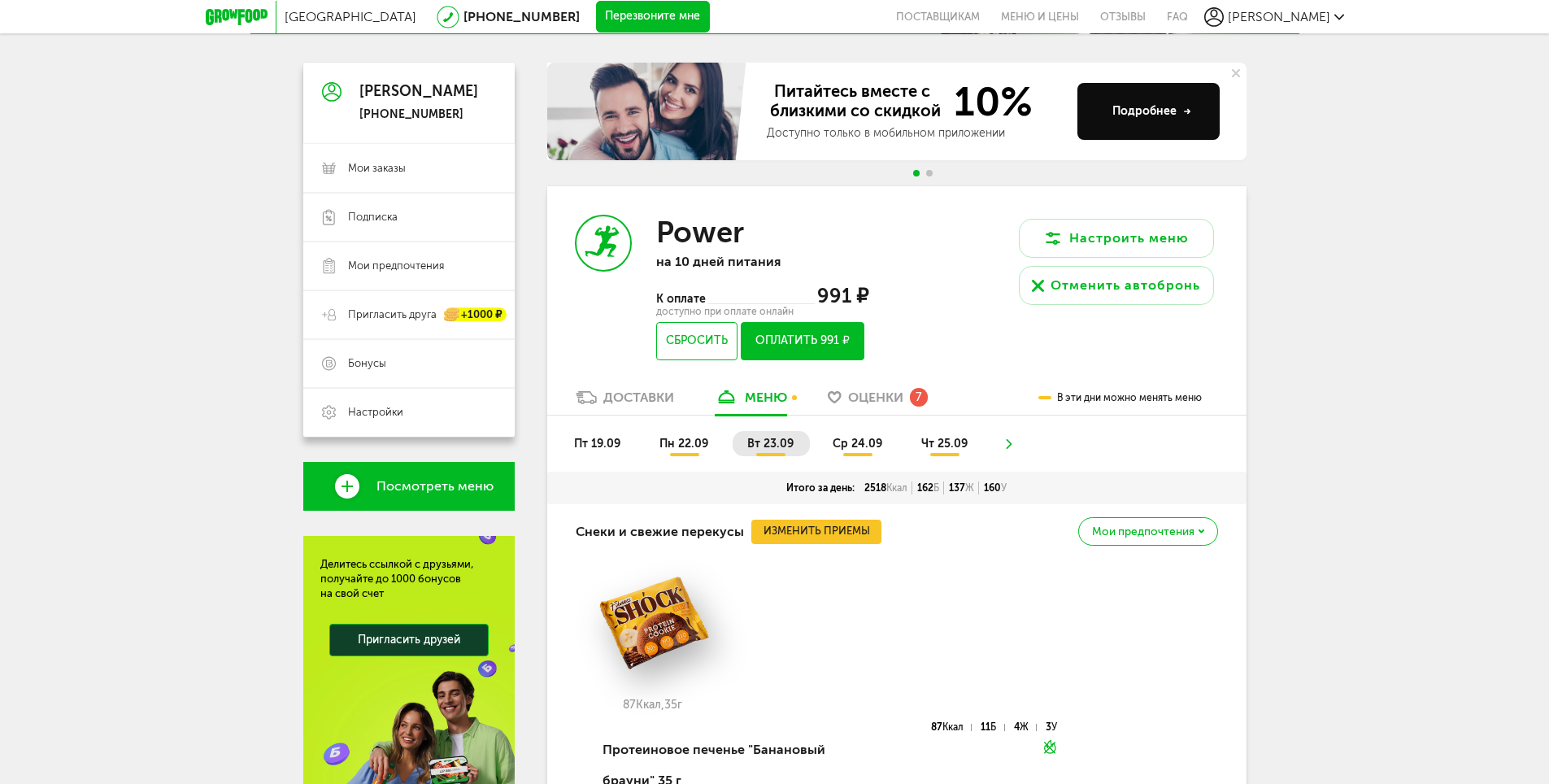
click at [845, 350] on button "Оплатить 991 ₽" at bounding box center [802, 341] width 123 height 38
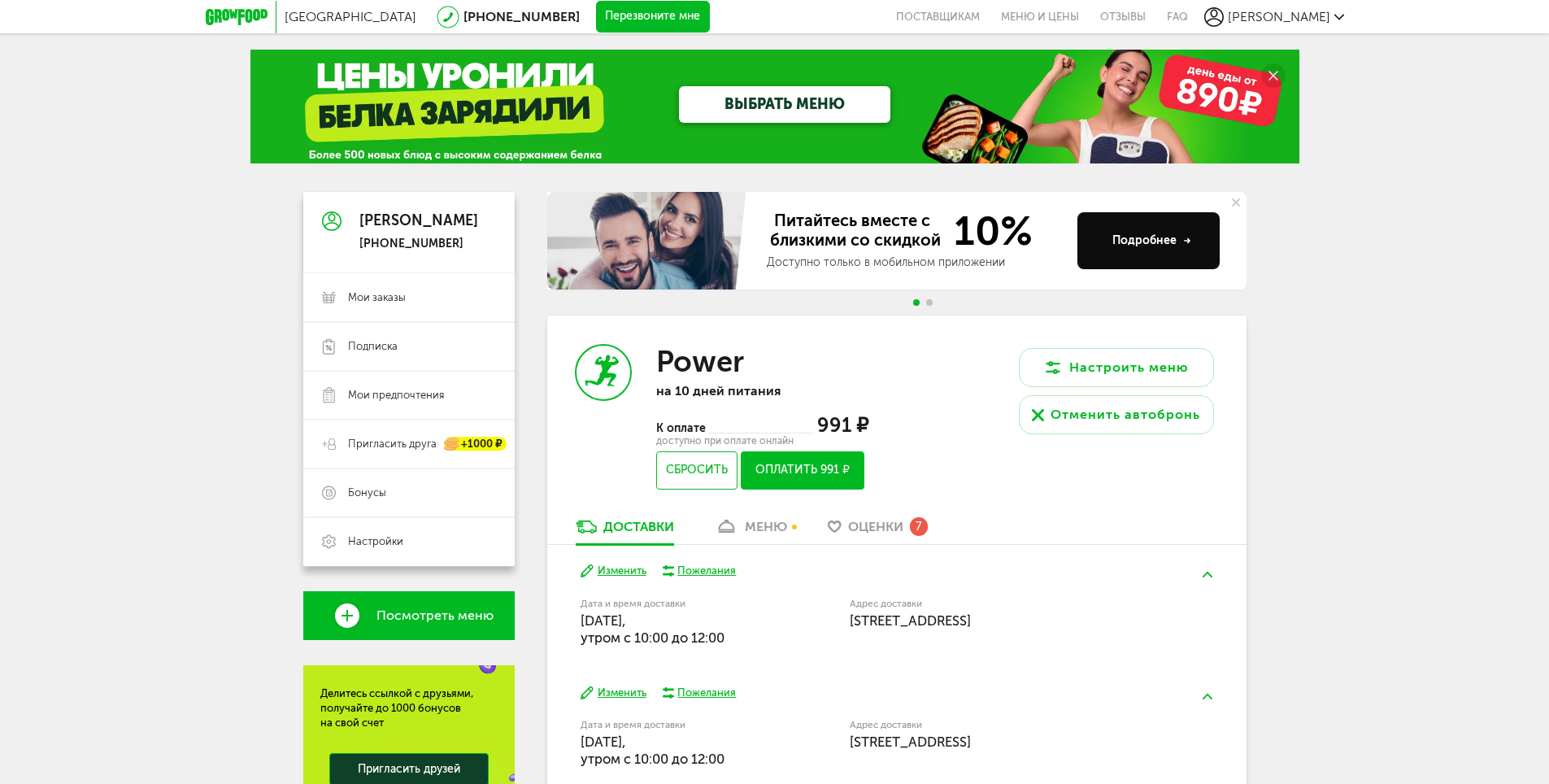
click at [756, 528] on div "меню" at bounding box center [766, 526] width 42 height 15
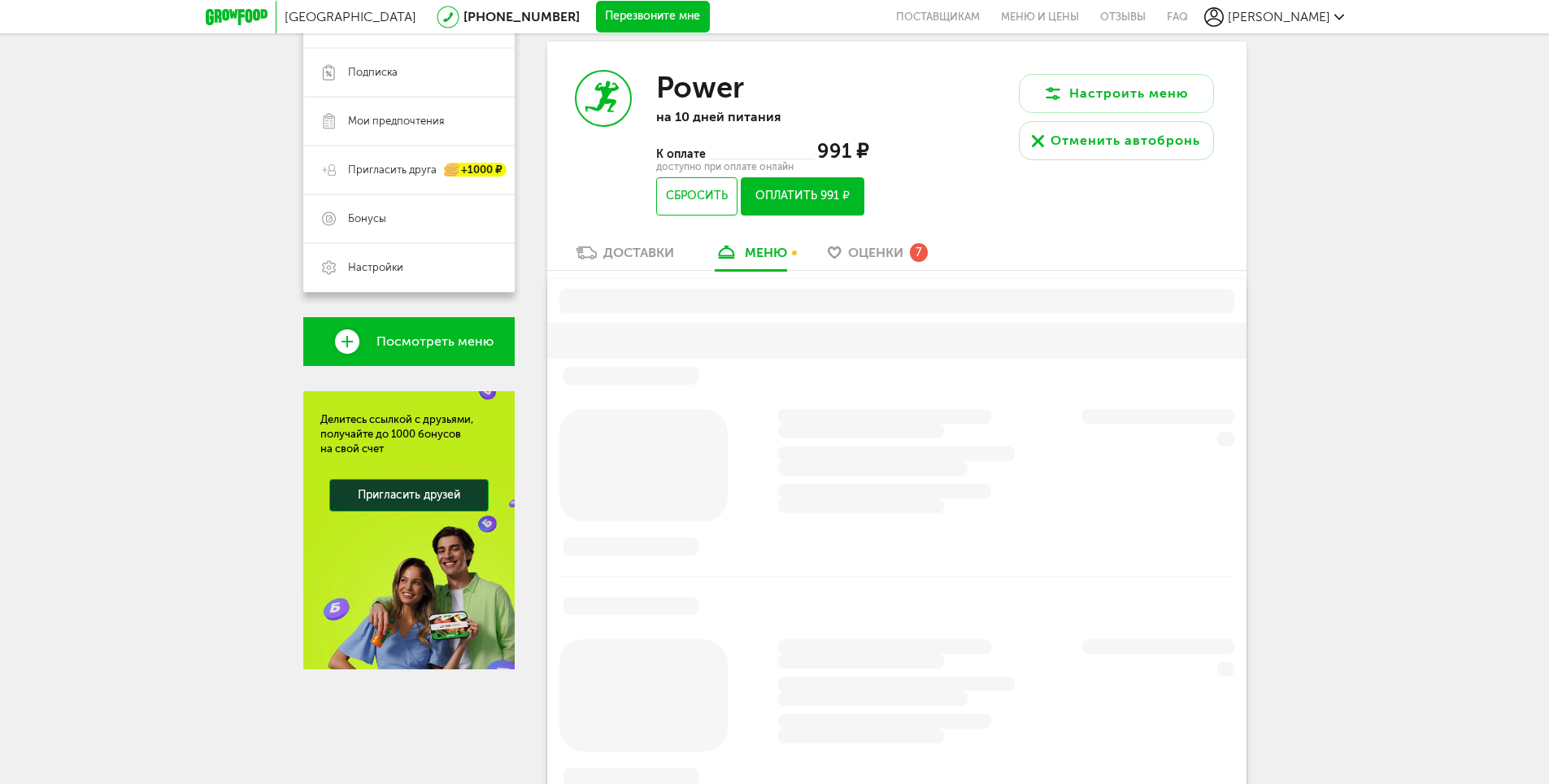
scroll to position [275, 0]
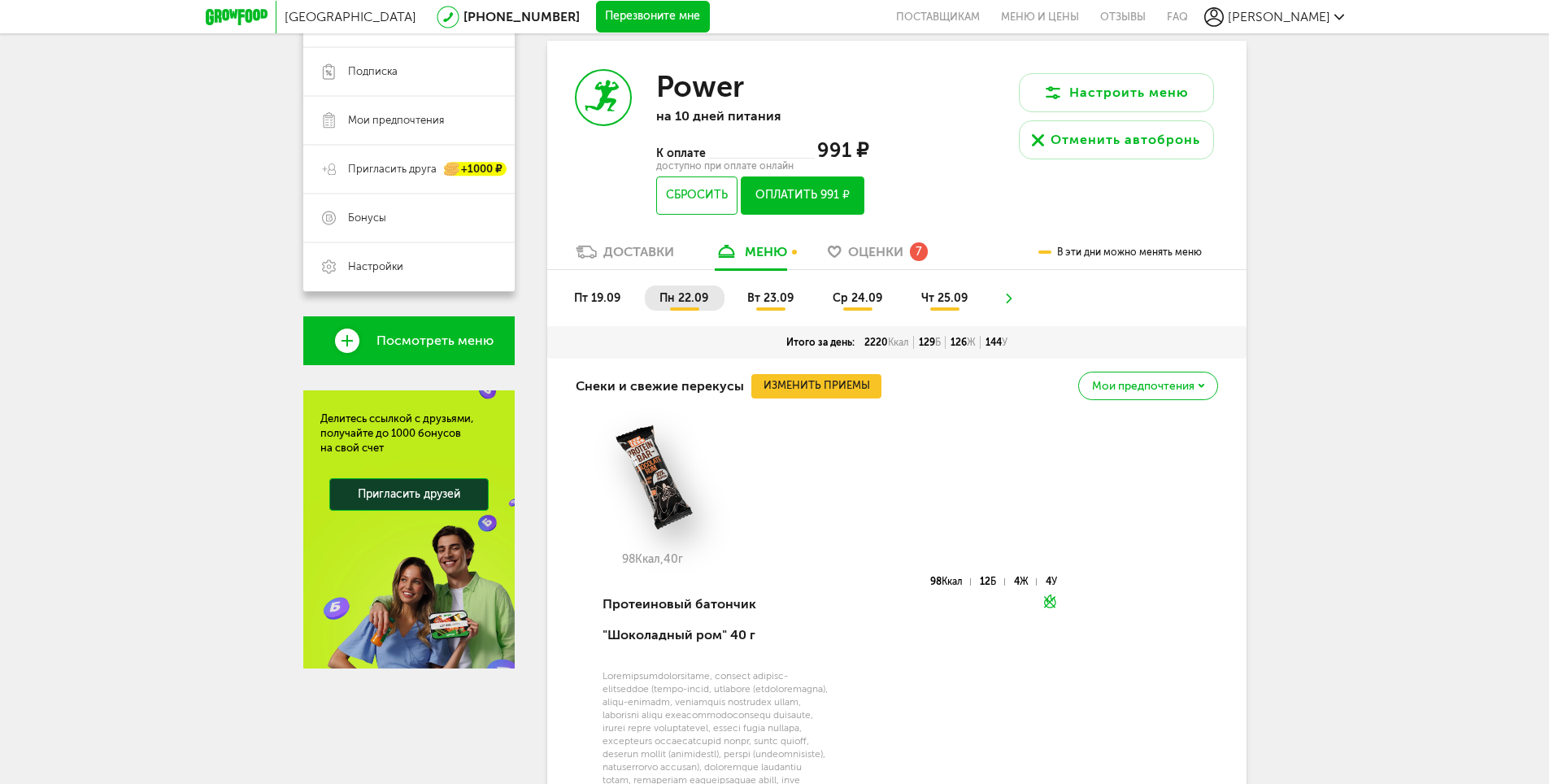
click at [745, 300] on li "вт 23.09" at bounding box center [771, 298] width 77 height 25
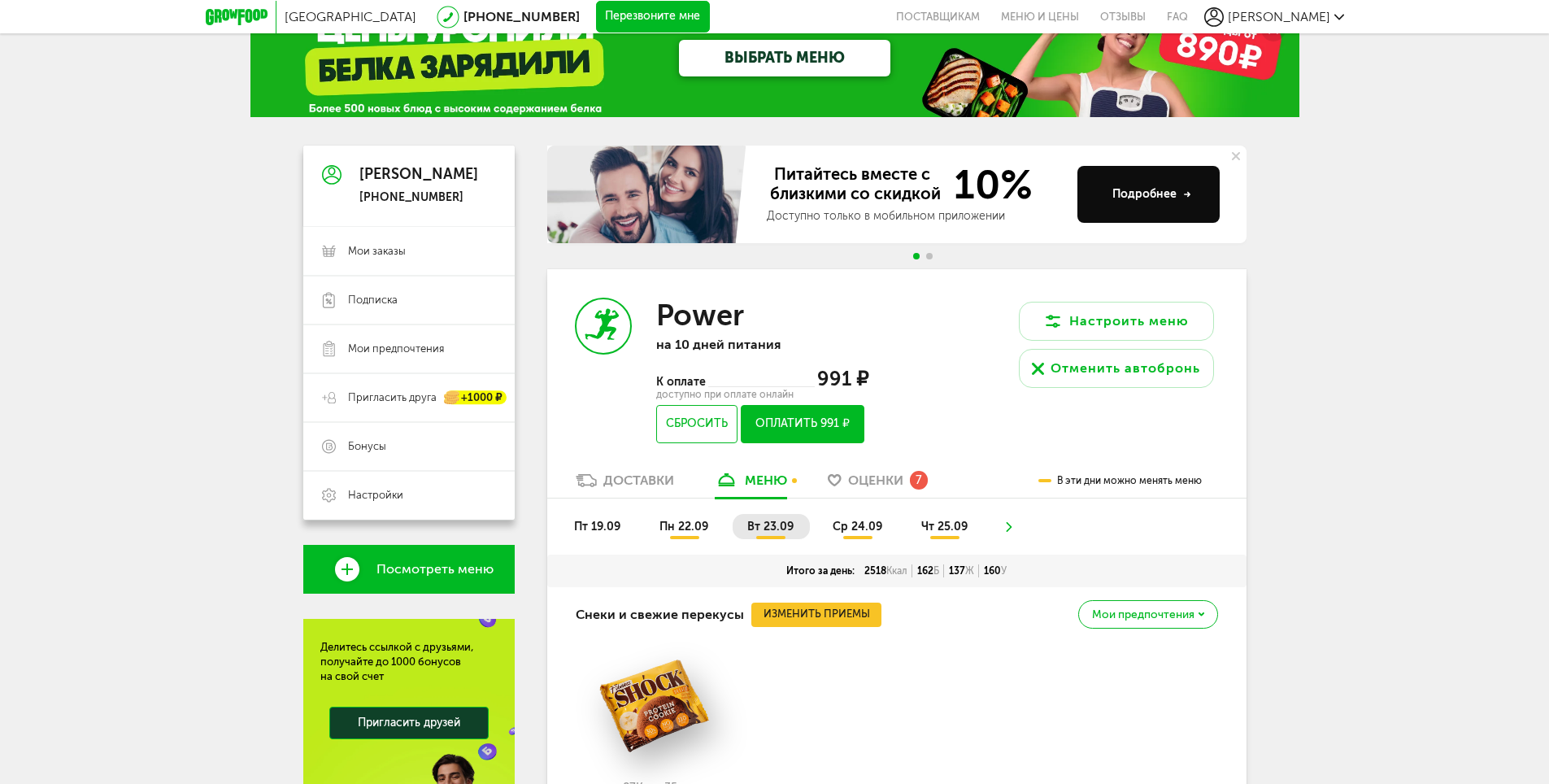
scroll to position [0, 0]
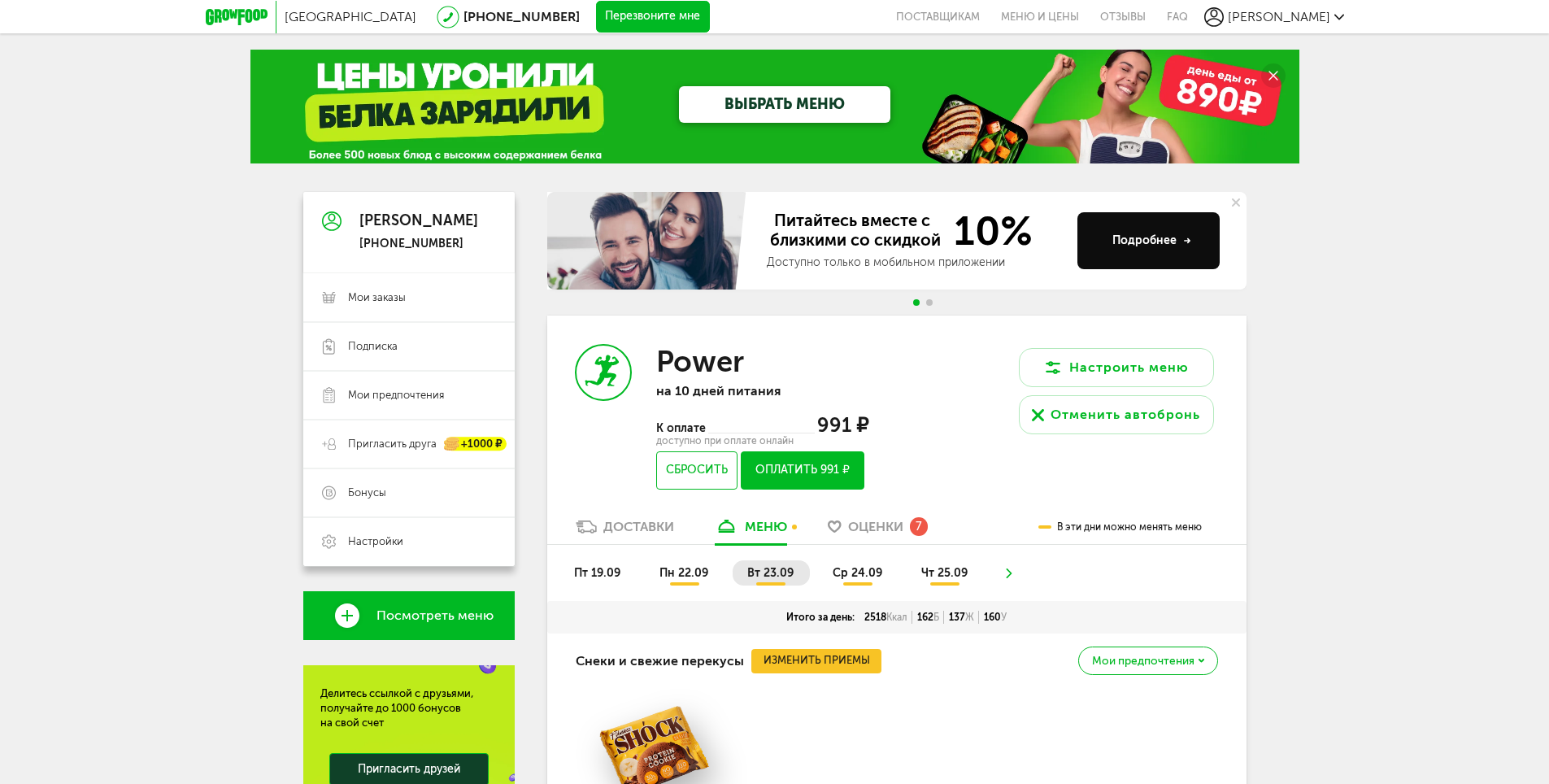
click at [863, 574] on span "ср 24.09" at bounding box center [857, 573] width 50 height 14
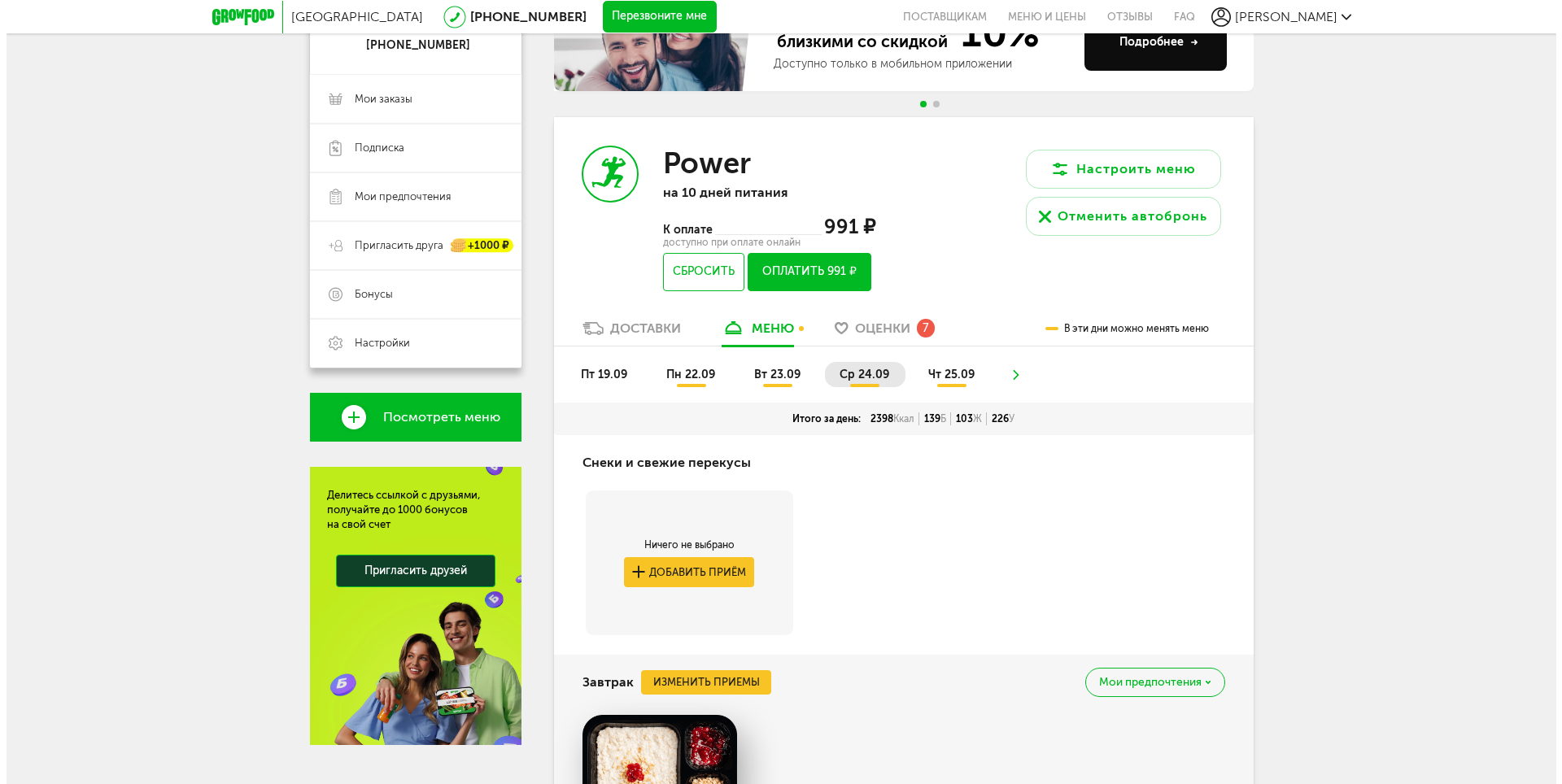
scroll to position [81, 0]
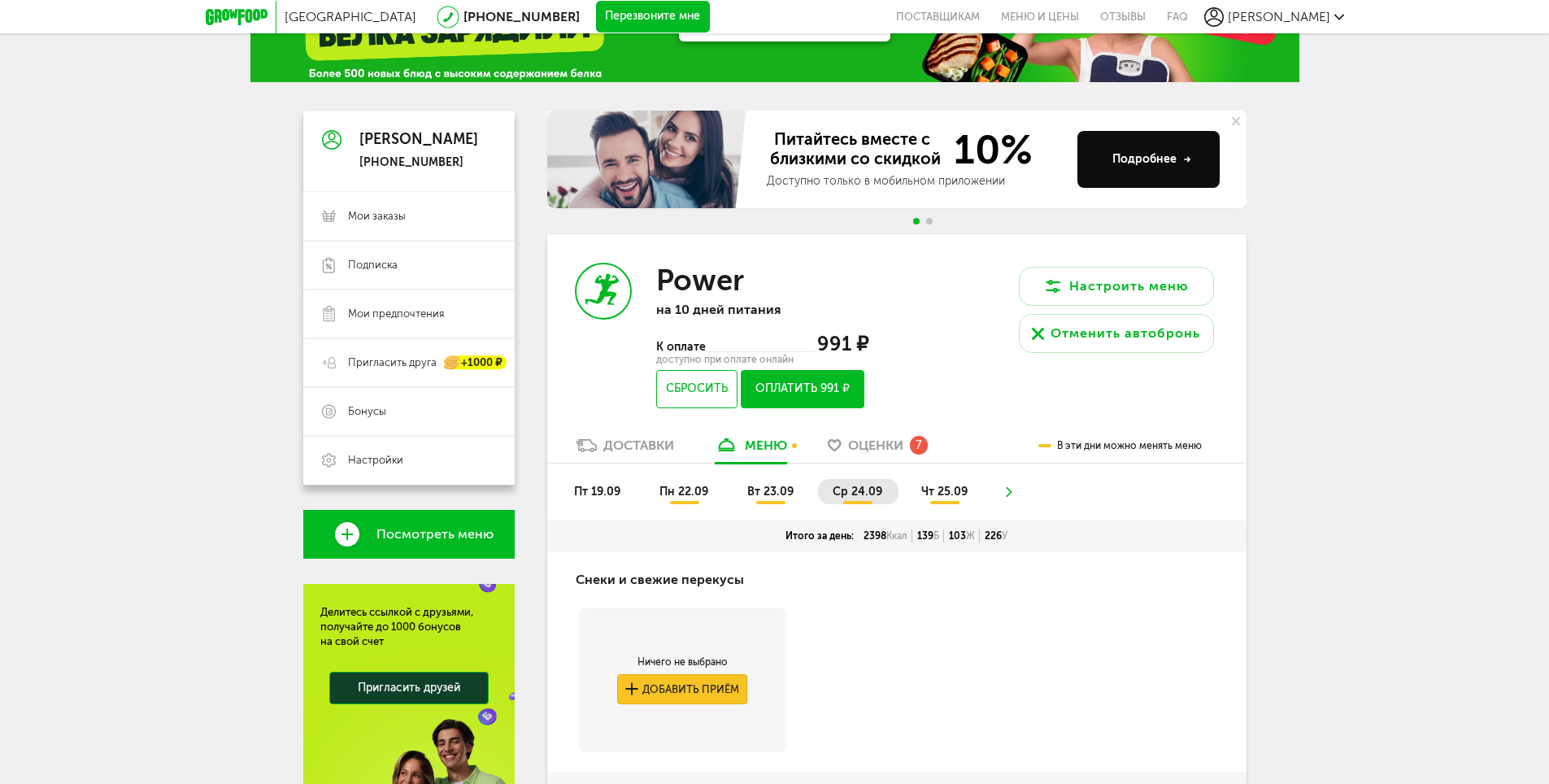
click at [644, 692] on button "Добавить приём" at bounding box center [682, 688] width 130 height 30
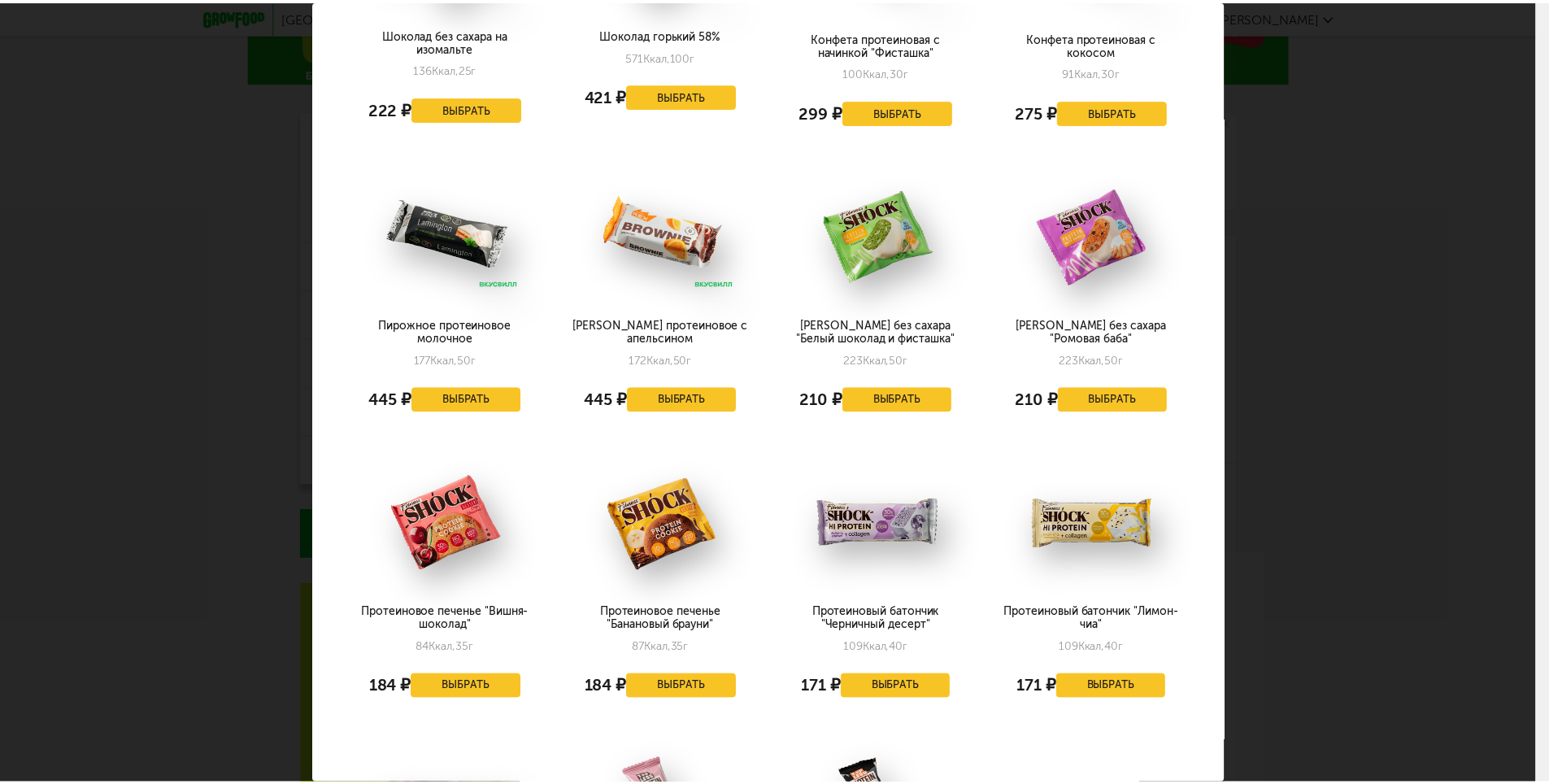
scroll to position [731, 0]
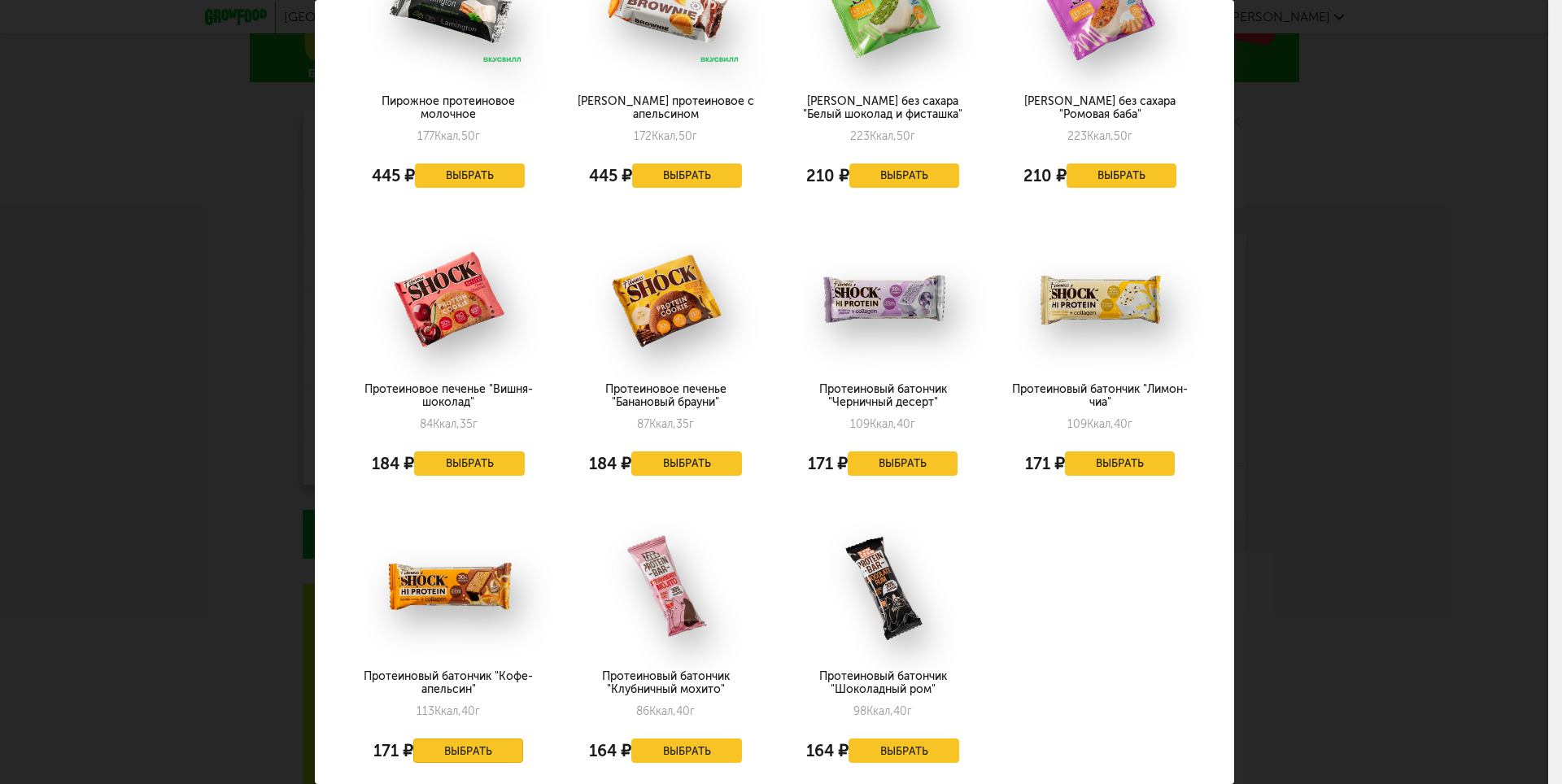
click at [469, 745] on button "Выбрать" at bounding box center [468, 750] width 110 height 25
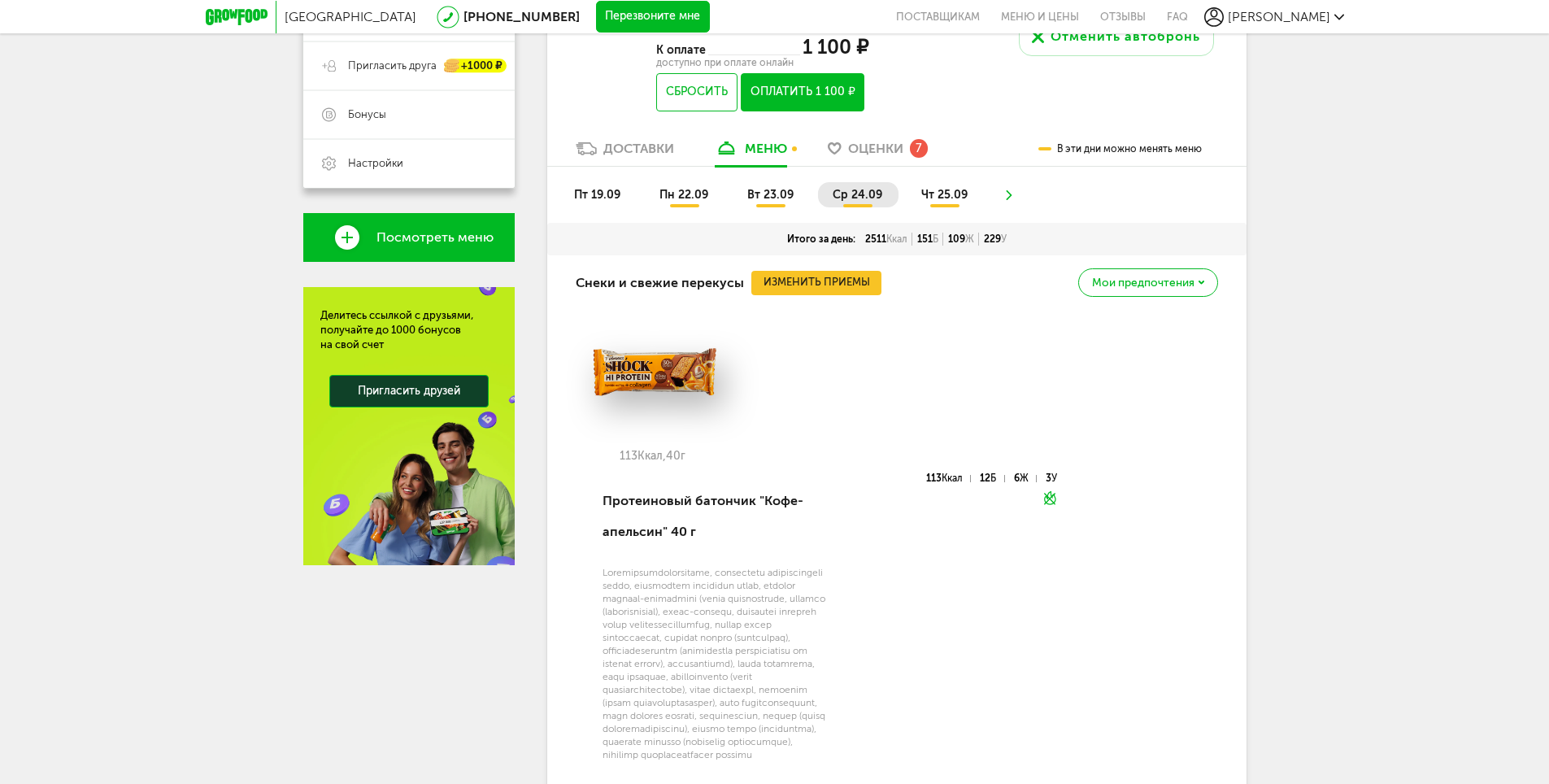
scroll to position [407, 0]
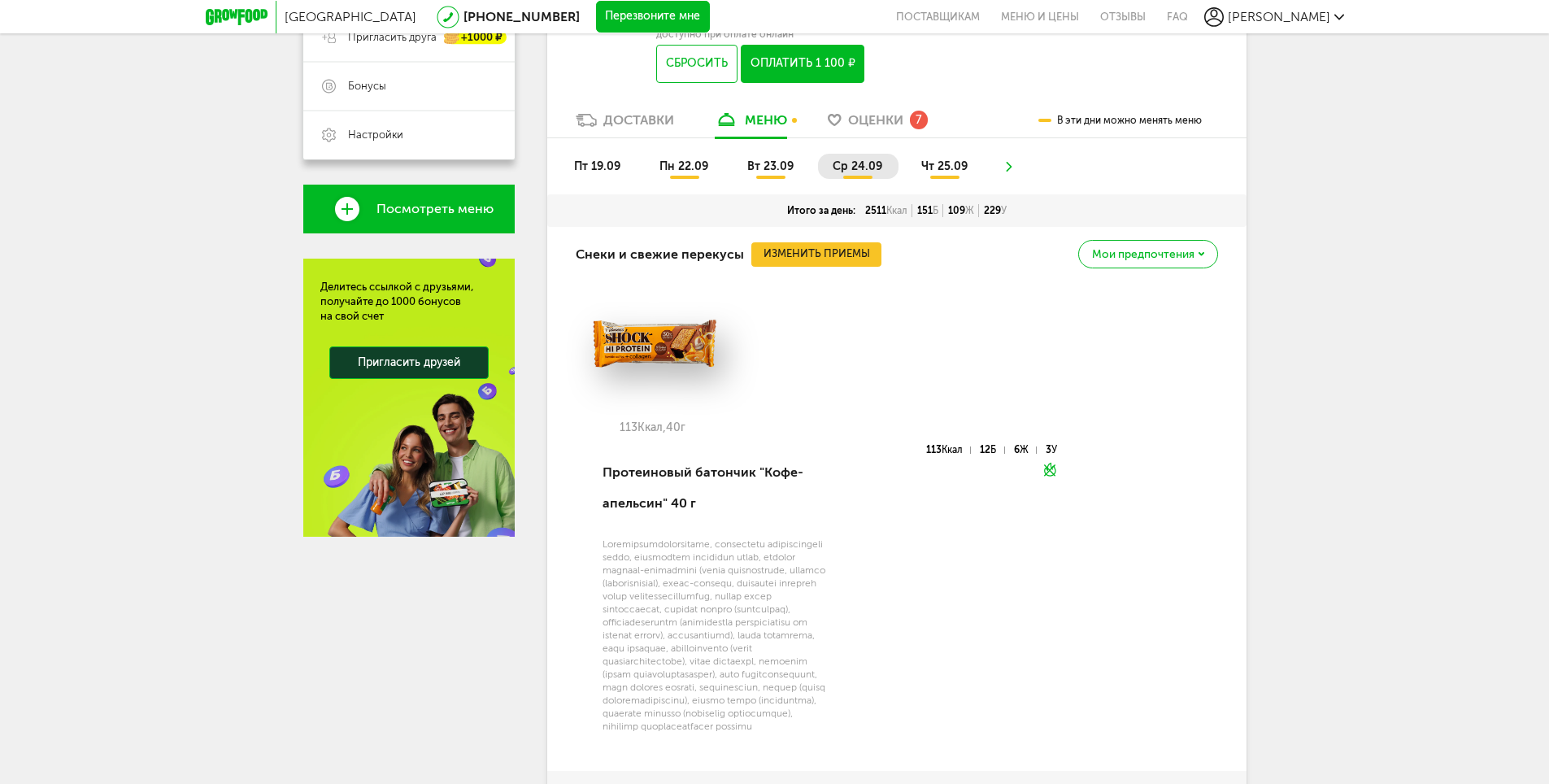
click at [940, 170] on span "чт 25.09" at bounding box center [944, 166] width 47 height 14
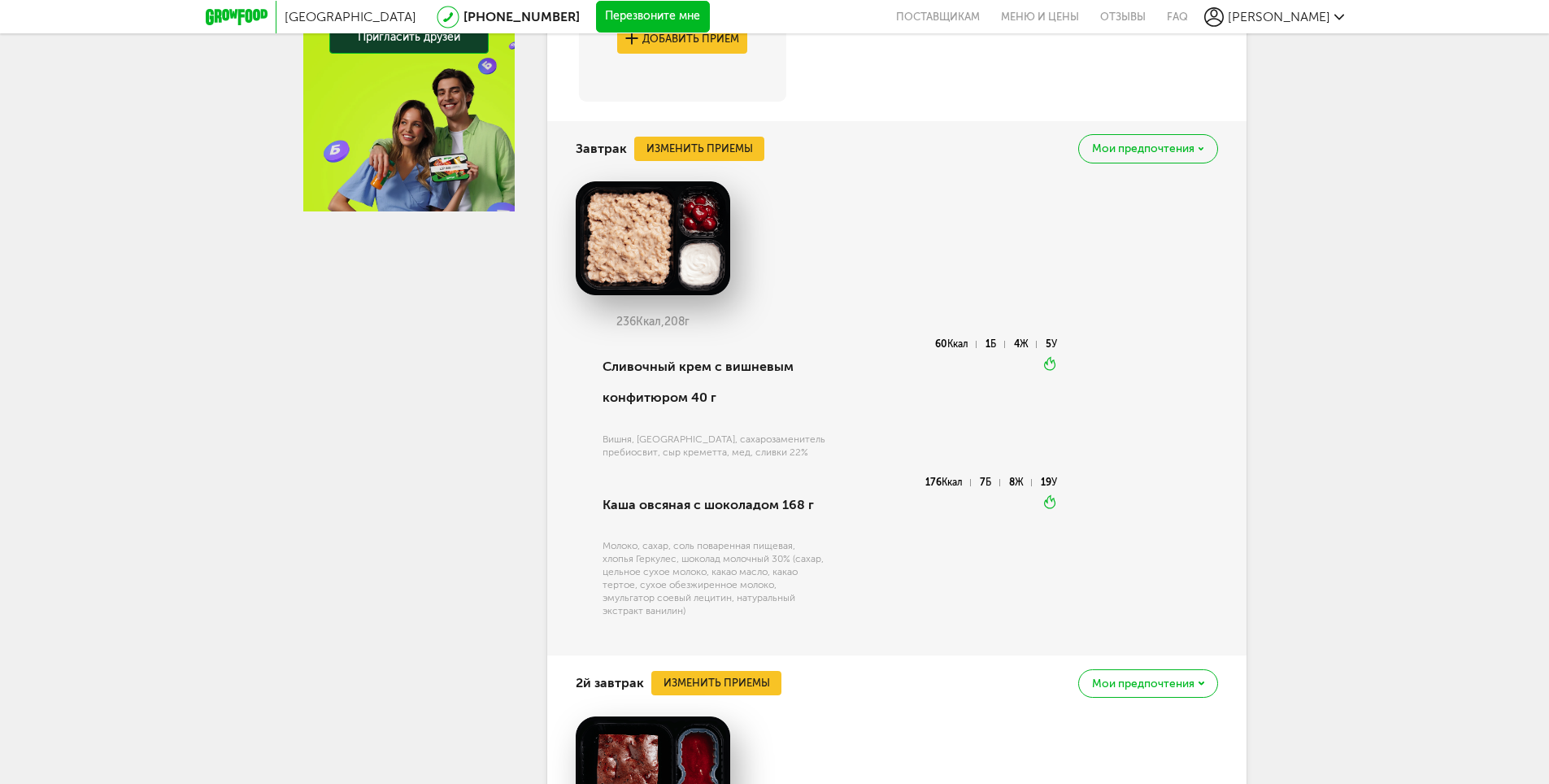
scroll to position [488, 0]
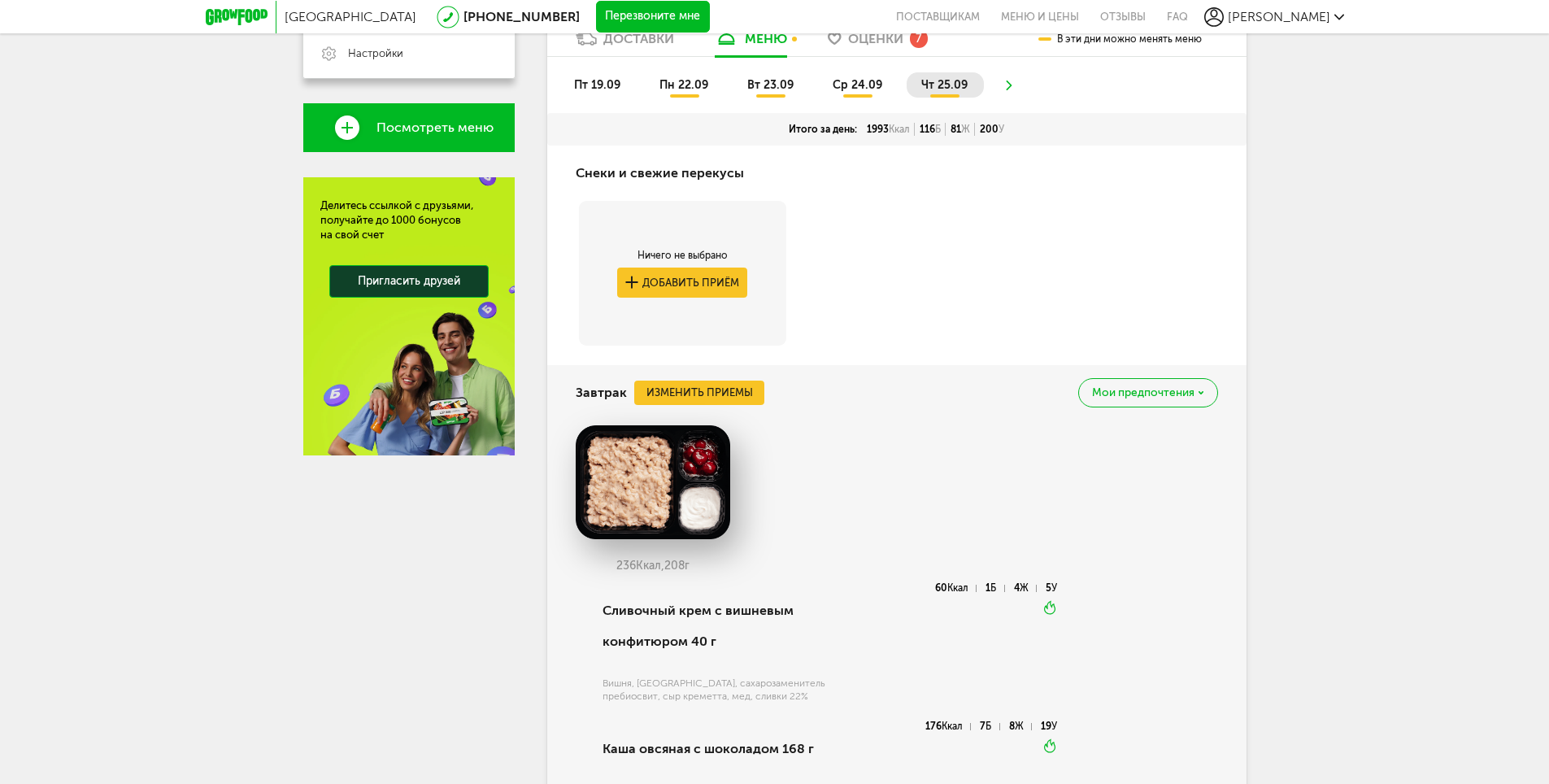
click at [845, 86] on span "ср 24.09" at bounding box center [857, 85] width 50 height 14
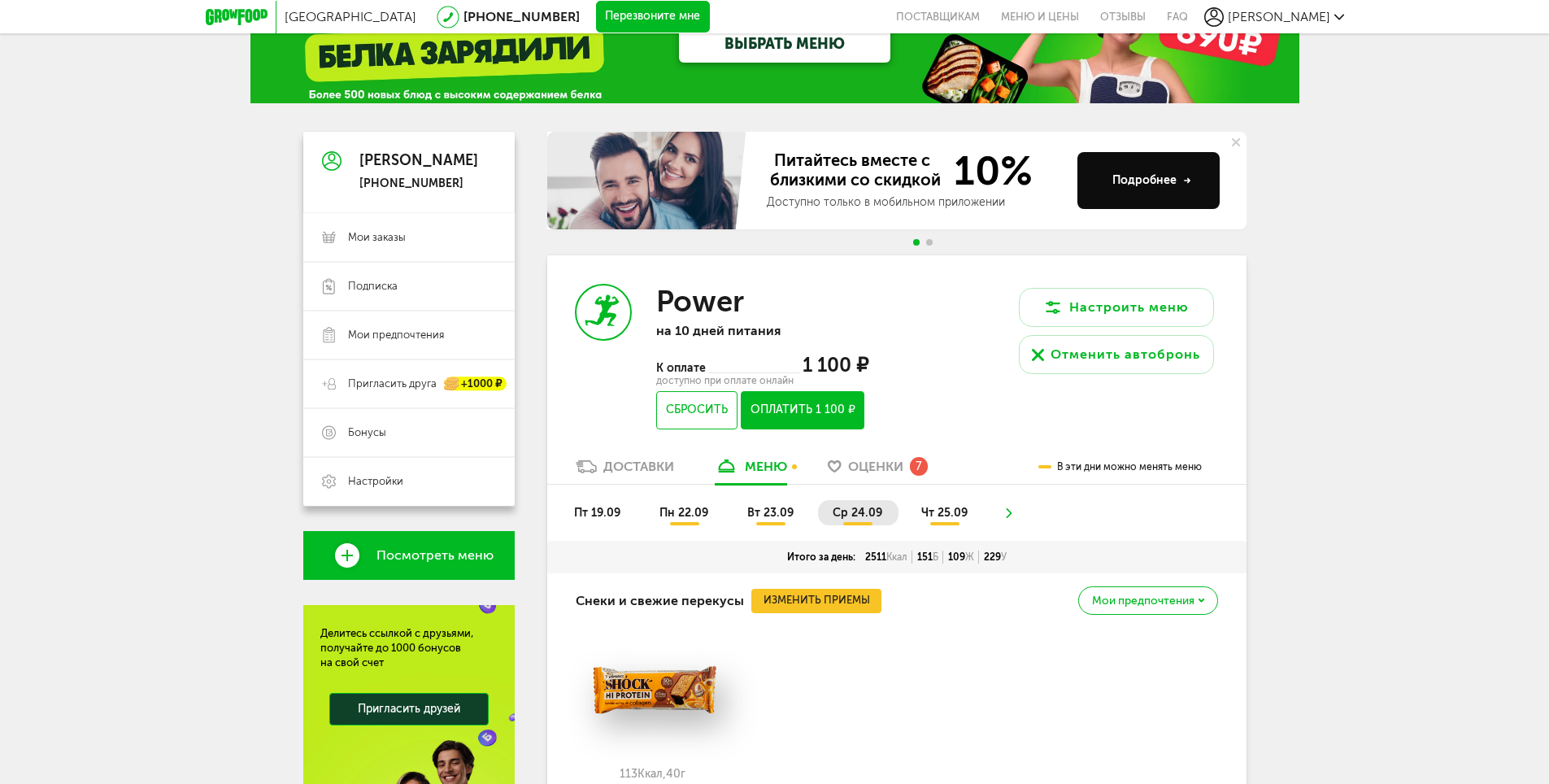
scroll to position [0, 0]
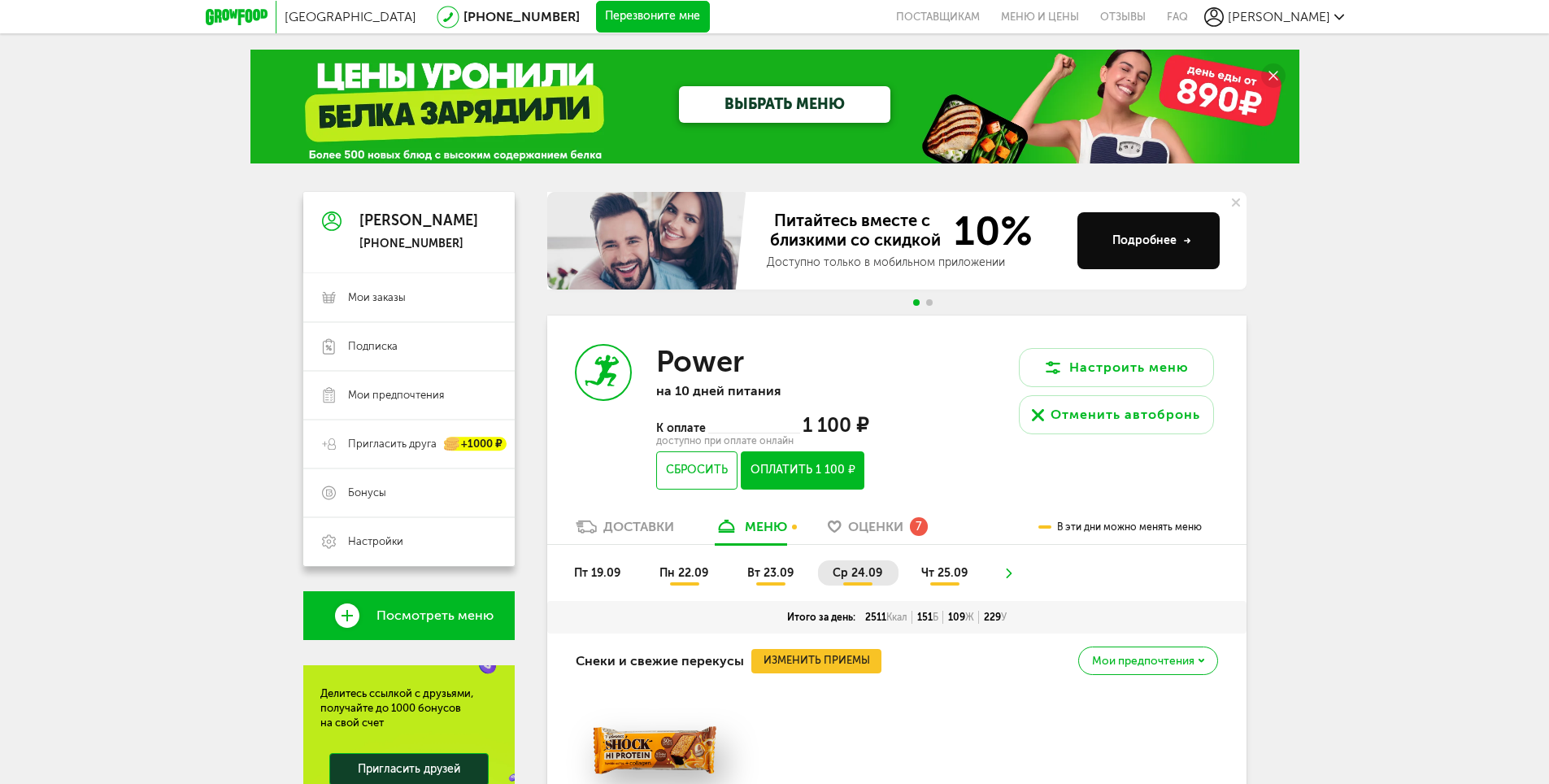
click at [932, 564] on li "чт 25.09" at bounding box center [945, 573] width 77 height 25
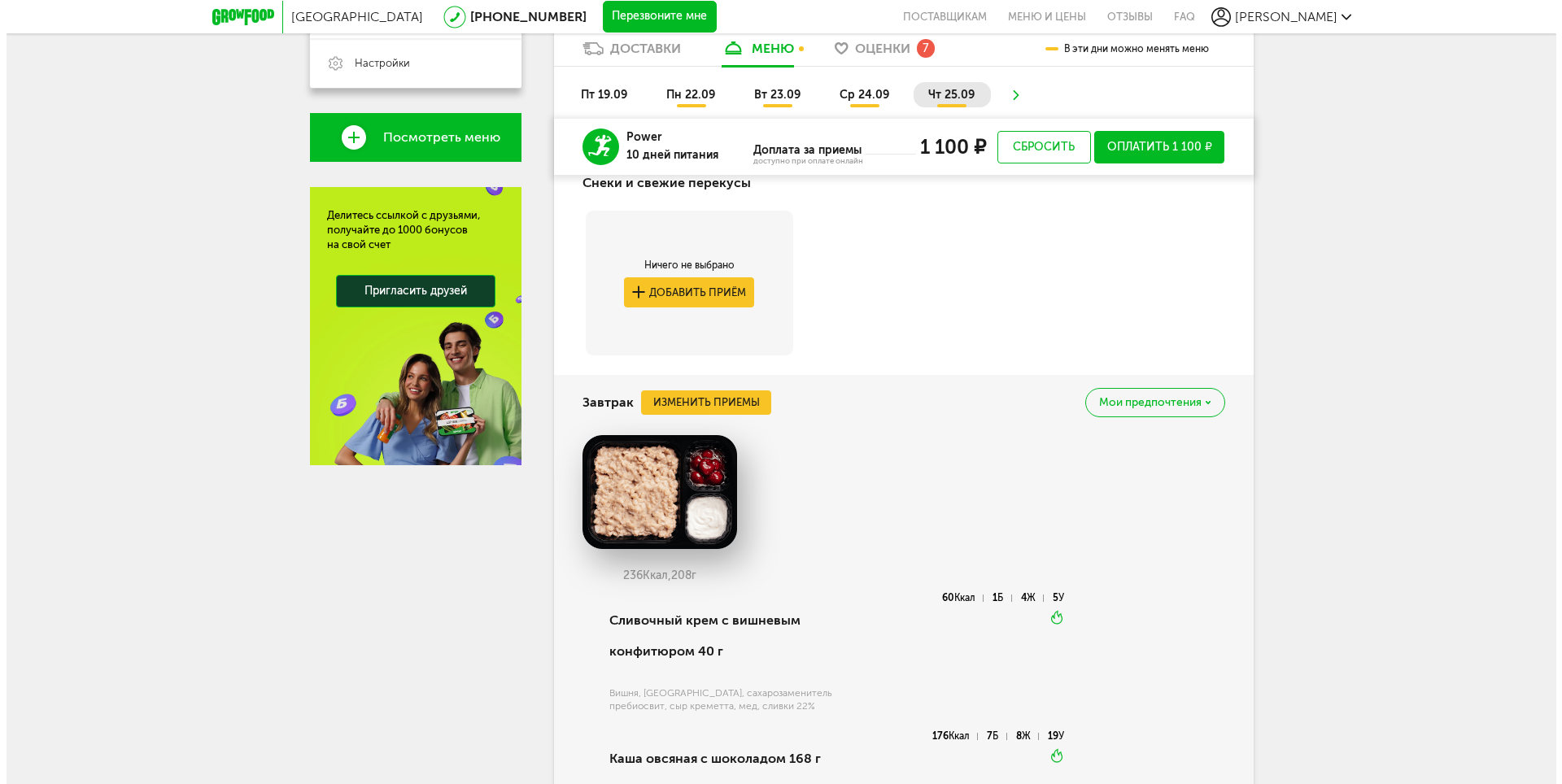
scroll to position [569, 0]
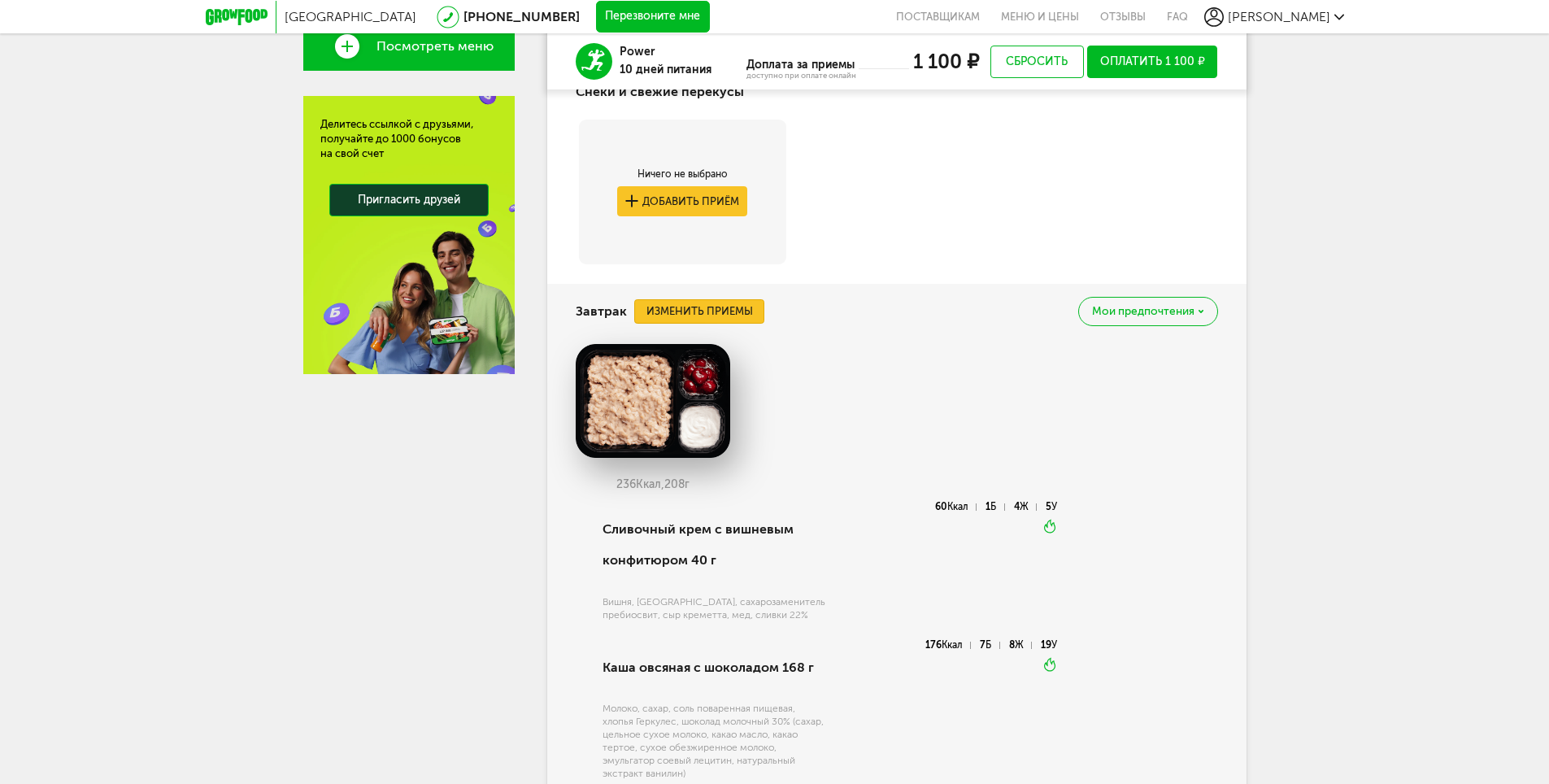
click at [704, 309] on button "Изменить приемы" at bounding box center [699, 311] width 130 height 25
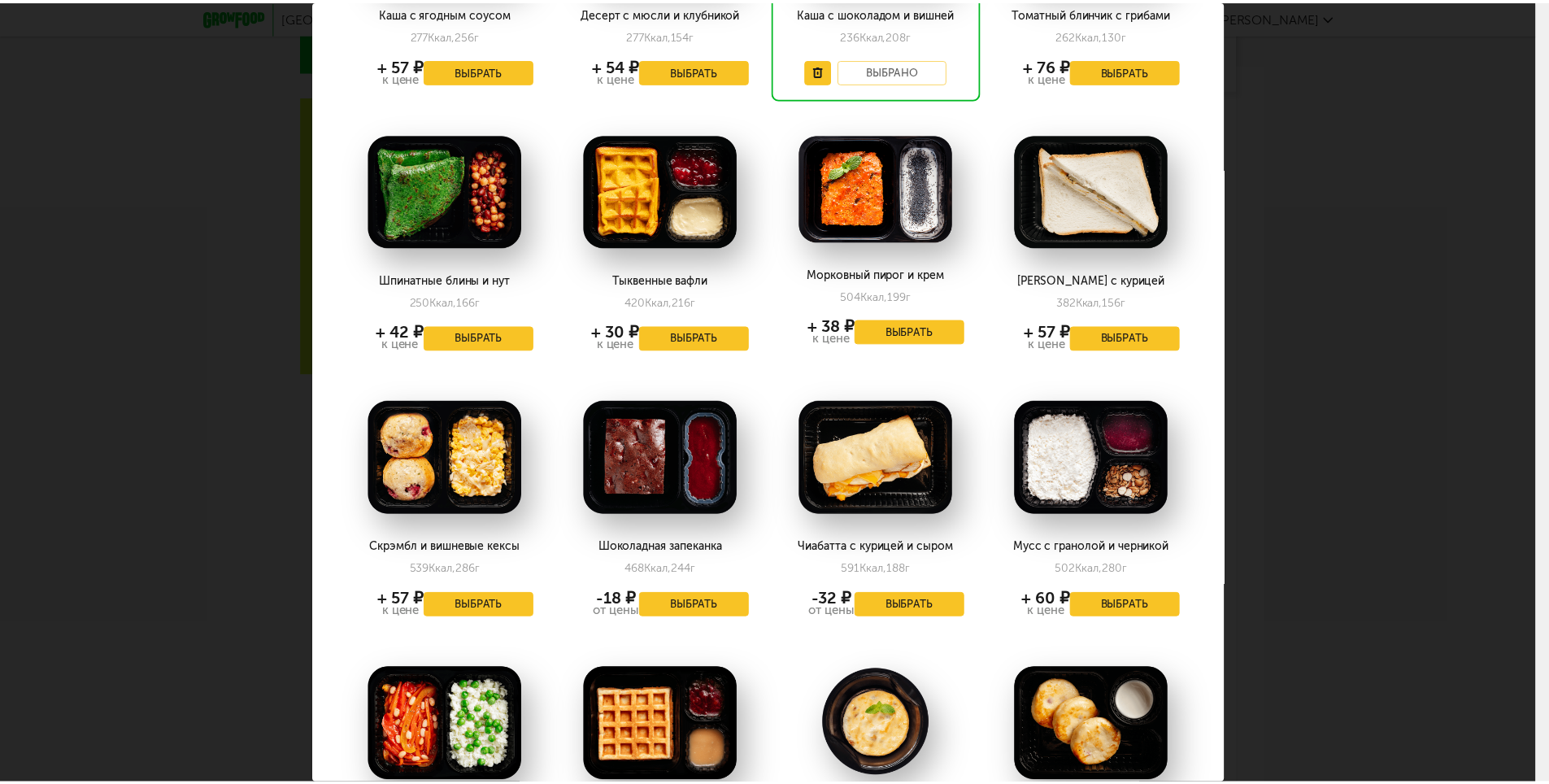
scroll to position [246, 0]
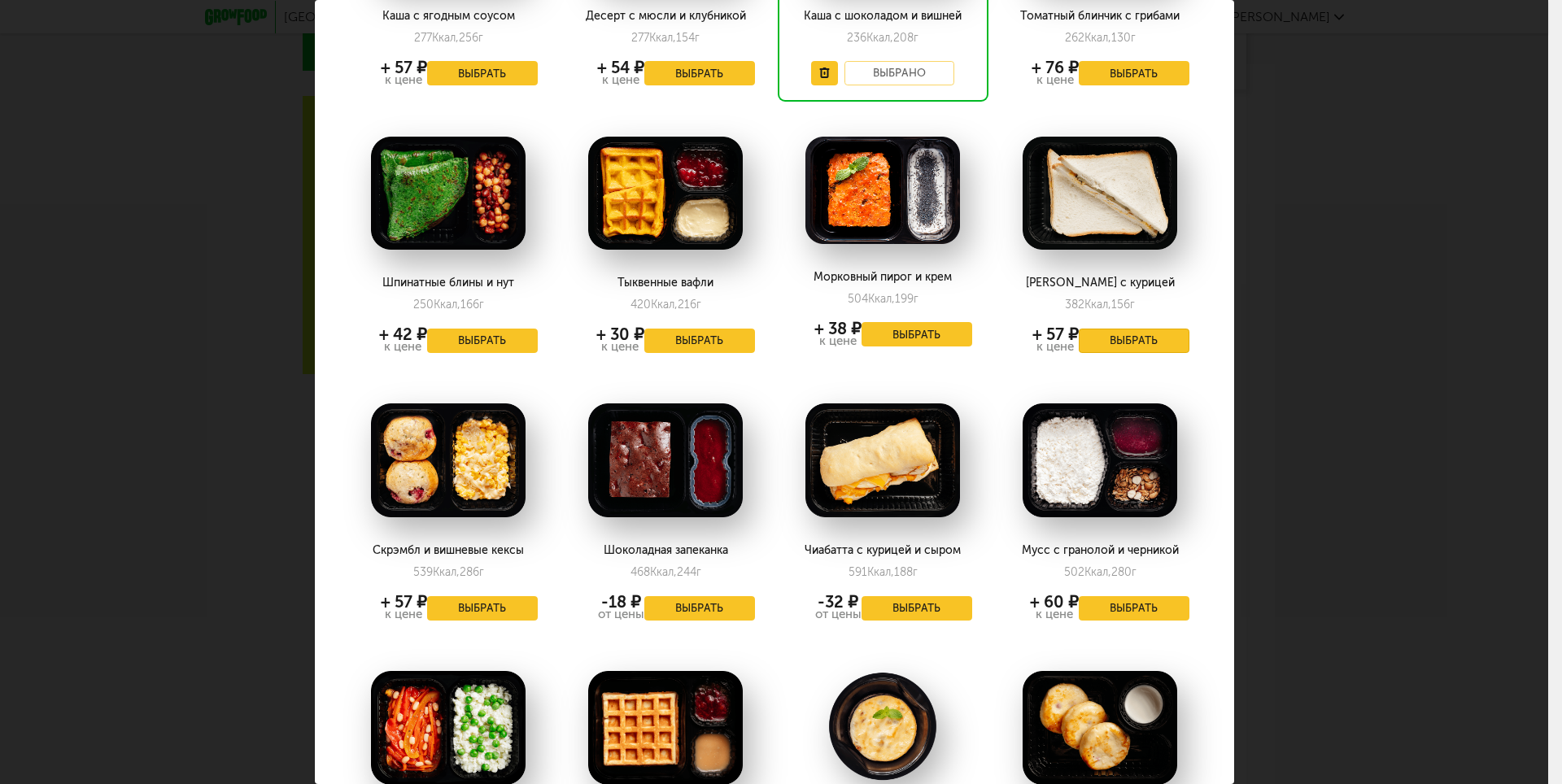
click at [1146, 345] on button "Выбрать" at bounding box center [1134, 341] width 110 height 25
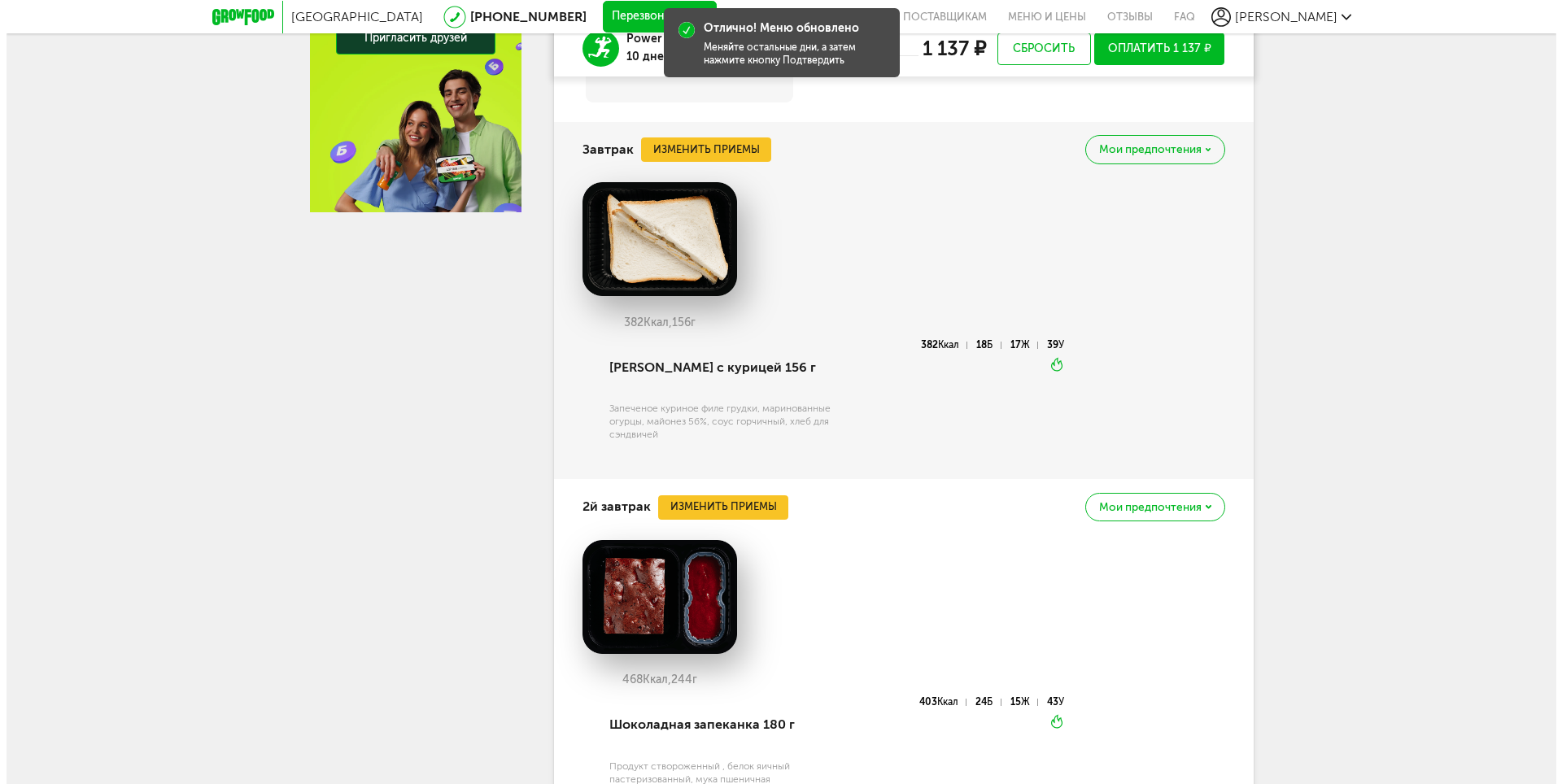
scroll to position [731, 0]
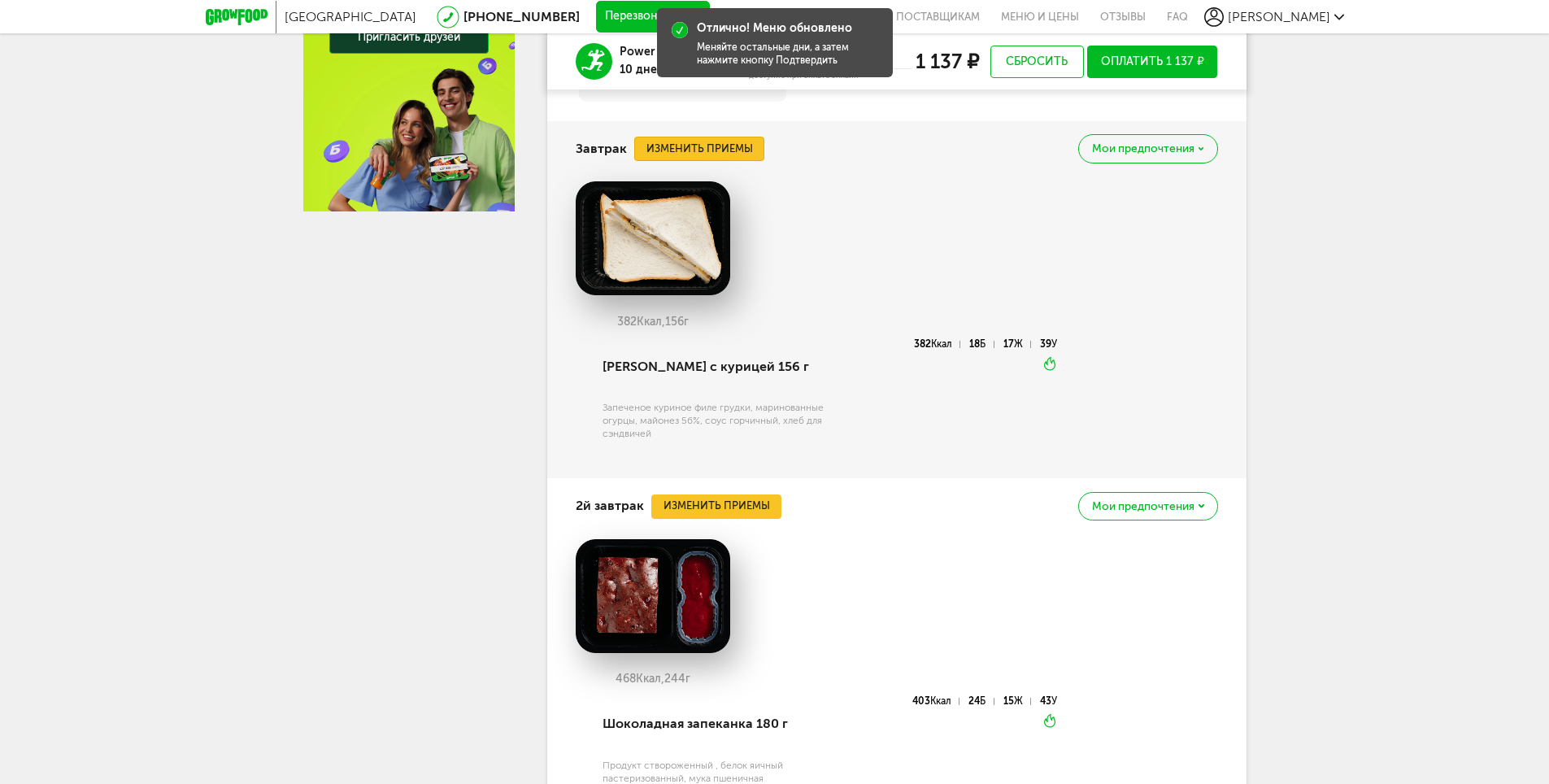
click at [672, 142] on button "Изменить приемы" at bounding box center [699, 148] width 130 height 25
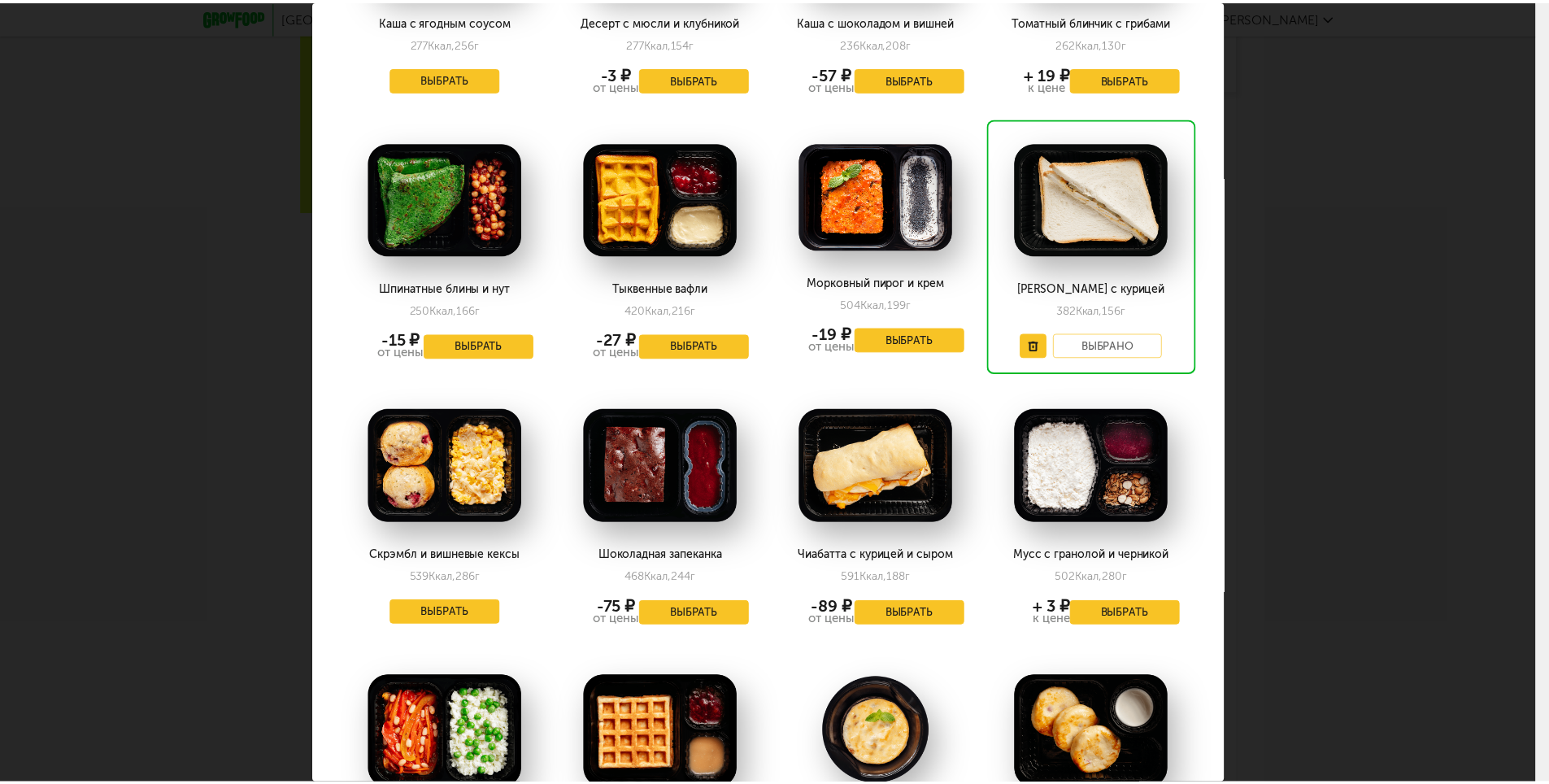
scroll to position [244, 0]
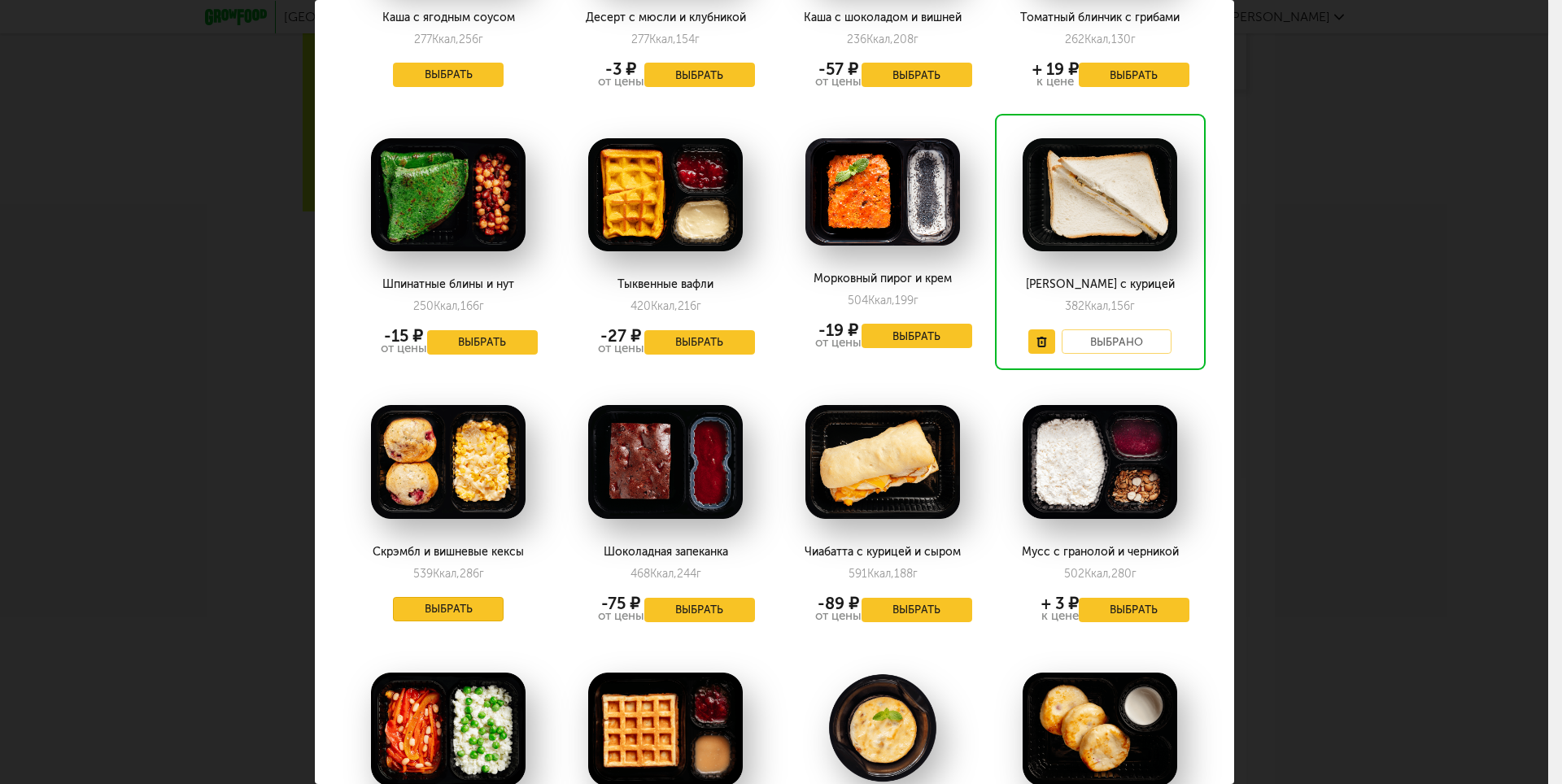
click at [473, 606] on button "Выбрать" at bounding box center [448, 609] width 110 height 25
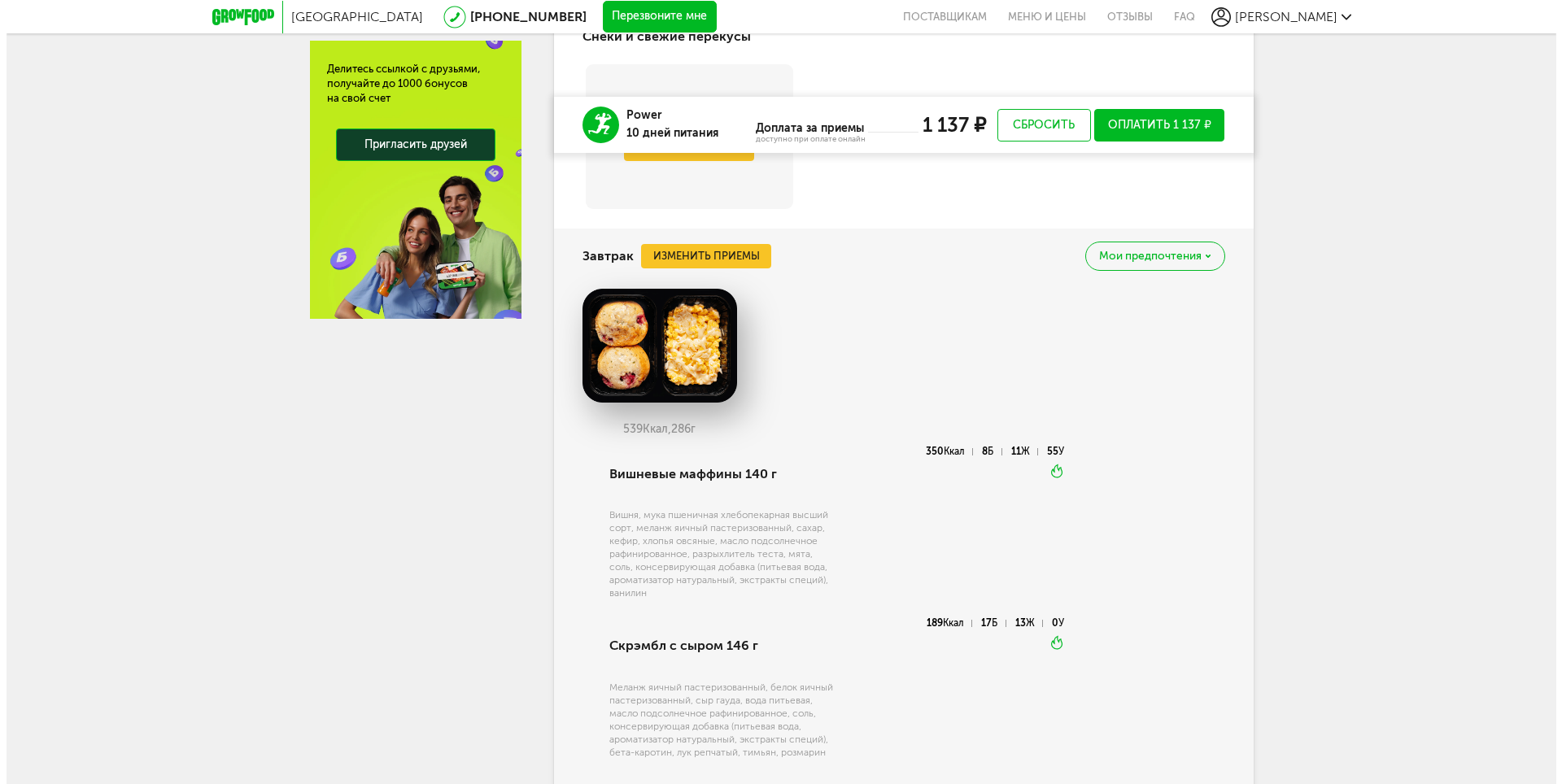
scroll to position [488, 0]
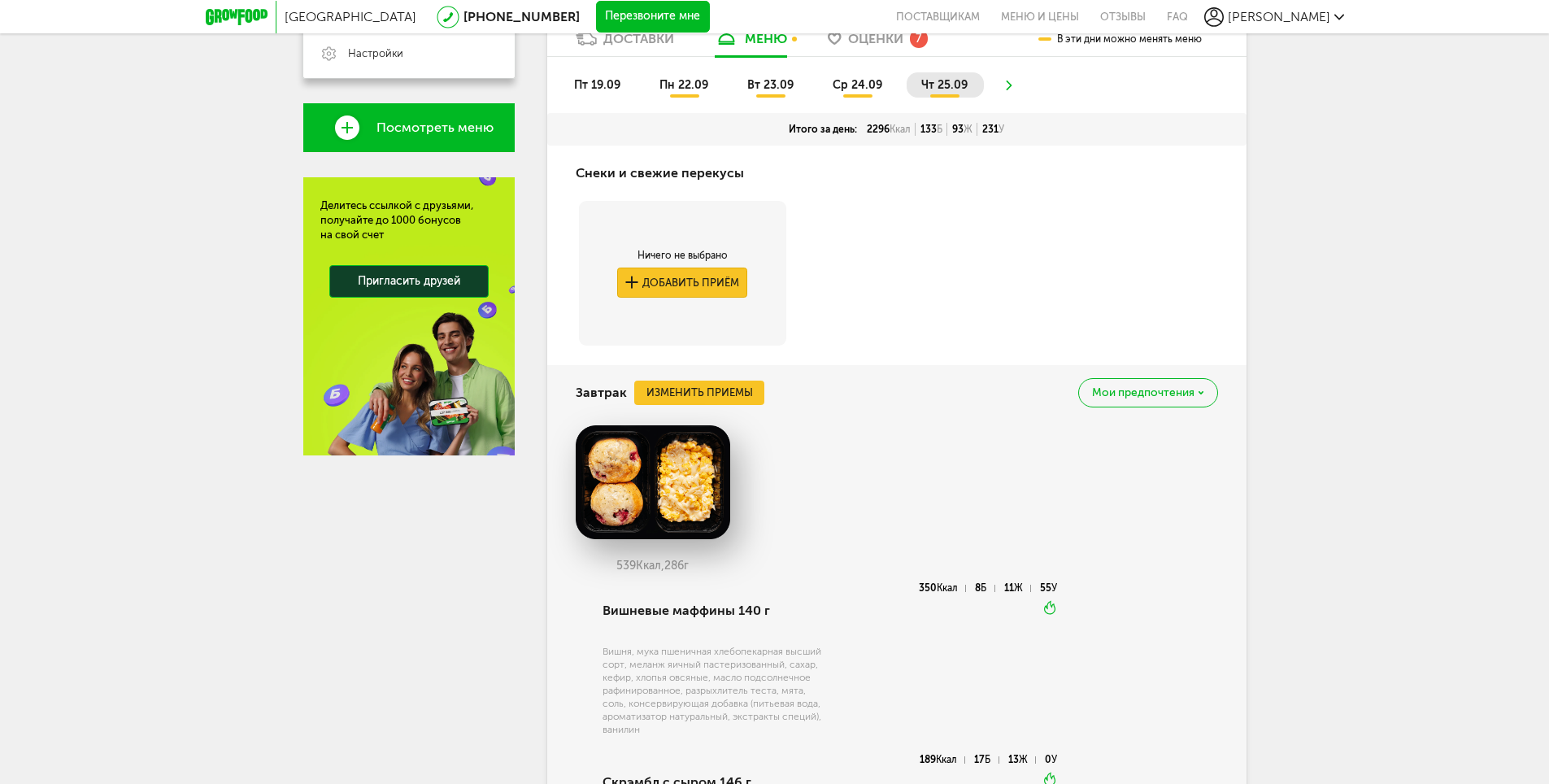
click at [656, 286] on button "Добавить приём" at bounding box center [682, 282] width 130 height 30
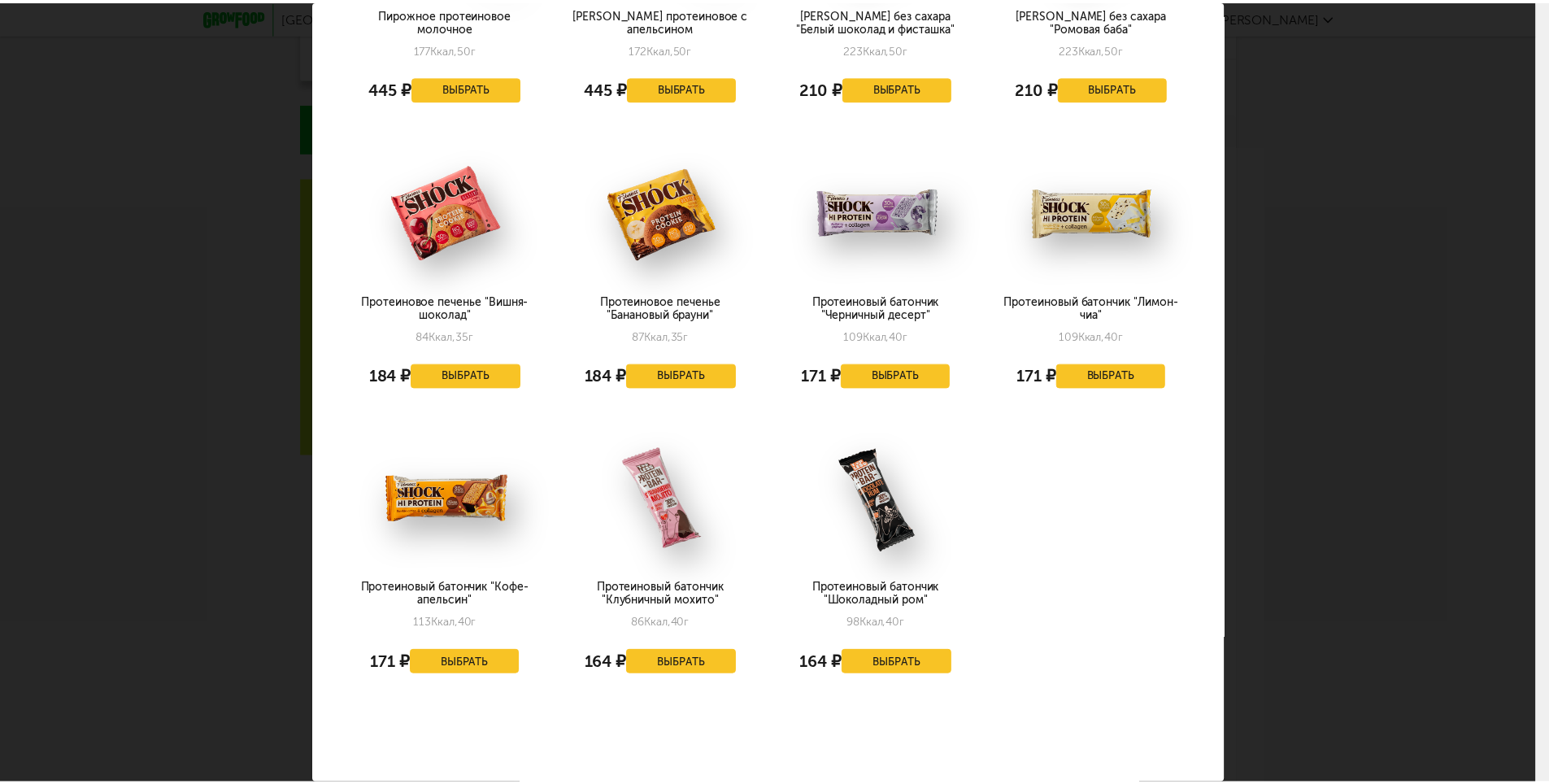
scroll to position [831, 0]
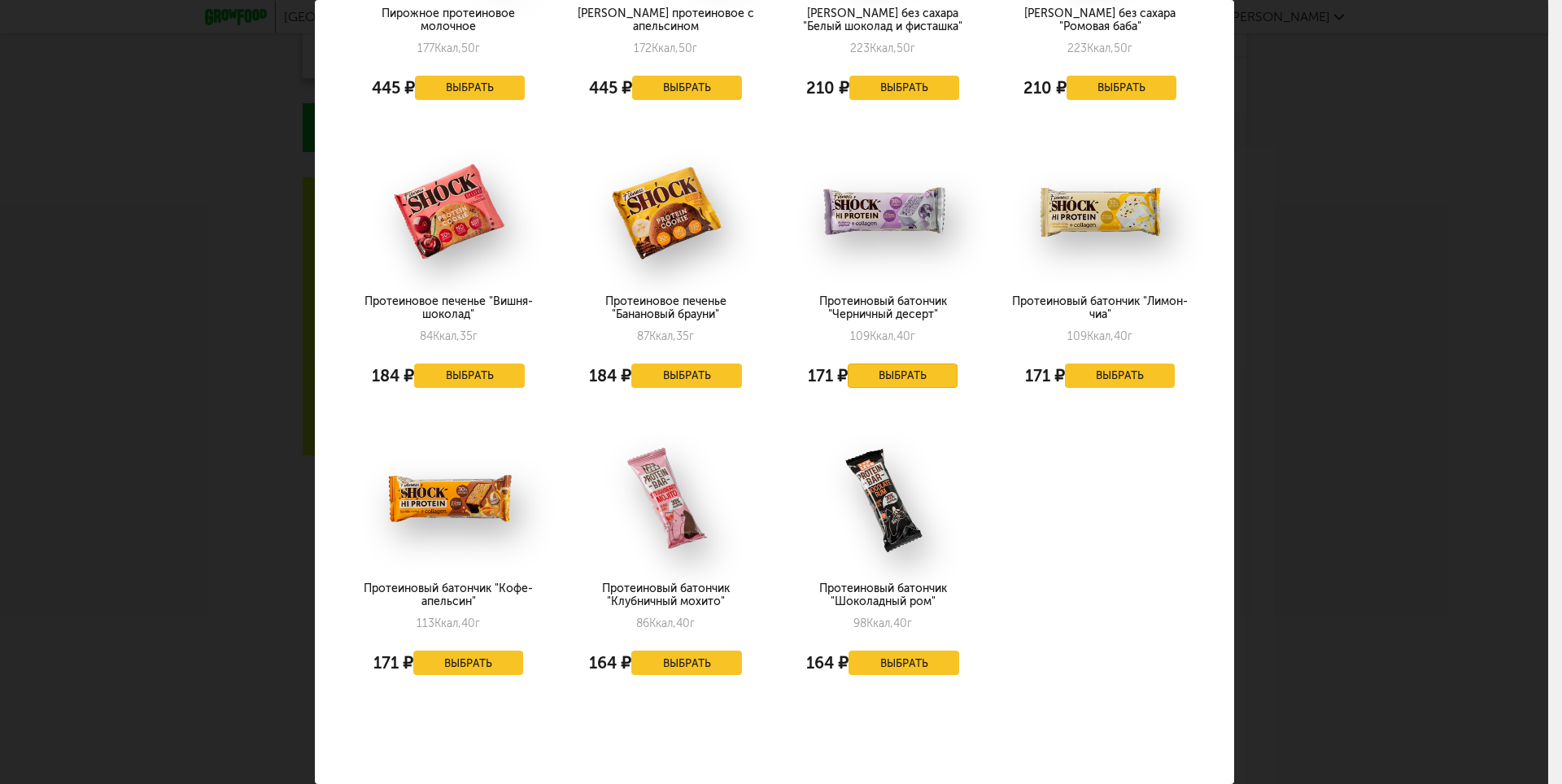
click at [896, 364] on button "Выбрать" at bounding box center [903, 375] width 110 height 25
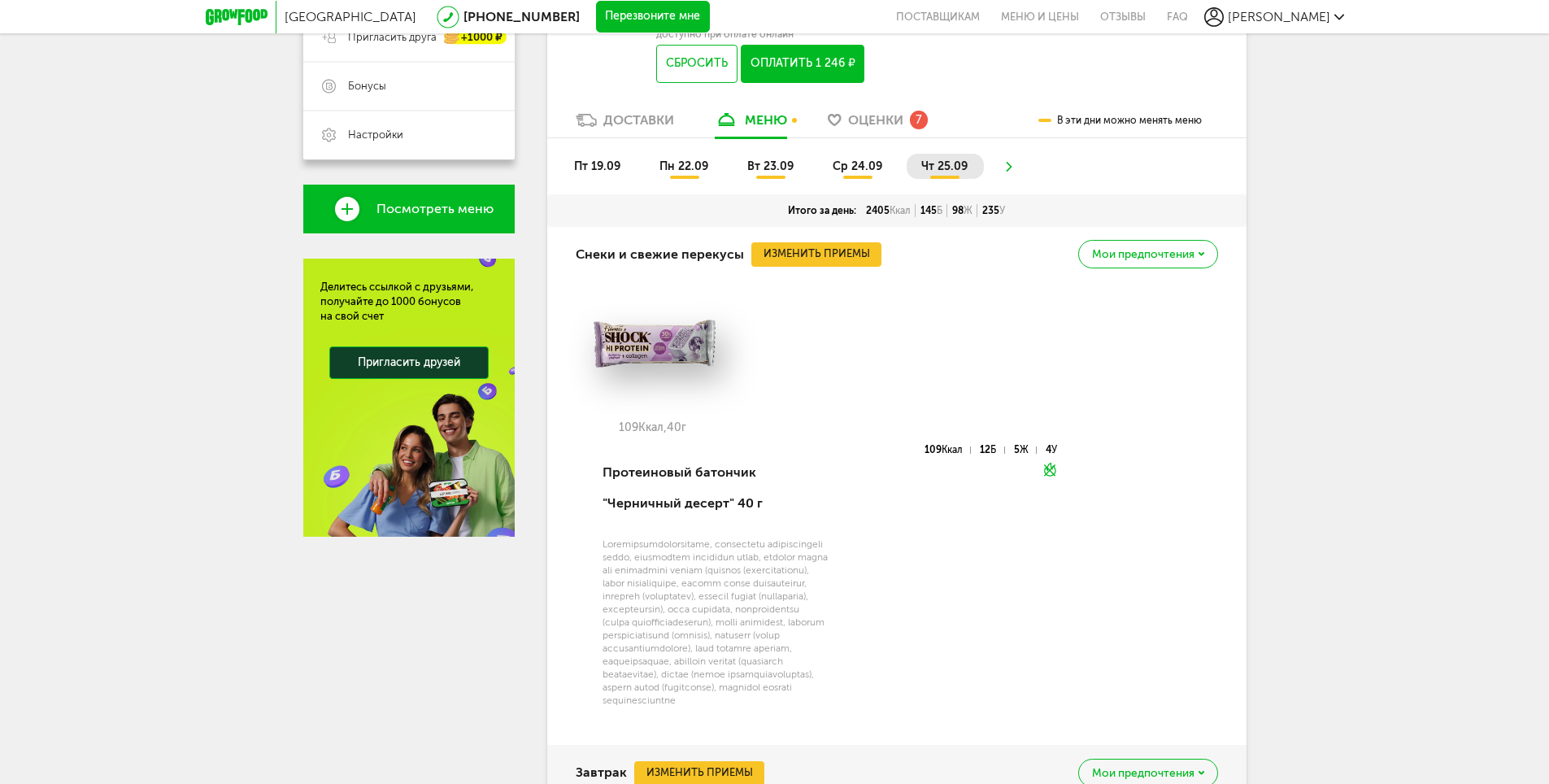
scroll to position [0, 0]
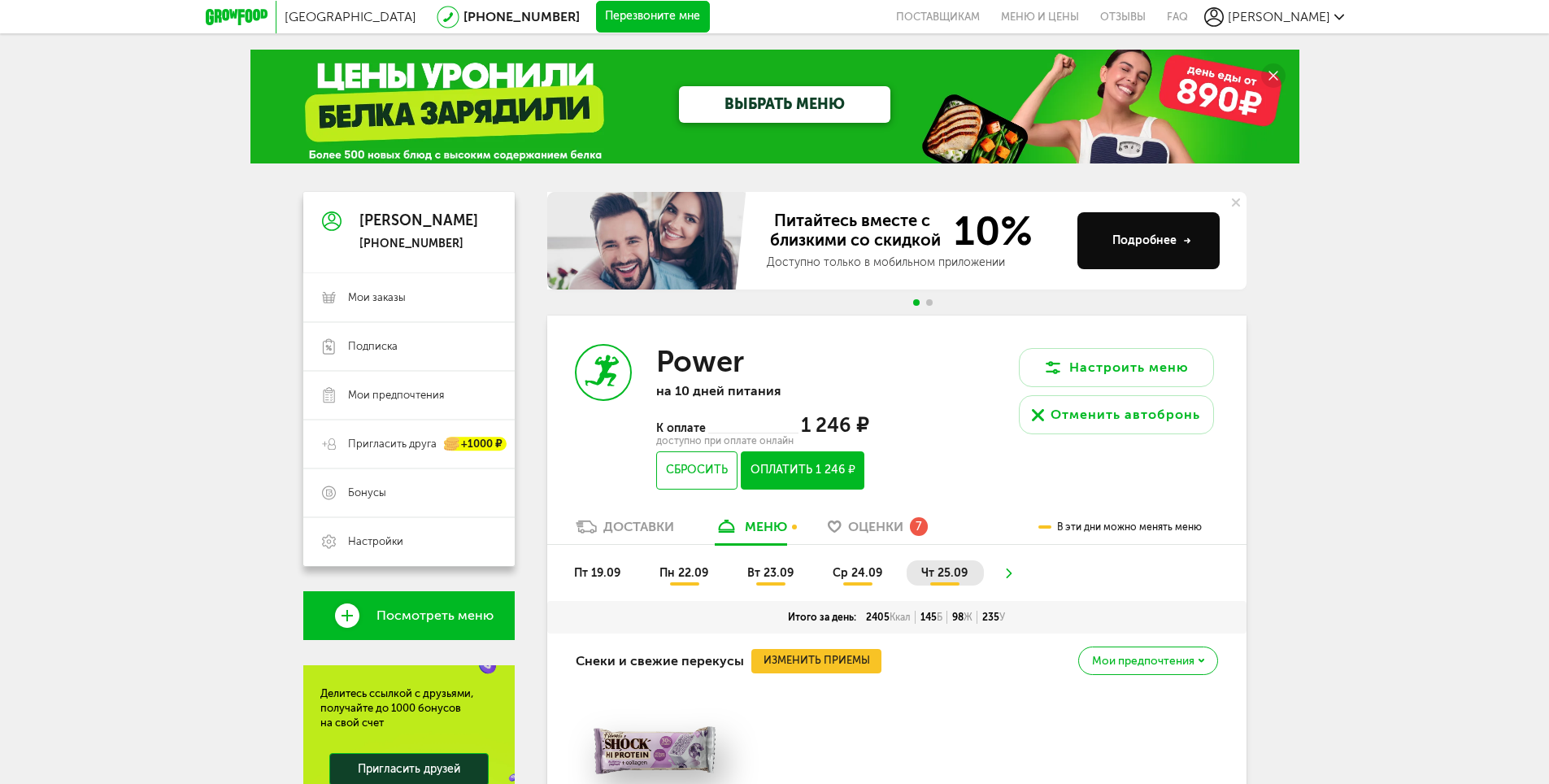
click at [1010, 574] on icon at bounding box center [1008, 574] width 11 height 10
click at [1008, 571] on ul "пт 19.09 пн 22.09 вт 23.09 ср 24.09 чт 25.09" at bounding box center [897, 581] width 675 height 41
click at [1006, 575] on ul "пт 19.09 пн 22.09 вт 23.09 ср 24.09 чт 25.09" at bounding box center [897, 581] width 675 height 41
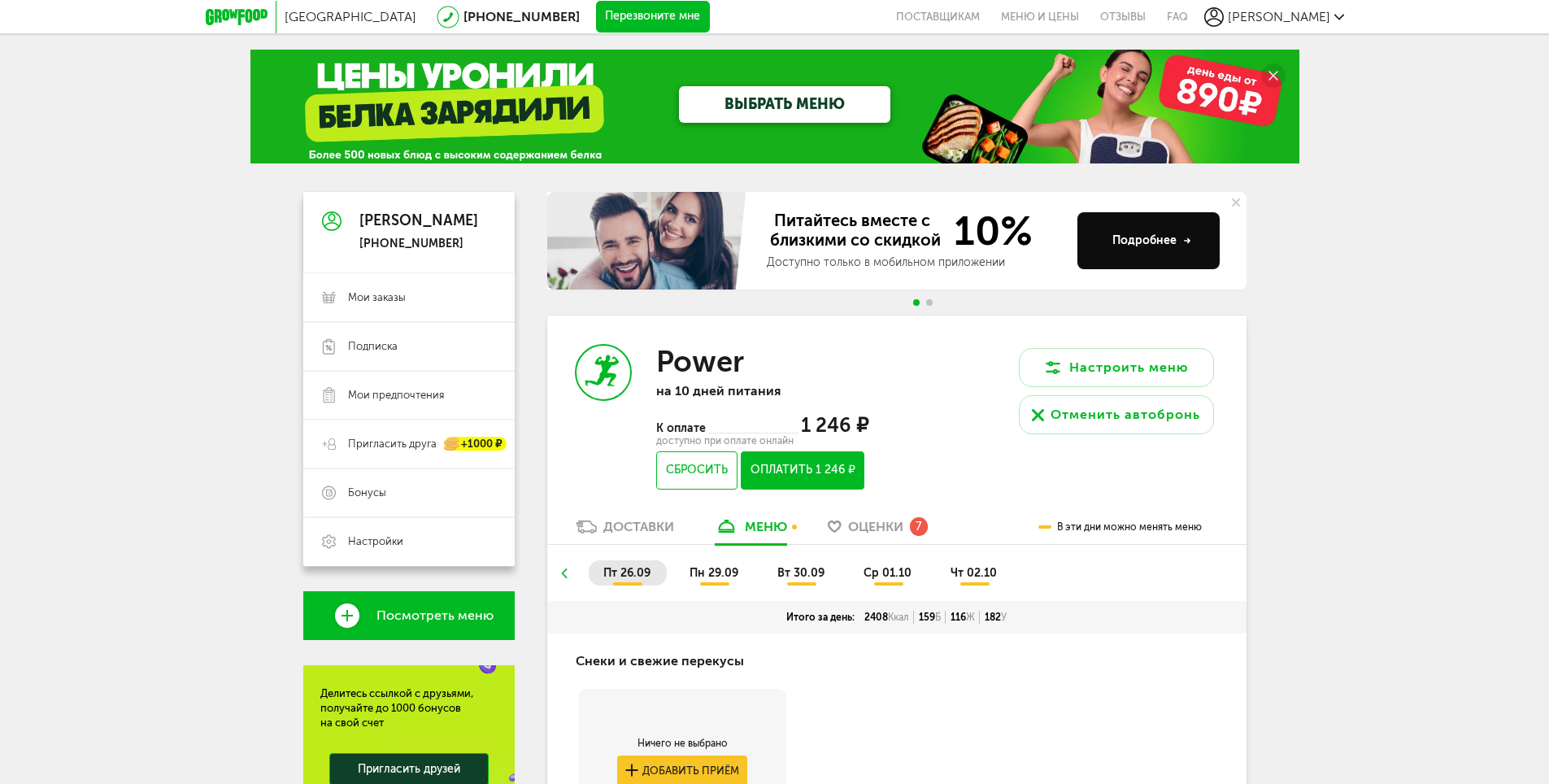
click at [566, 569] on icon at bounding box center [563, 574] width 11 height 10
click at [635, 569] on span "пт 26.09" at bounding box center [627, 573] width 47 height 14
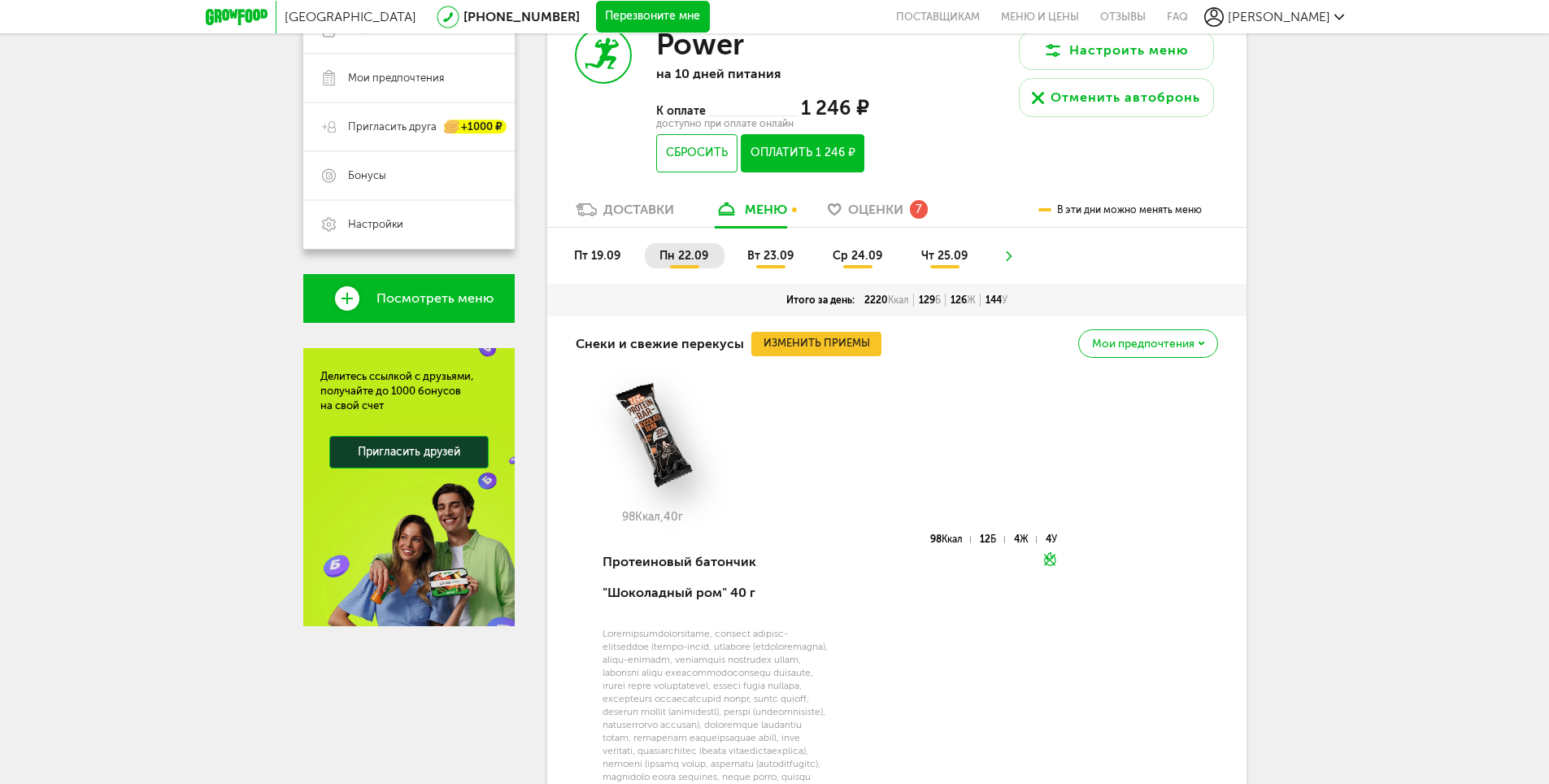
scroll to position [163, 0]
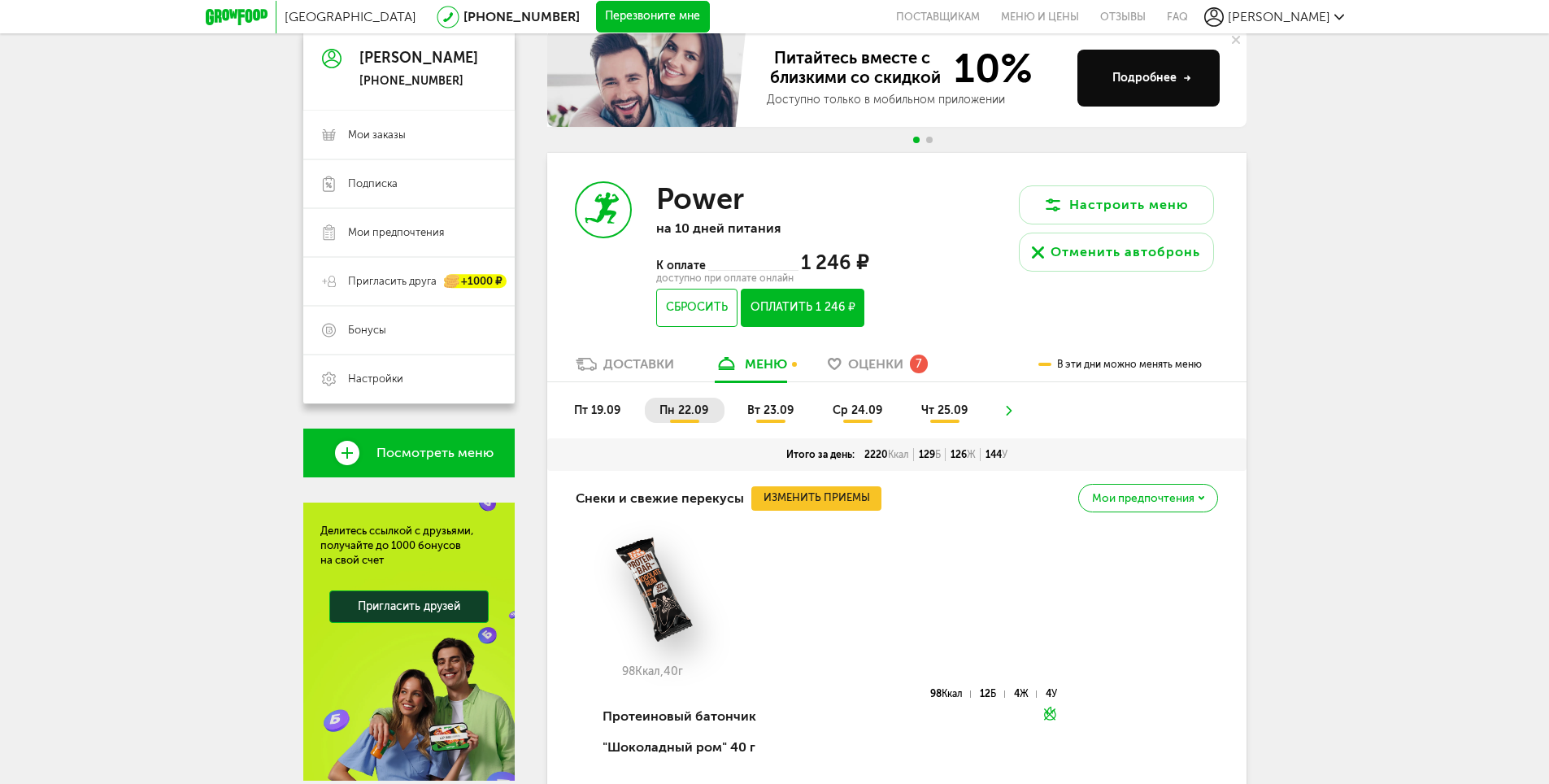
click at [1007, 409] on use at bounding box center [1009, 411] width 6 height 10
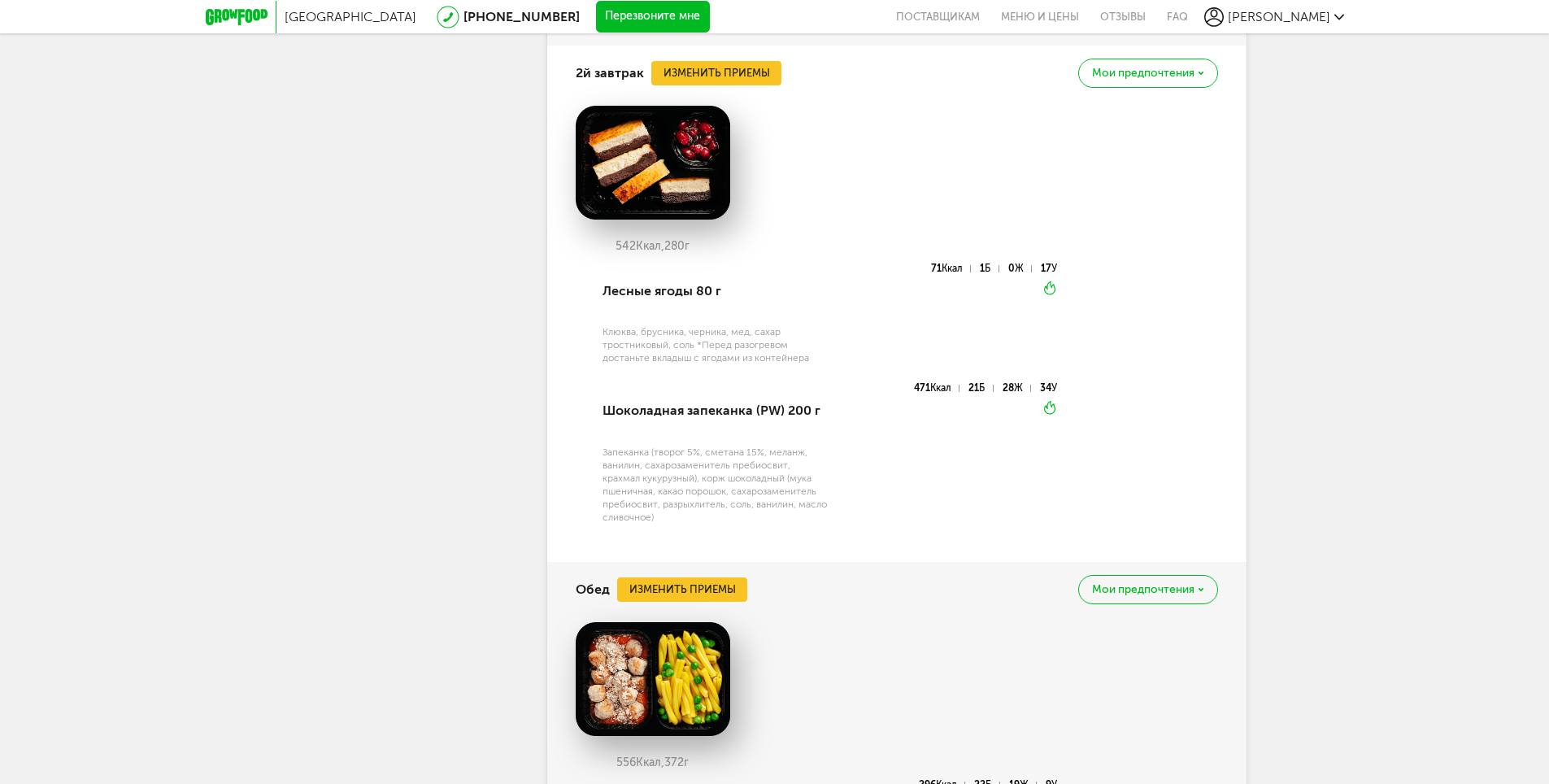
scroll to position [1220, 0]
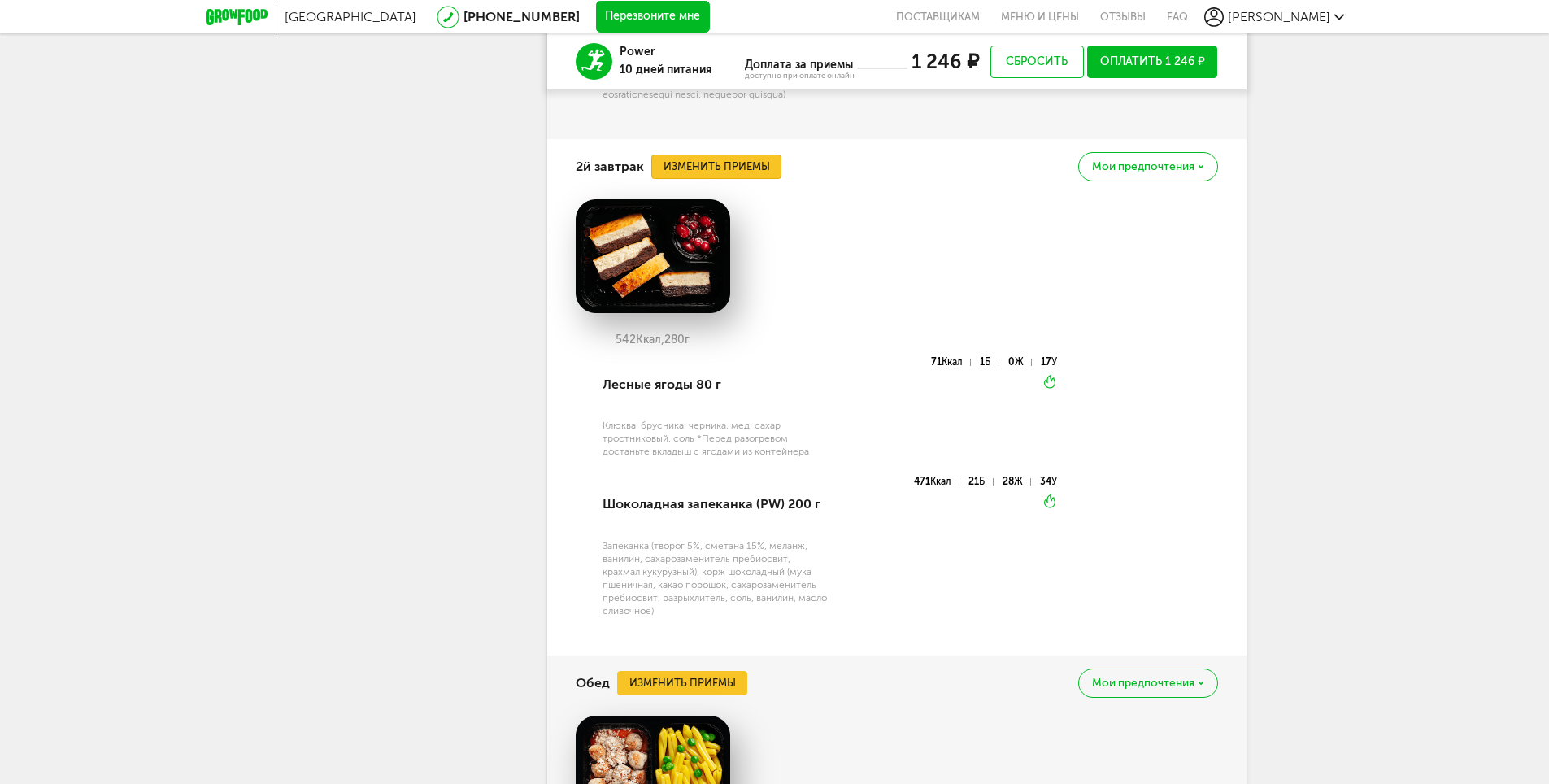
click at [755, 179] on button "Изменить приемы" at bounding box center [716, 166] width 130 height 25
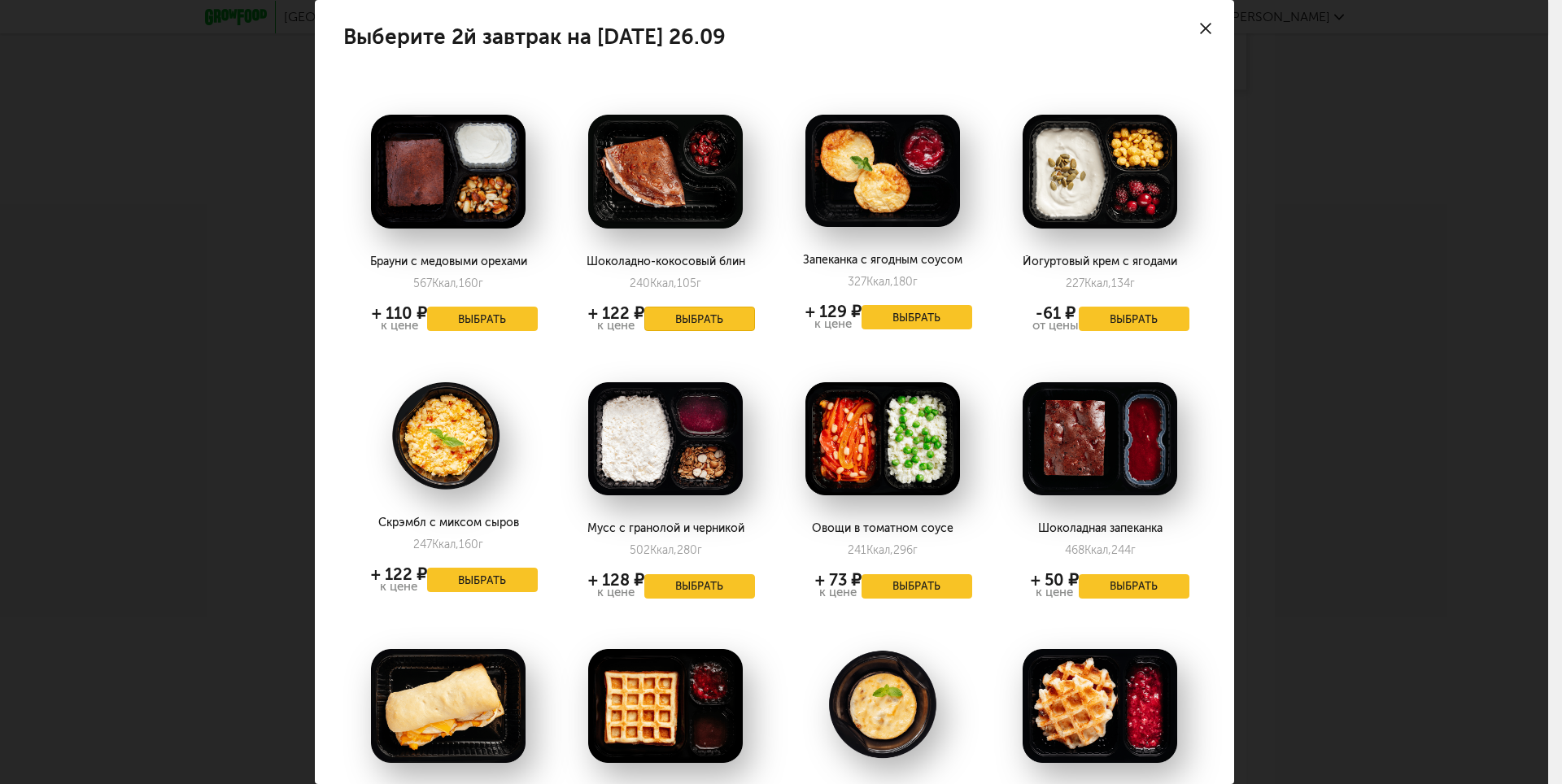
click at [699, 327] on button "Выбрать" at bounding box center [700, 319] width 110 height 25
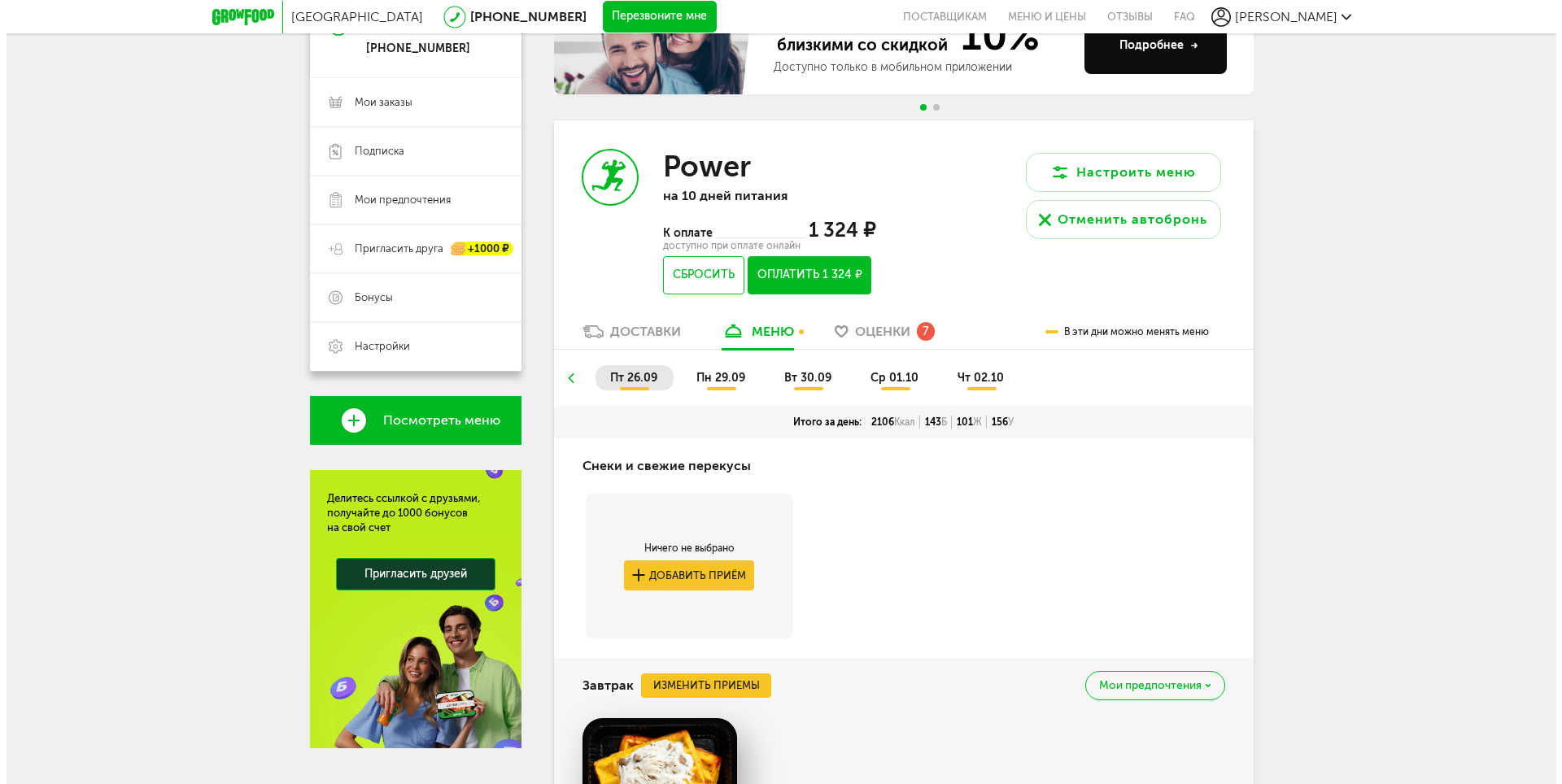
scroll to position [114, 0]
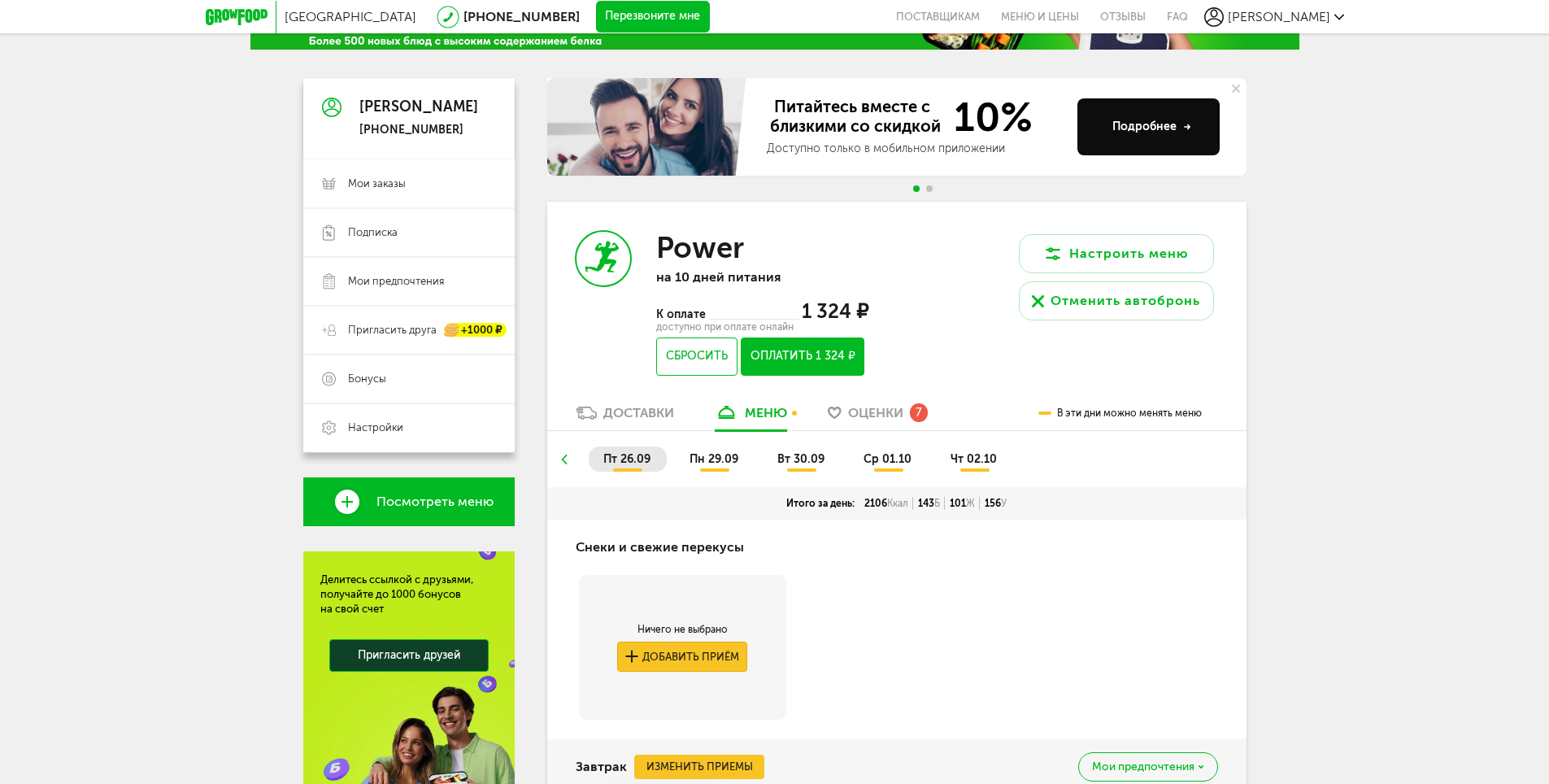
click at [655, 650] on button "Добавить приём" at bounding box center [682, 656] width 130 height 30
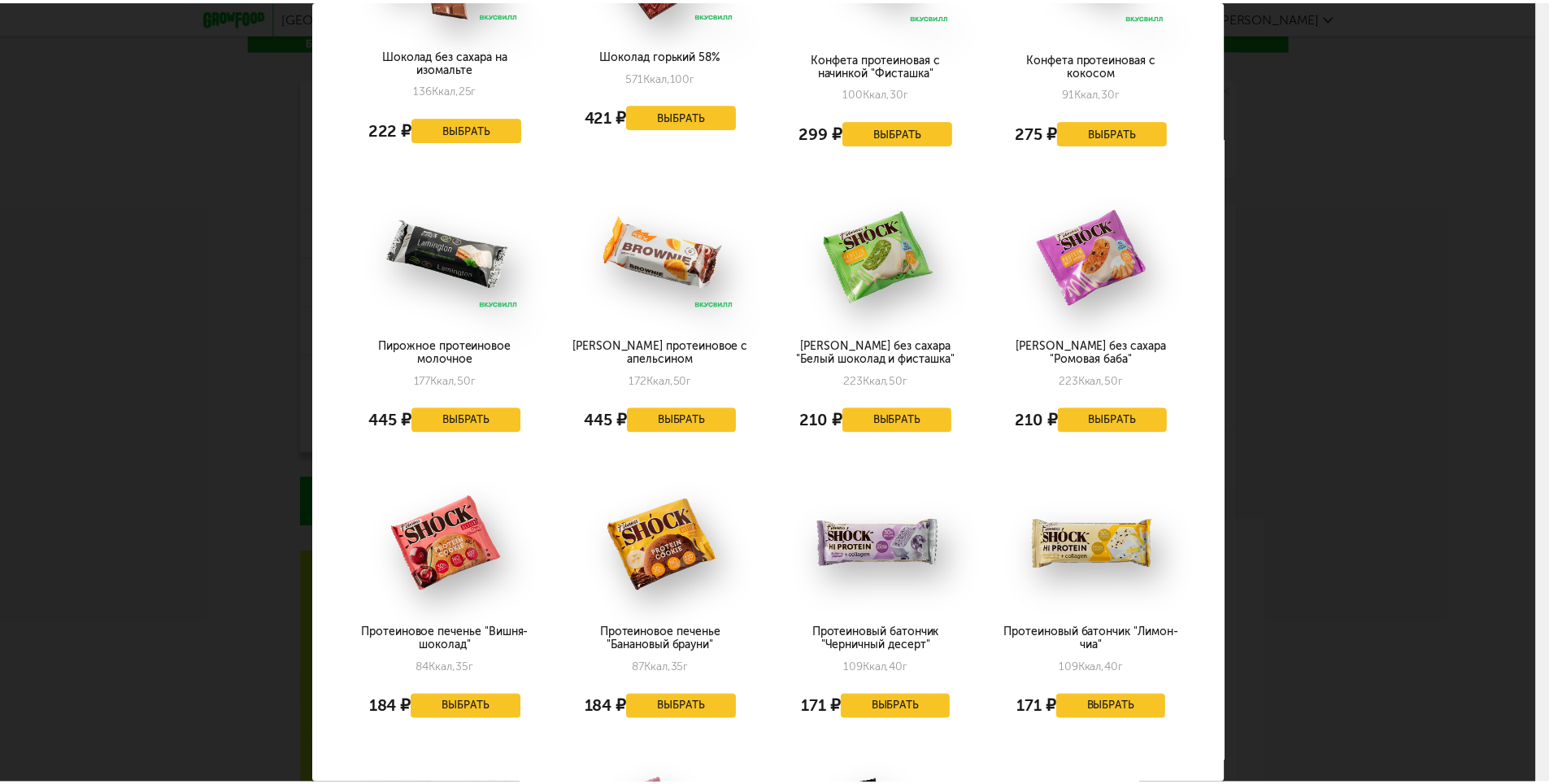
scroll to position [813, 0]
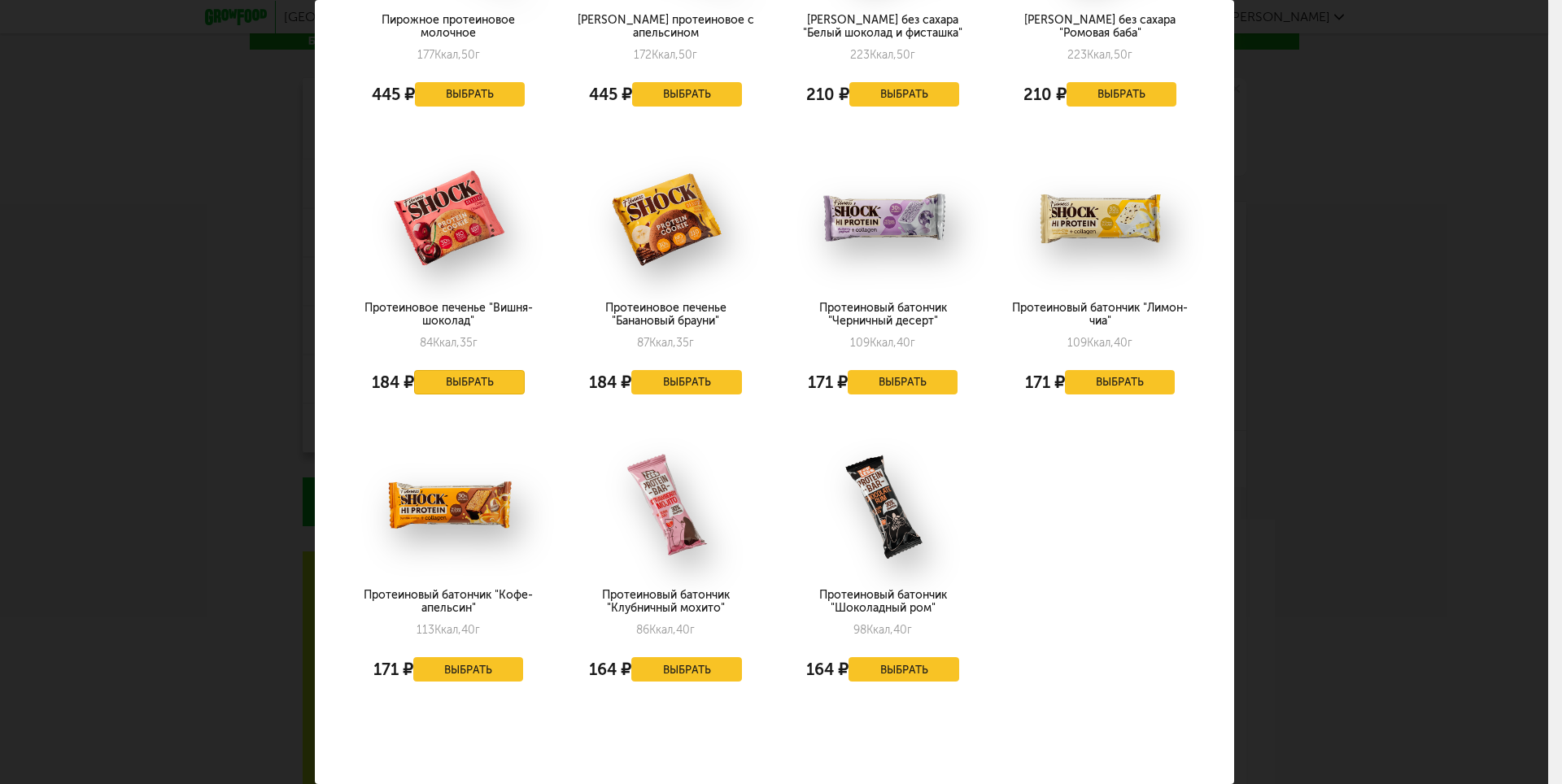
click at [439, 378] on button "Выбрать" at bounding box center [469, 381] width 110 height 25
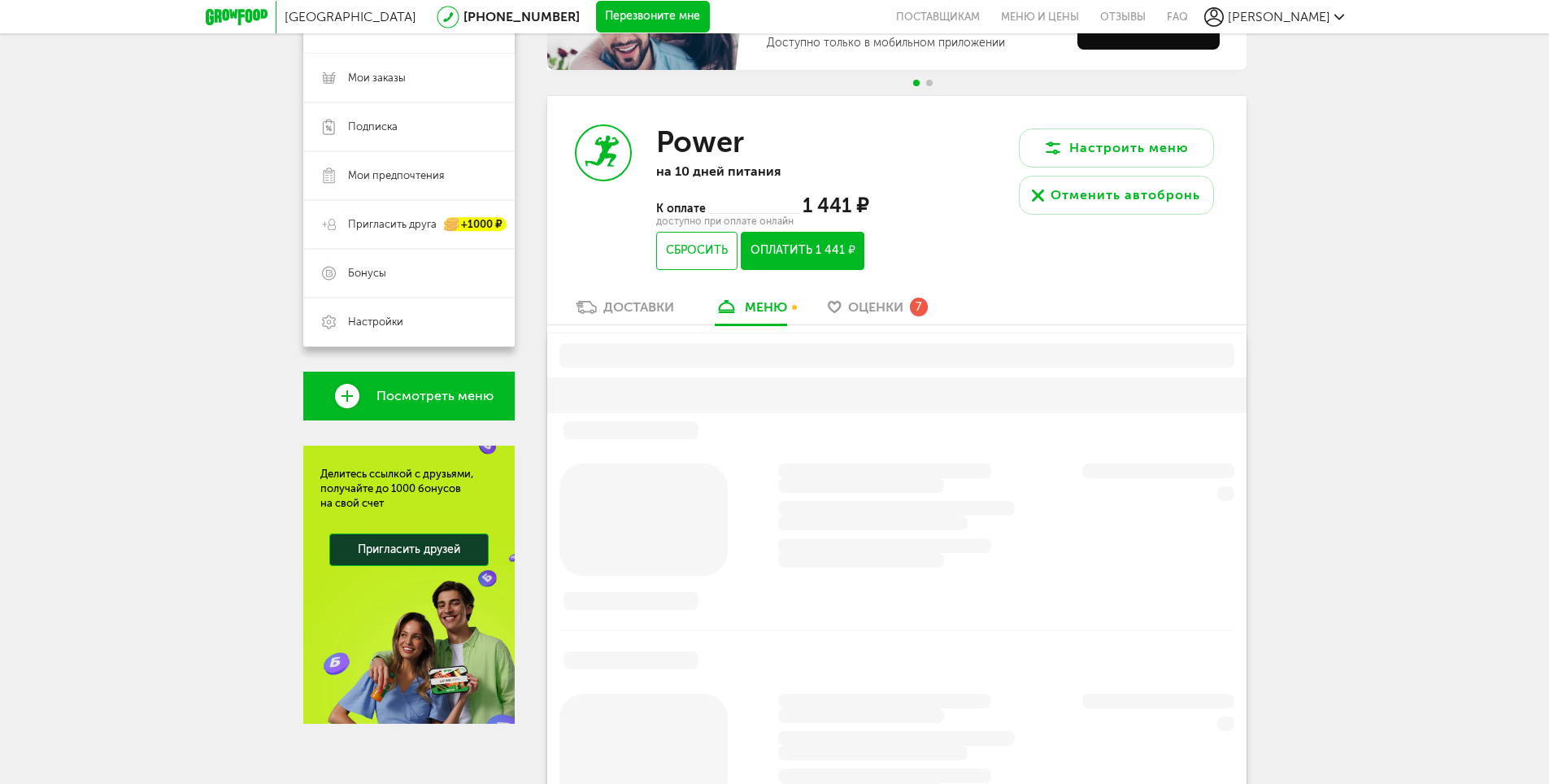
scroll to position [275, 0]
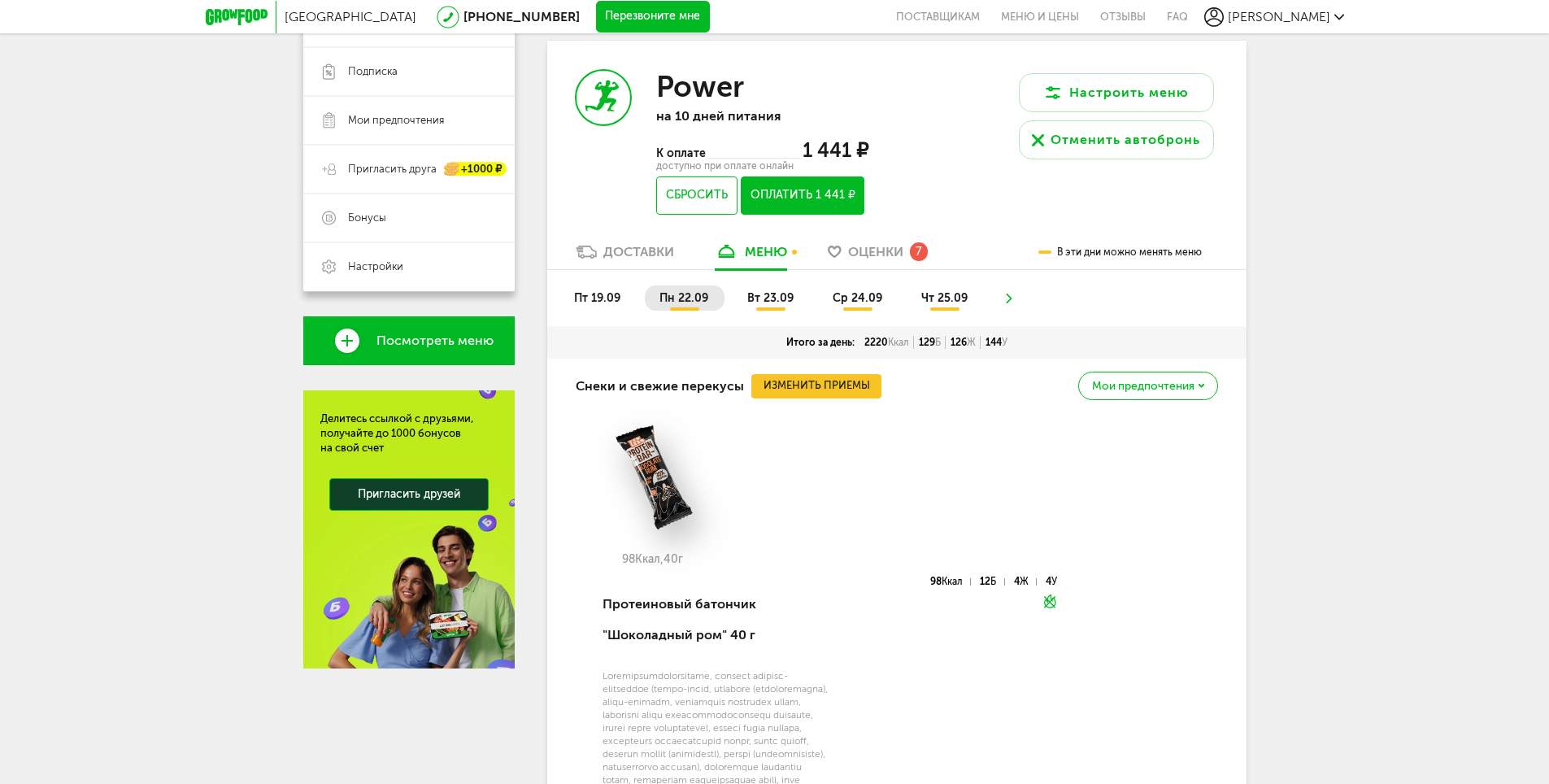
click at [839, 186] on button "Оплатить 1 441 ₽" at bounding box center [802, 195] width 123 height 38
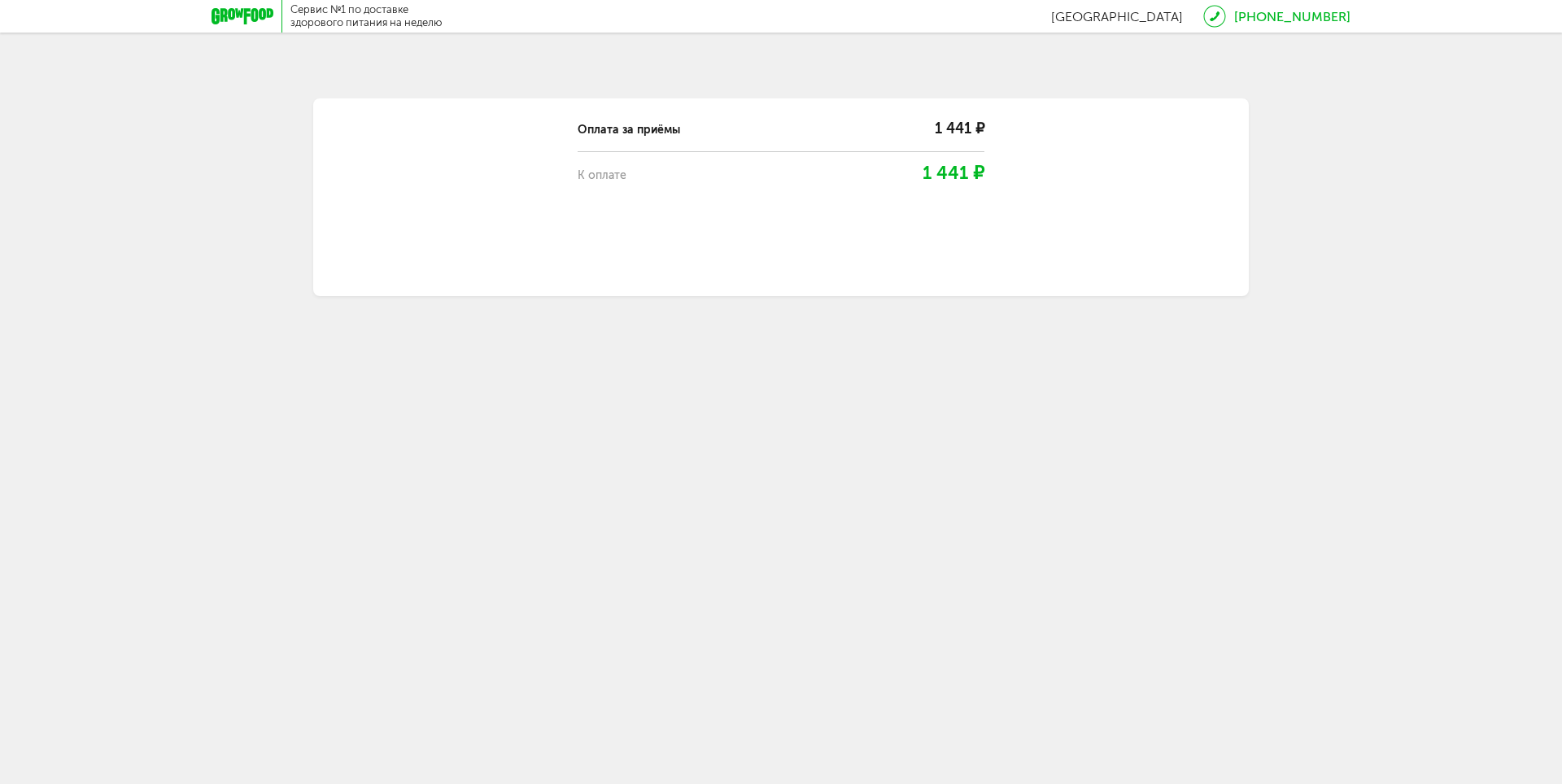
click at [846, 188] on div "Оплата за приёмы 1 441 ₽ К оплате 1 441 ₽" at bounding box center [780, 197] width 935 height 197
